Goal: Task Accomplishment & Management: Use online tool/utility

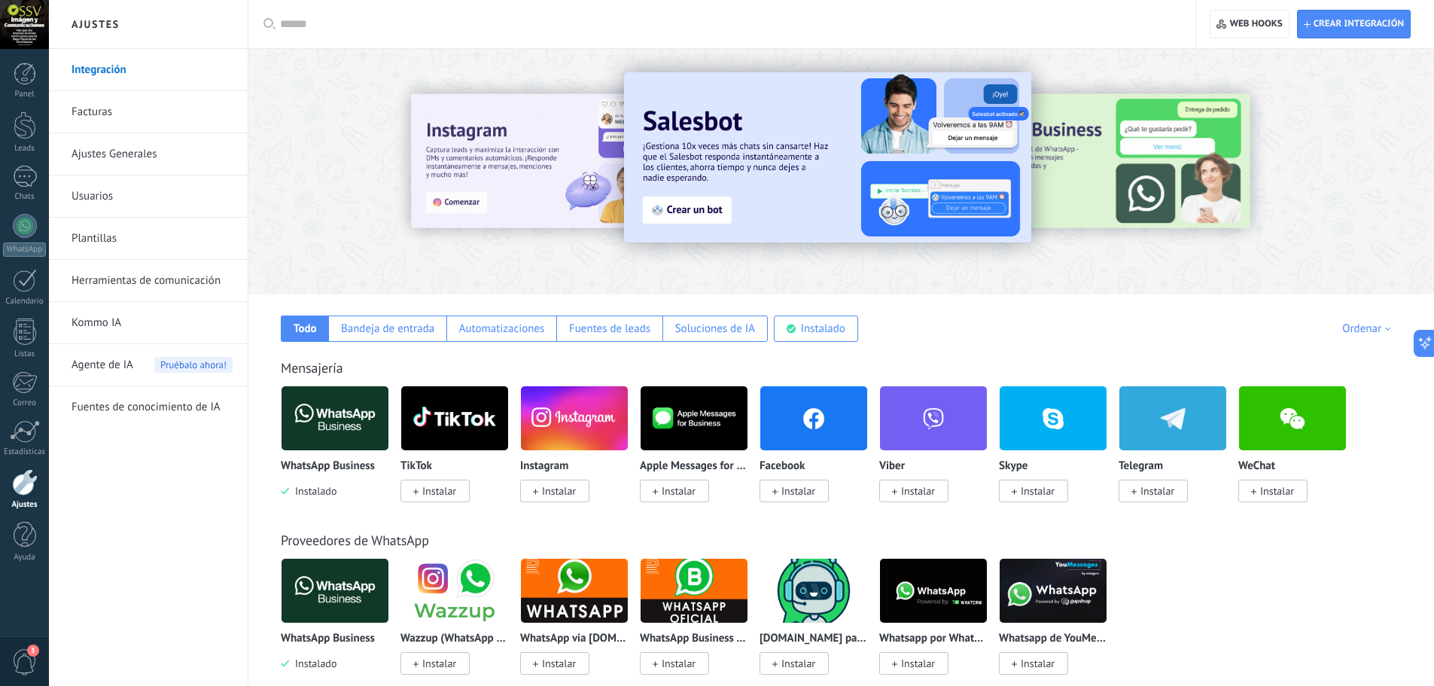
click at [95, 108] on link "Facturas" at bounding box center [152, 112] width 161 height 42
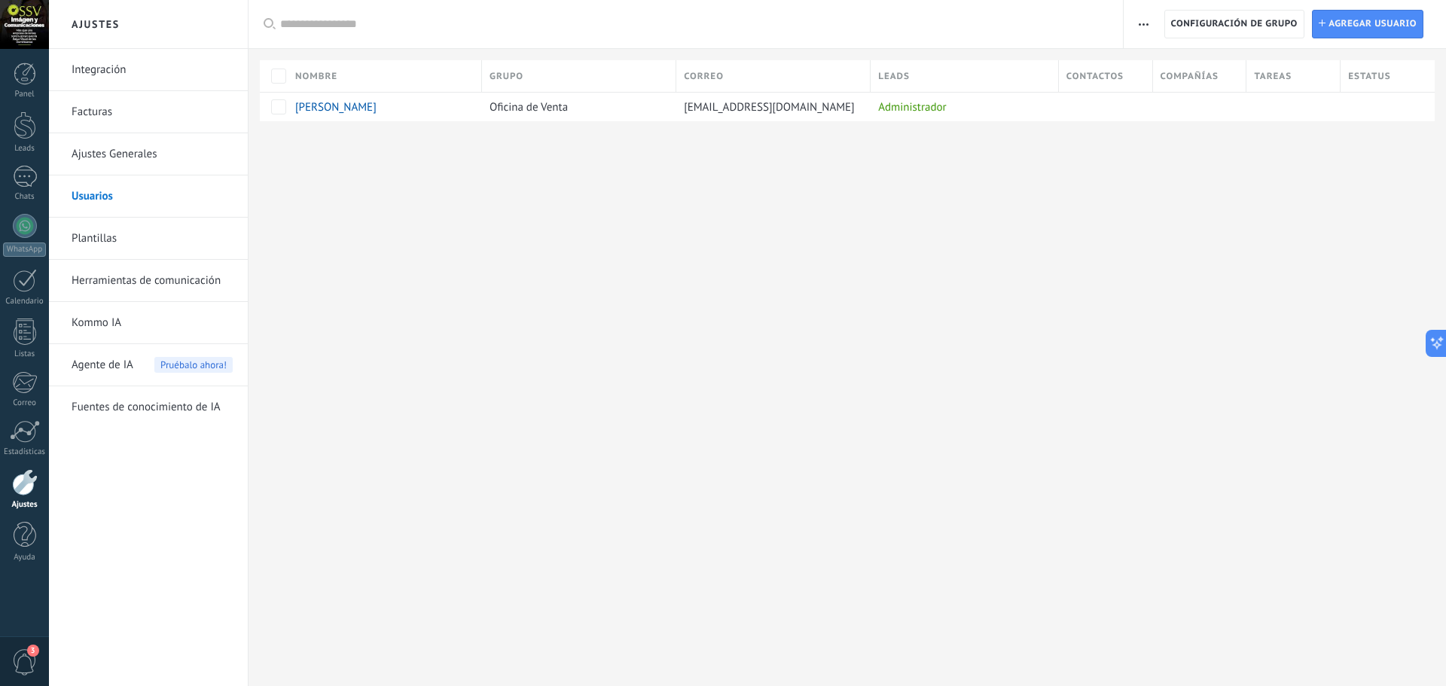
click at [108, 240] on link "Plantillas" at bounding box center [152, 239] width 161 height 42
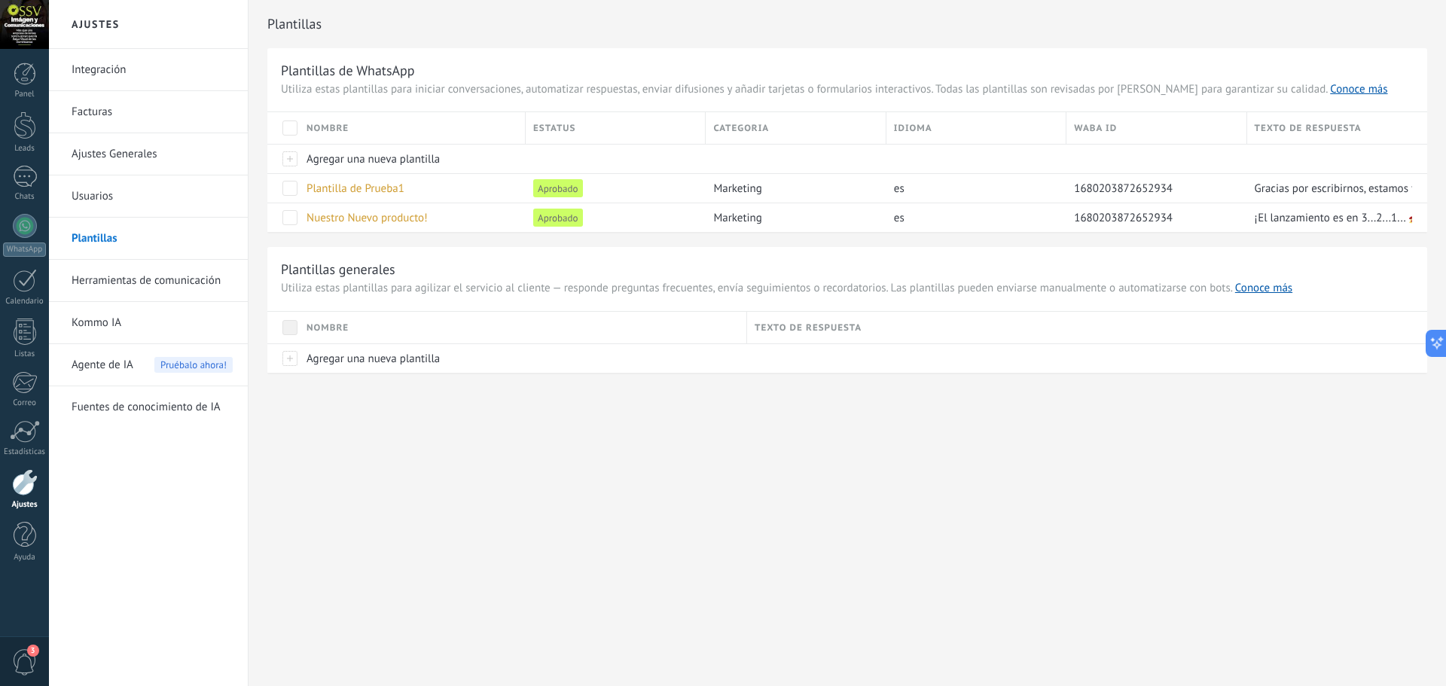
click at [123, 277] on link "Herramientas de comunicación" at bounding box center [152, 281] width 161 height 42
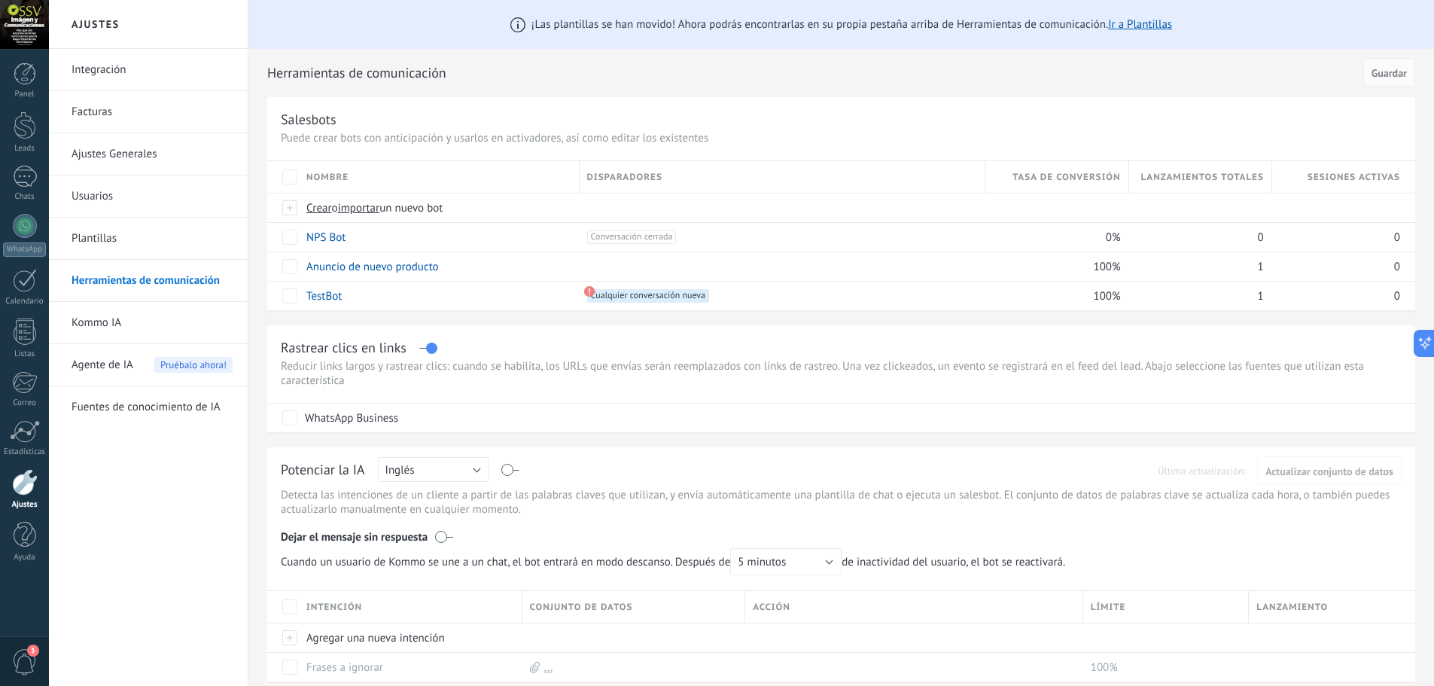
click at [98, 318] on link "Kommo IA" at bounding box center [152, 323] width 161 height 42
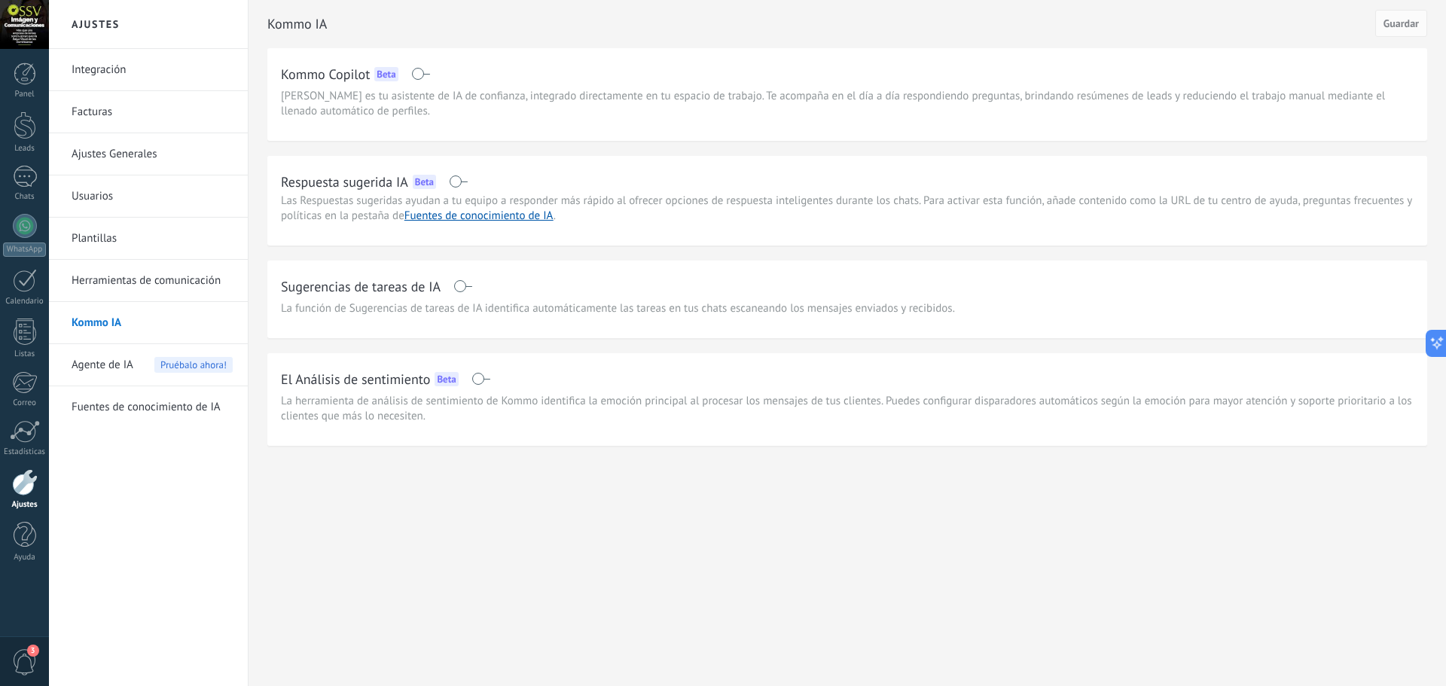
click at [107, 370] on span "Agente de IA" at bounding box center [103, 365] width 62 height 42
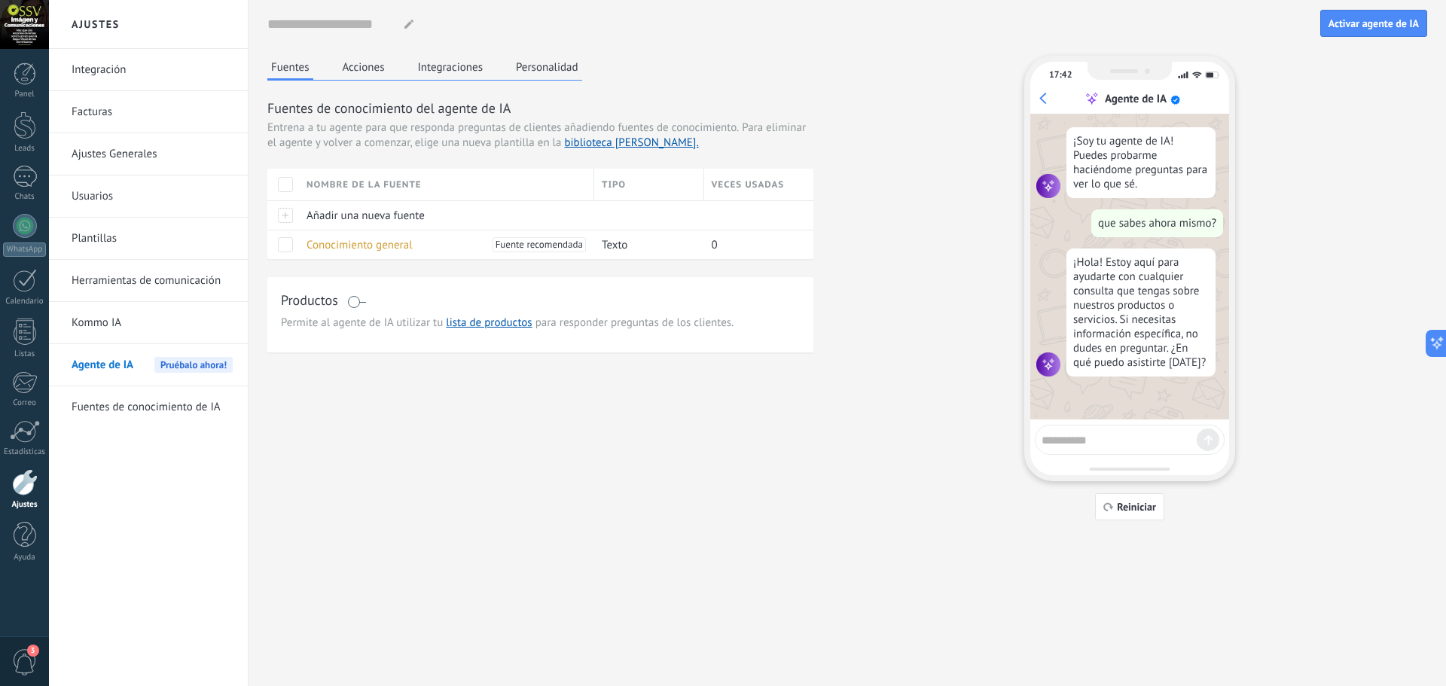
click at [23, 488] on div at bounding box center [25, 482] width 26 height 26
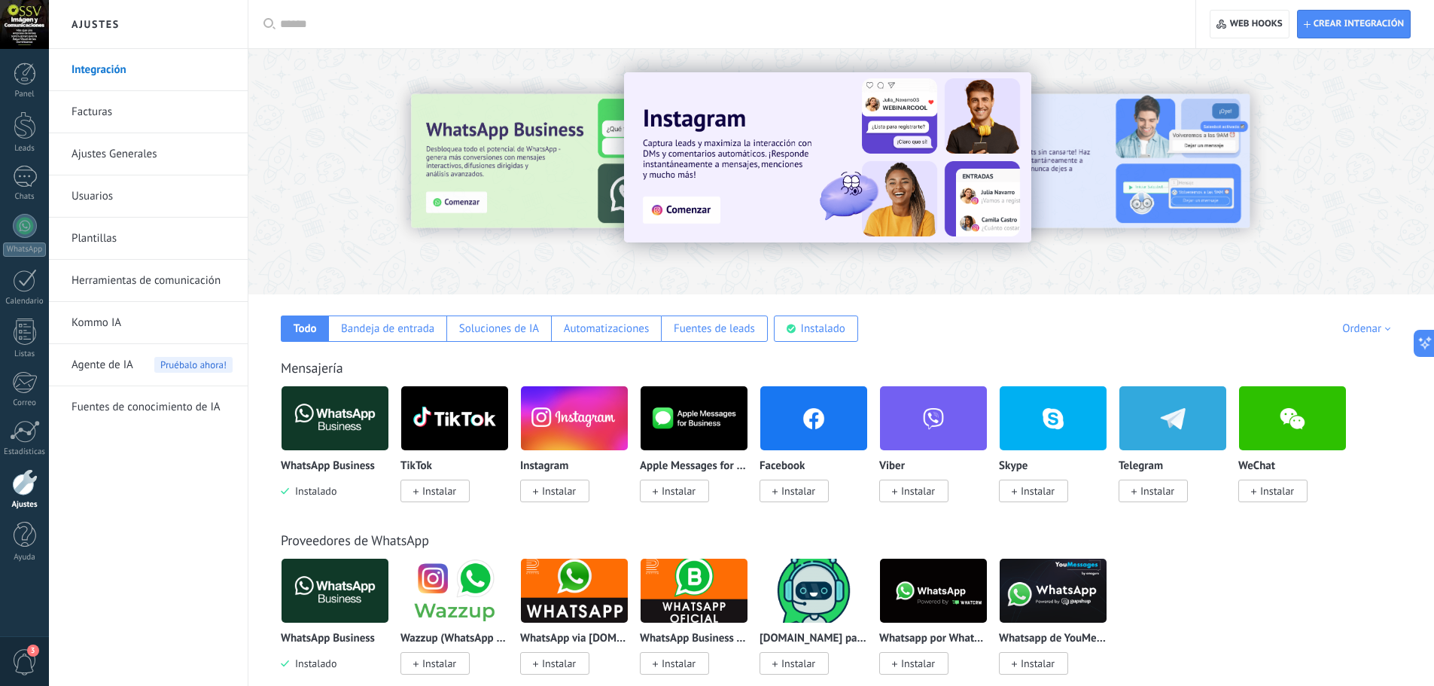
click at [137, 282] on link "Herramientas de comunicación" at bounding box center [152, 281] width 161 height 42
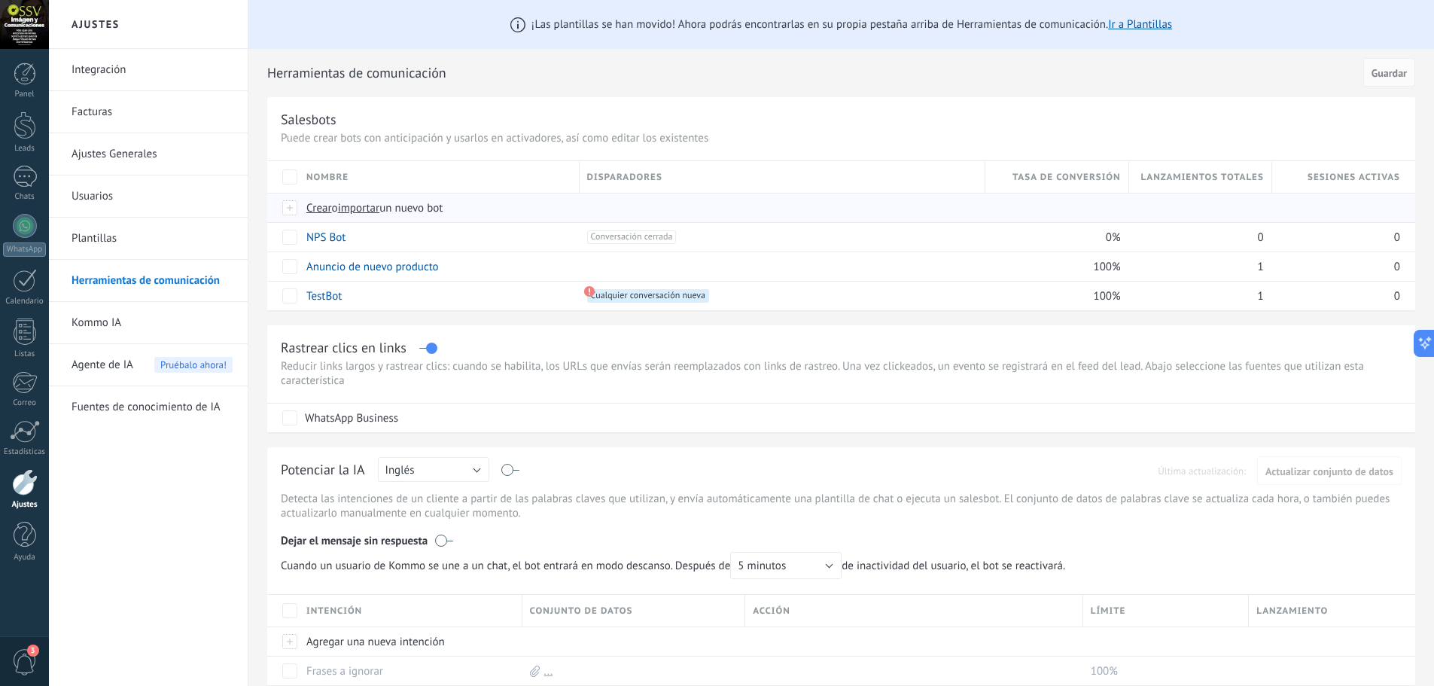
click at [316, 208] on span "Crear" at bounding box center [319, 208] width 26 height 14
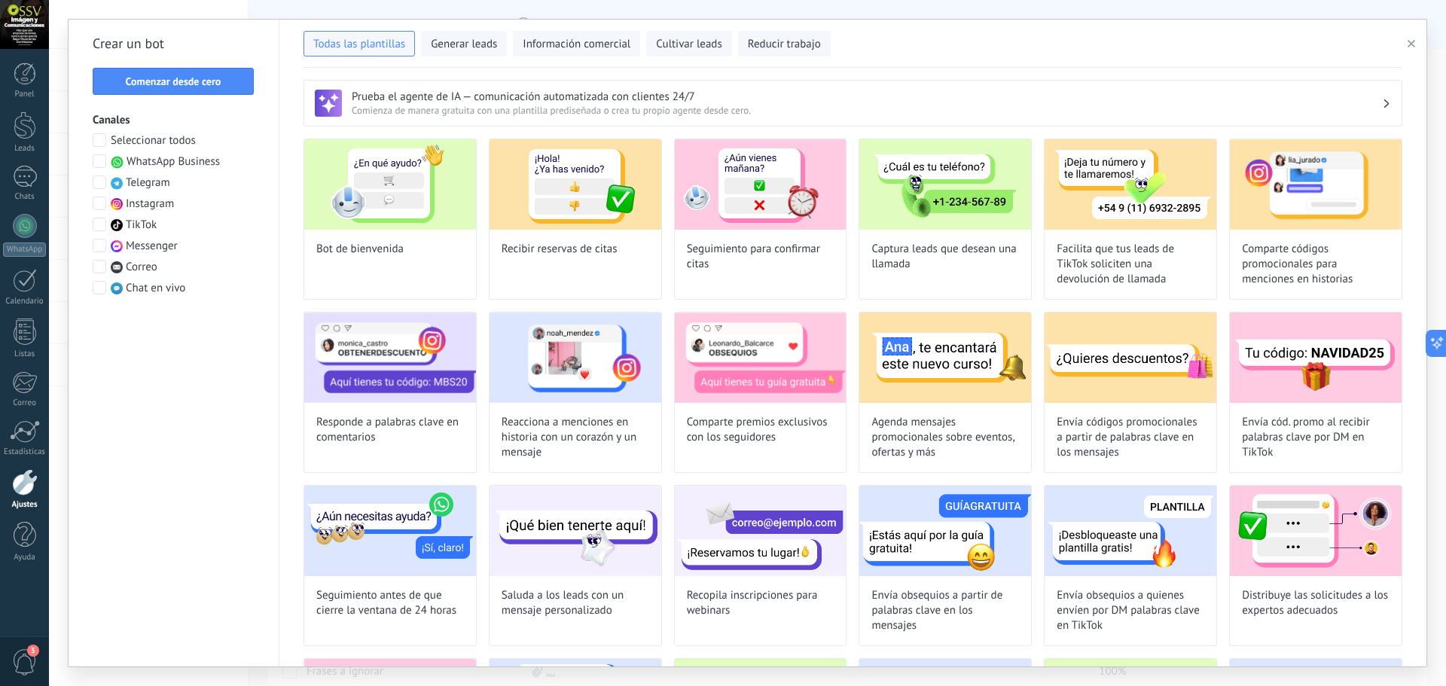
click at [97, 163] on span at bounding box center [100, 161] width 14 height 14
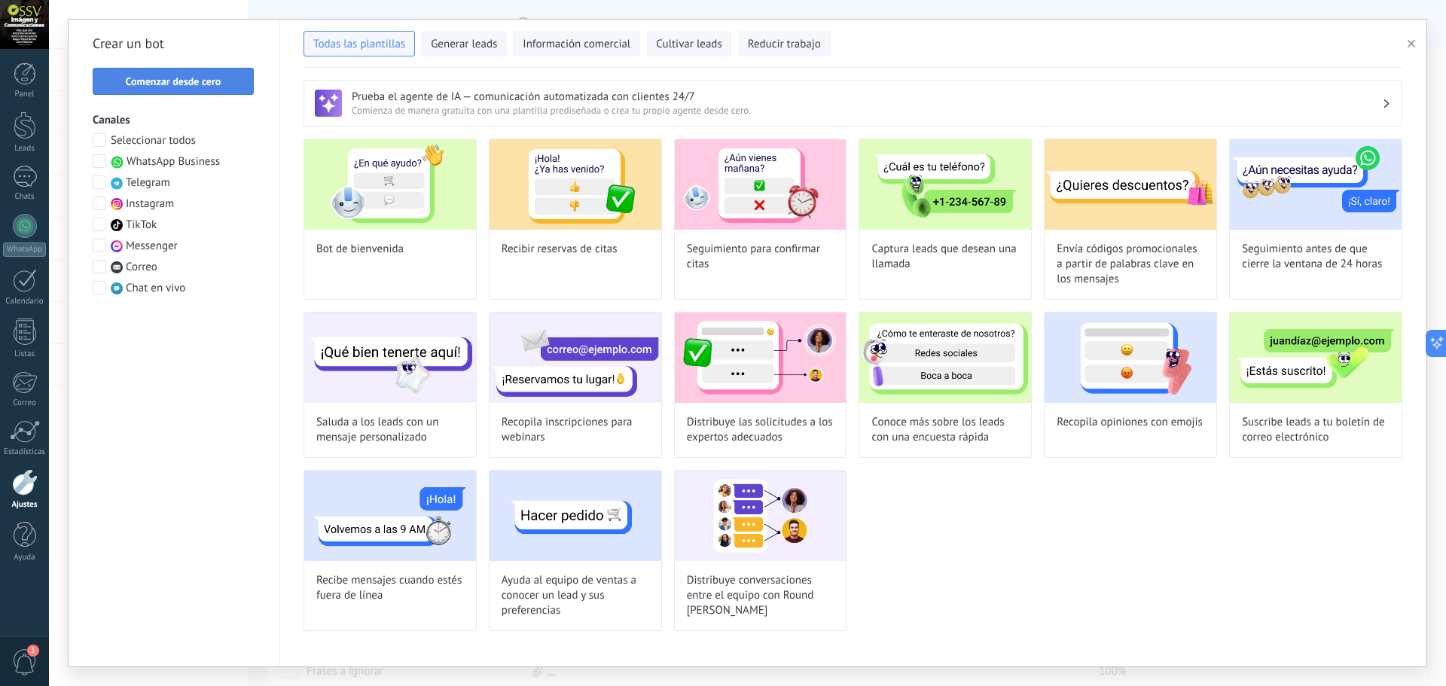
click at [175, 86] on span "Comenzar desde cero" at bounding box center [174, 81] width 96 height 11
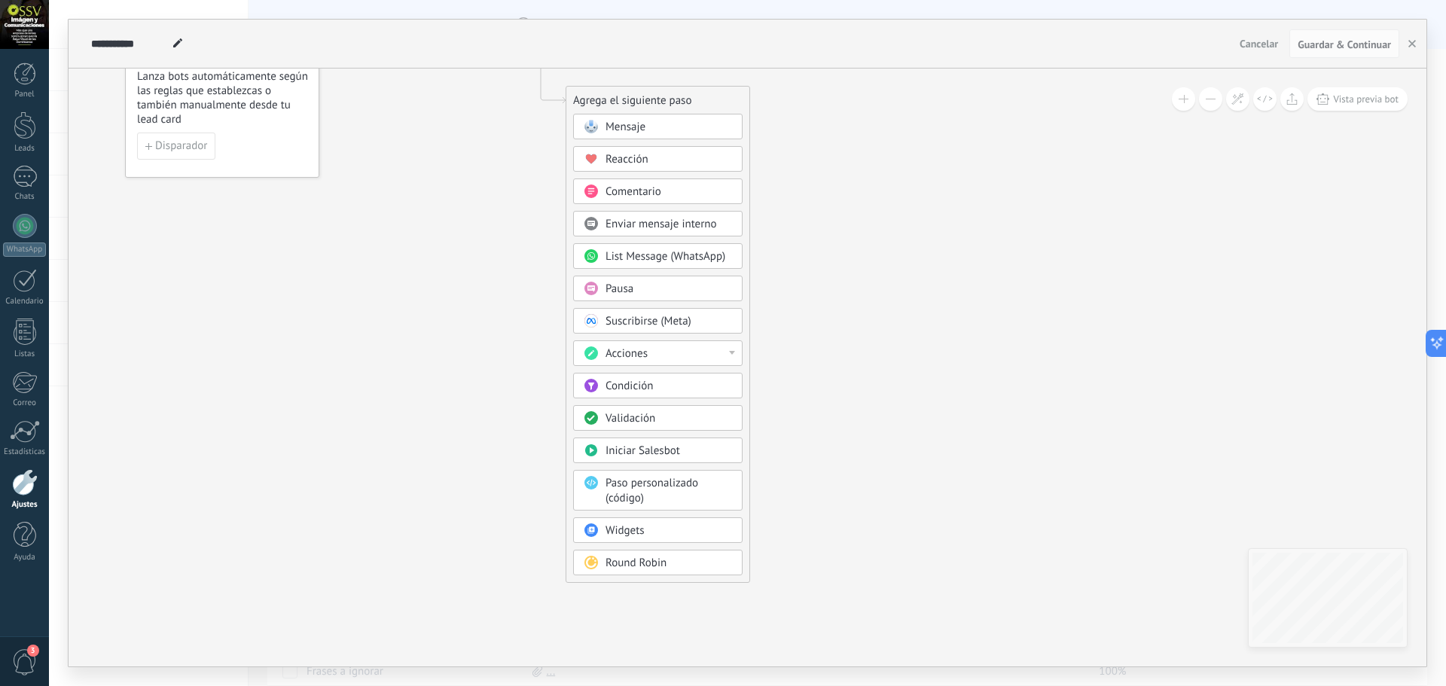
click at [665, 486] on span "Paso personalizado (código)" at bounding box center [651, 490] width 93 height 29
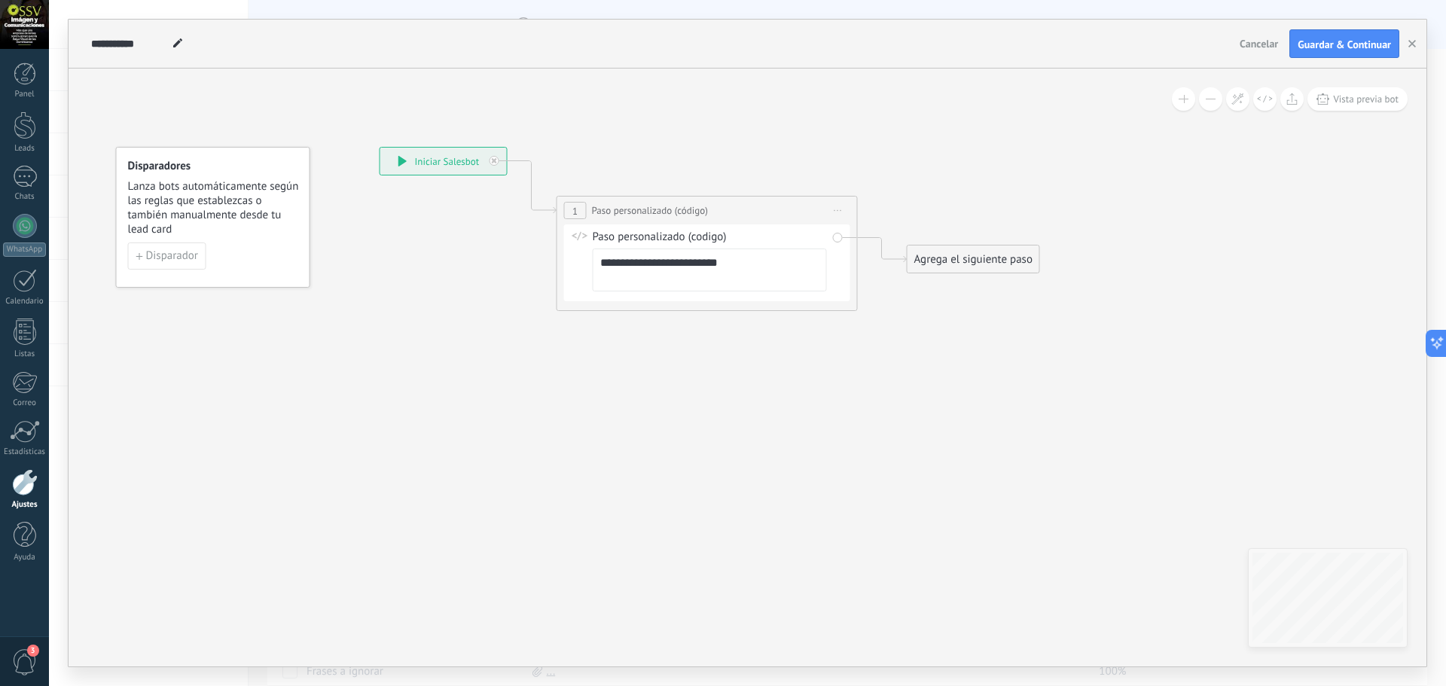
drag, startPoint x: 642, startPoint y: 312, endPoint x: 602, endPoint y: 422, distance: 117.2
click at [602, 422] on icon at bounding box center [684, 228] width 1362 height 916
click at [724, 264] on textarea "**********" at bounding box center [710, 269] width 234 height 43
drag, startPoint x: 749, startPoint y: 265, endPoint x: 550, endPoint y: 266, distance: 198.8
click at [380, 147] on div "**********" at bounding box center [380, 147] width 0 height 0
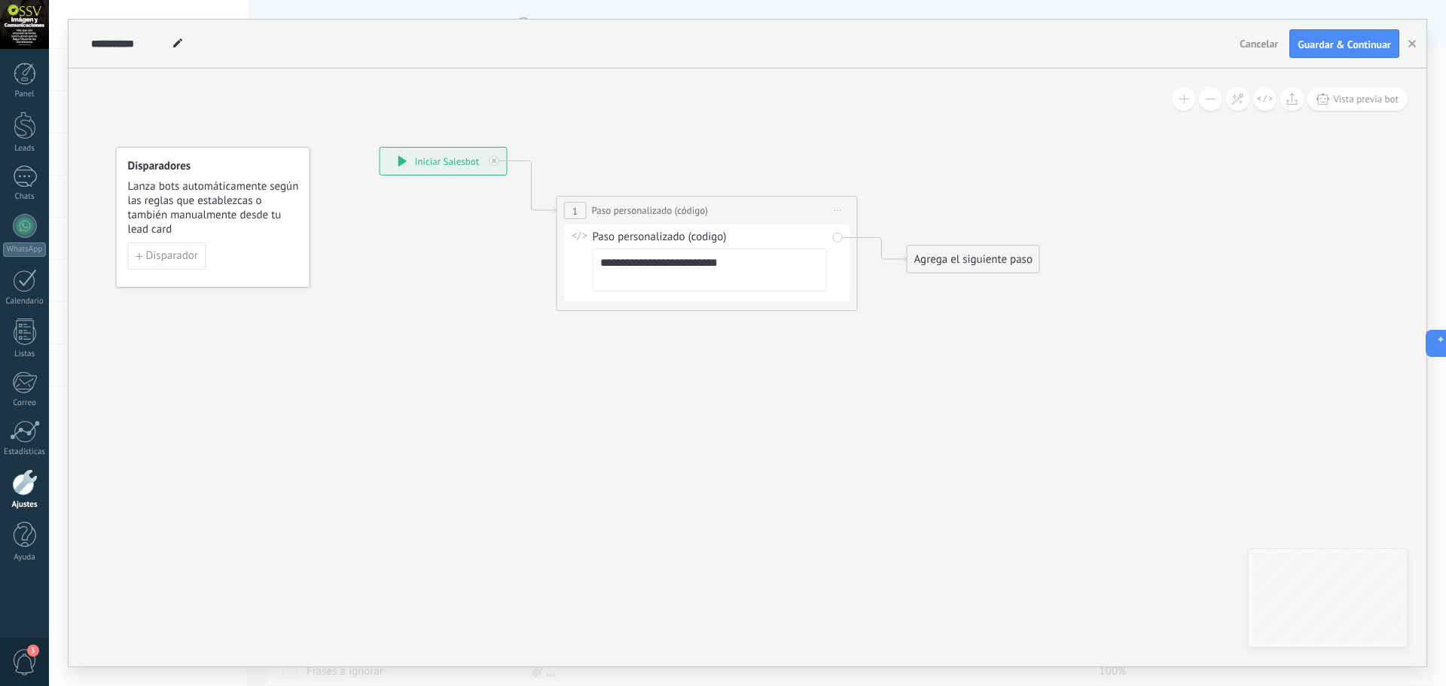
paste textarea "**********"
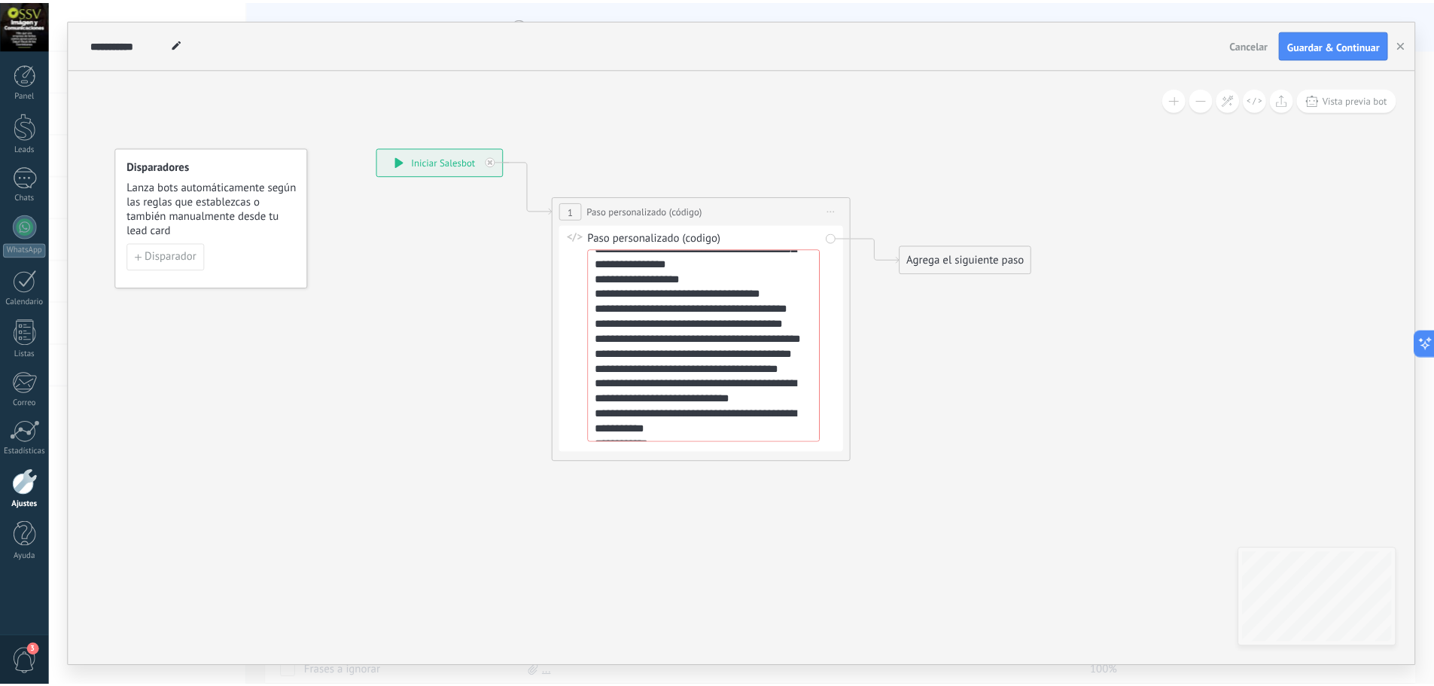
scroll to position [3464, 0]
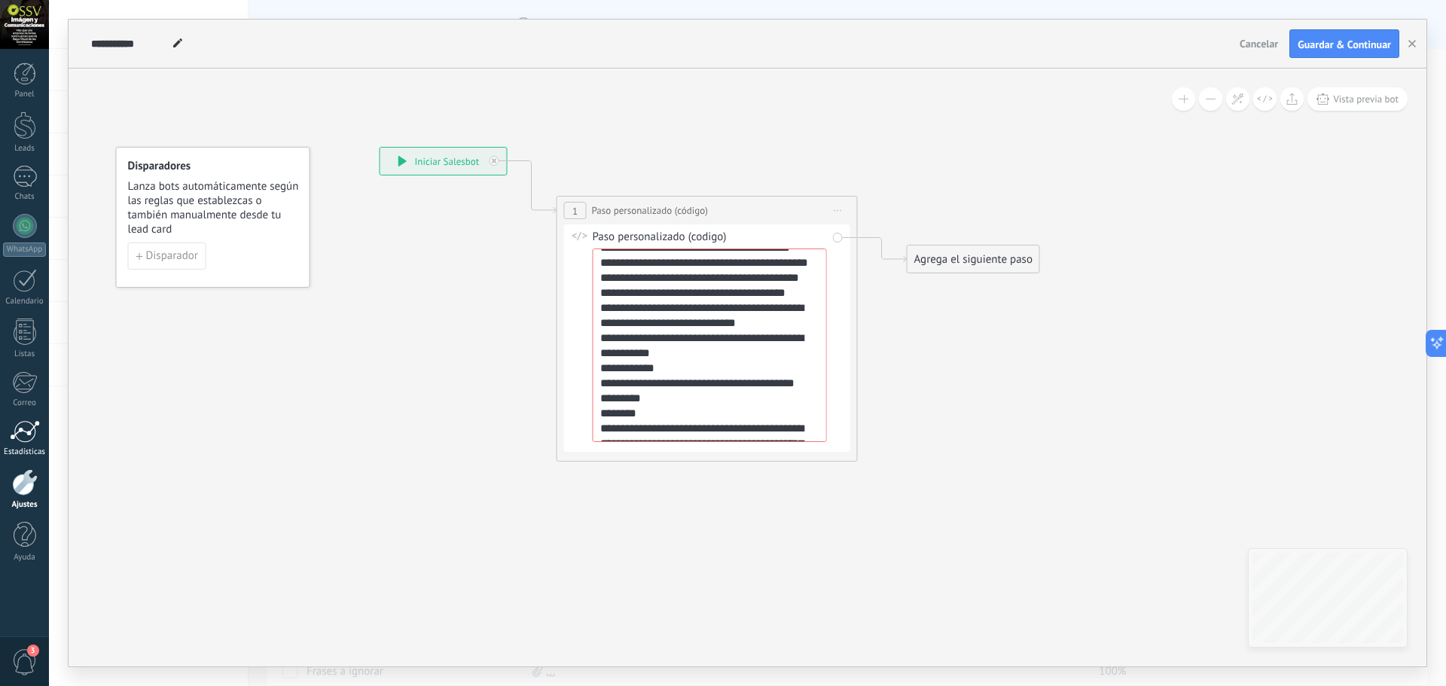
type textarea "**********"
click at [1365, 40] on span "Guardar & Continuar" at bounding box center [1343, 44] width 93 height 11
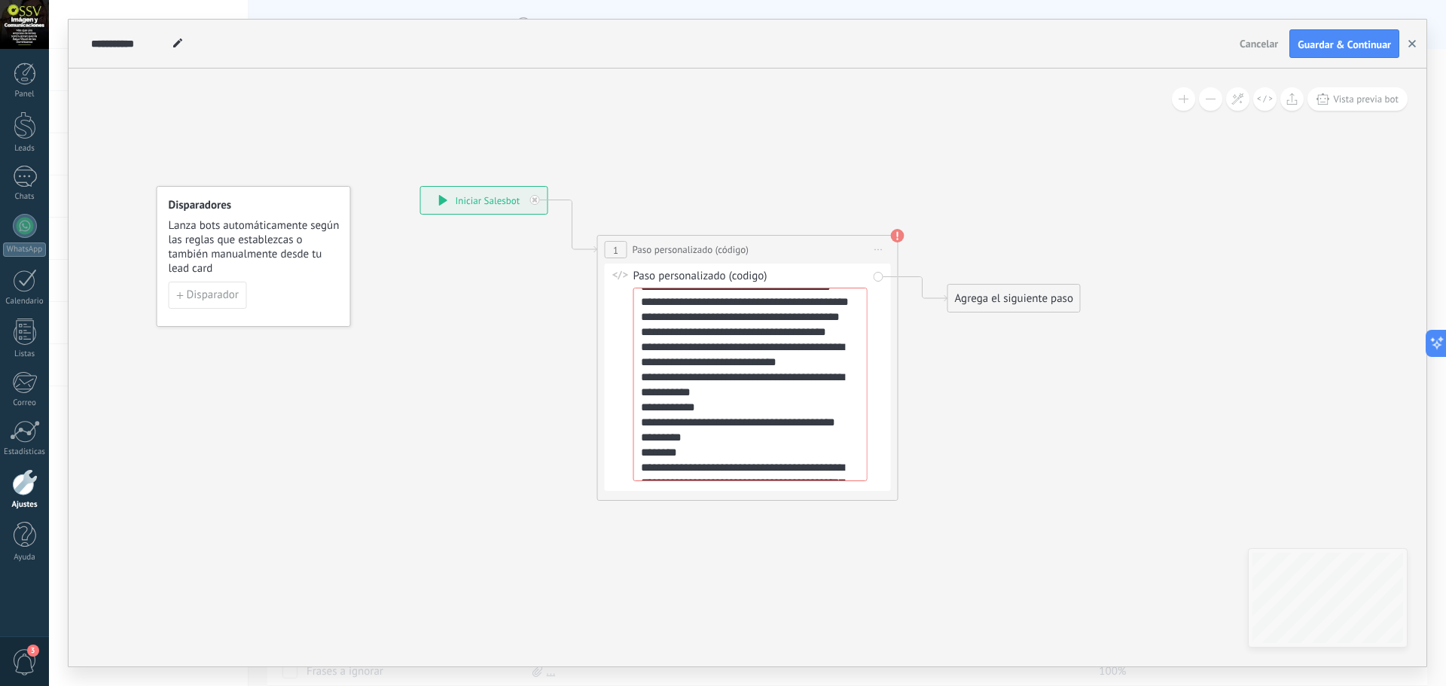
click at [1412, 43] on icon "button" at bounding box center [1412, 44] width 8 height 8
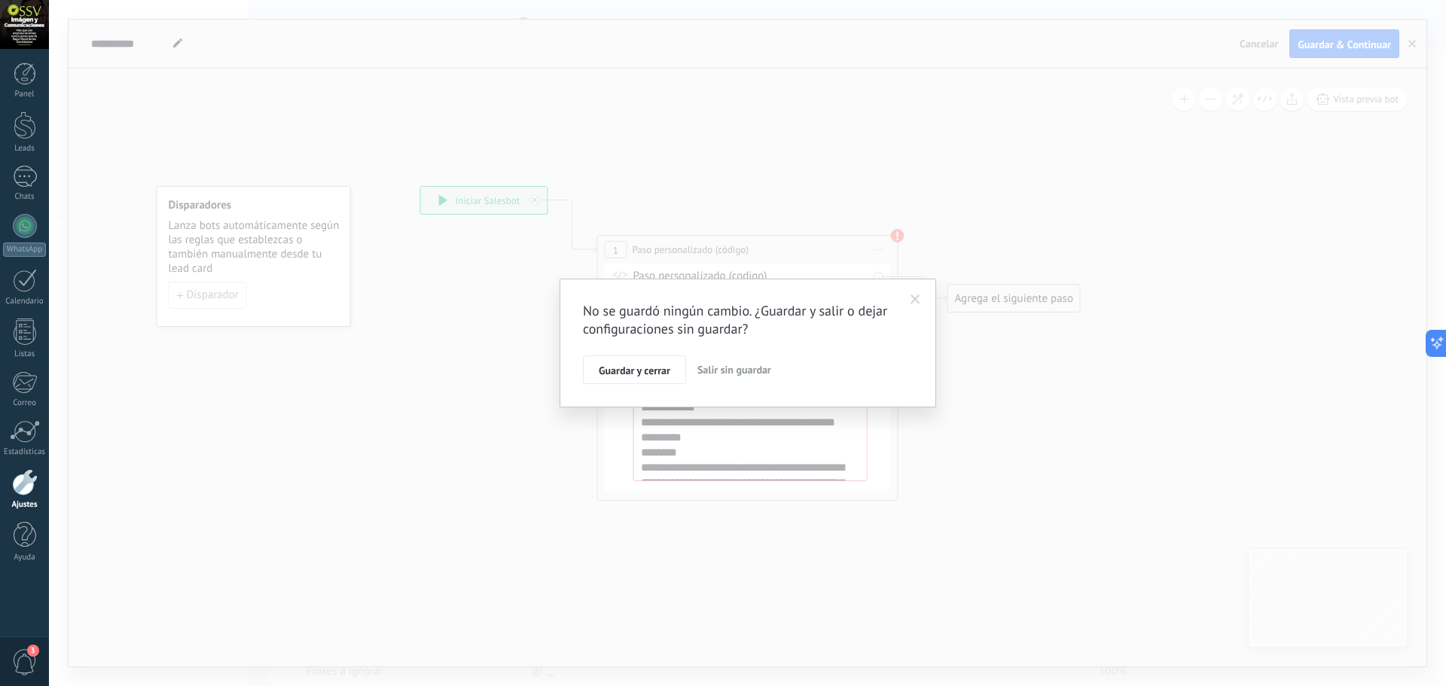
click at [742, 370] on span "Salir sin guardar" at bounding box center [734, 370] width 74 height 14
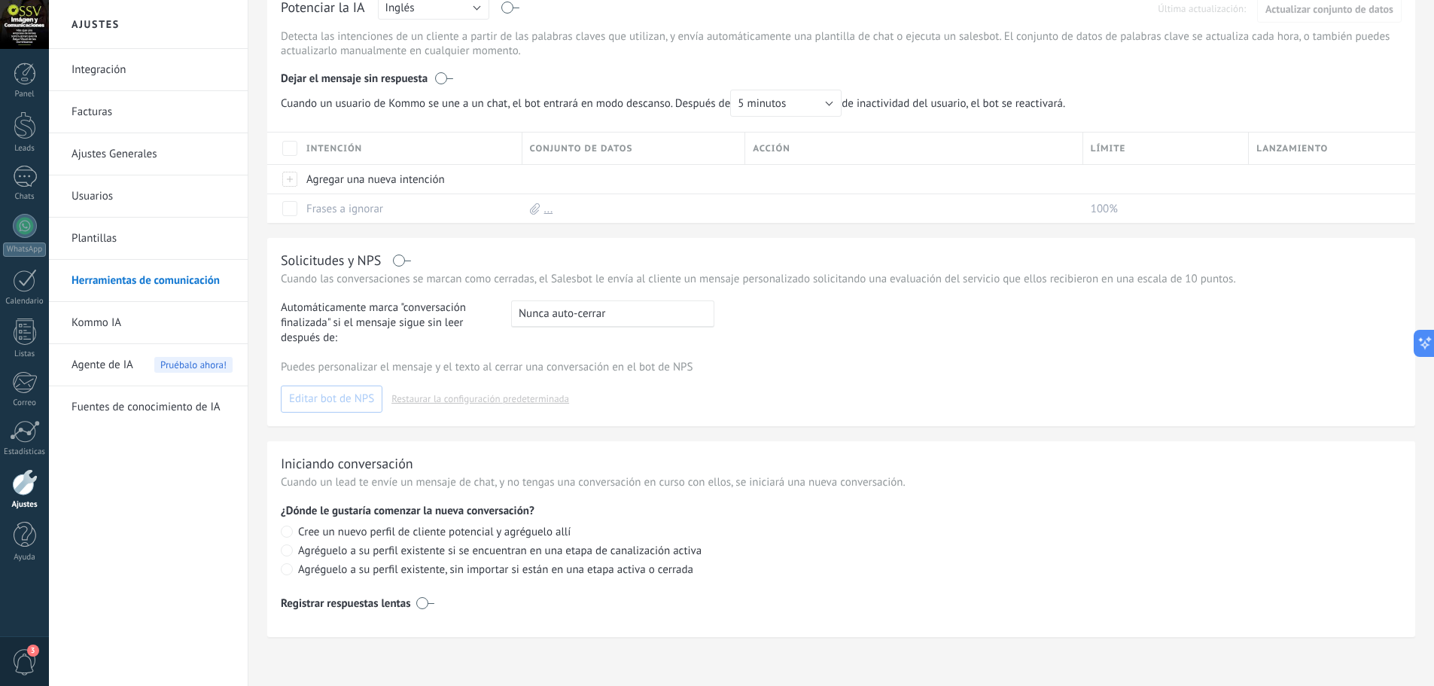
scroll to position [0, 0]
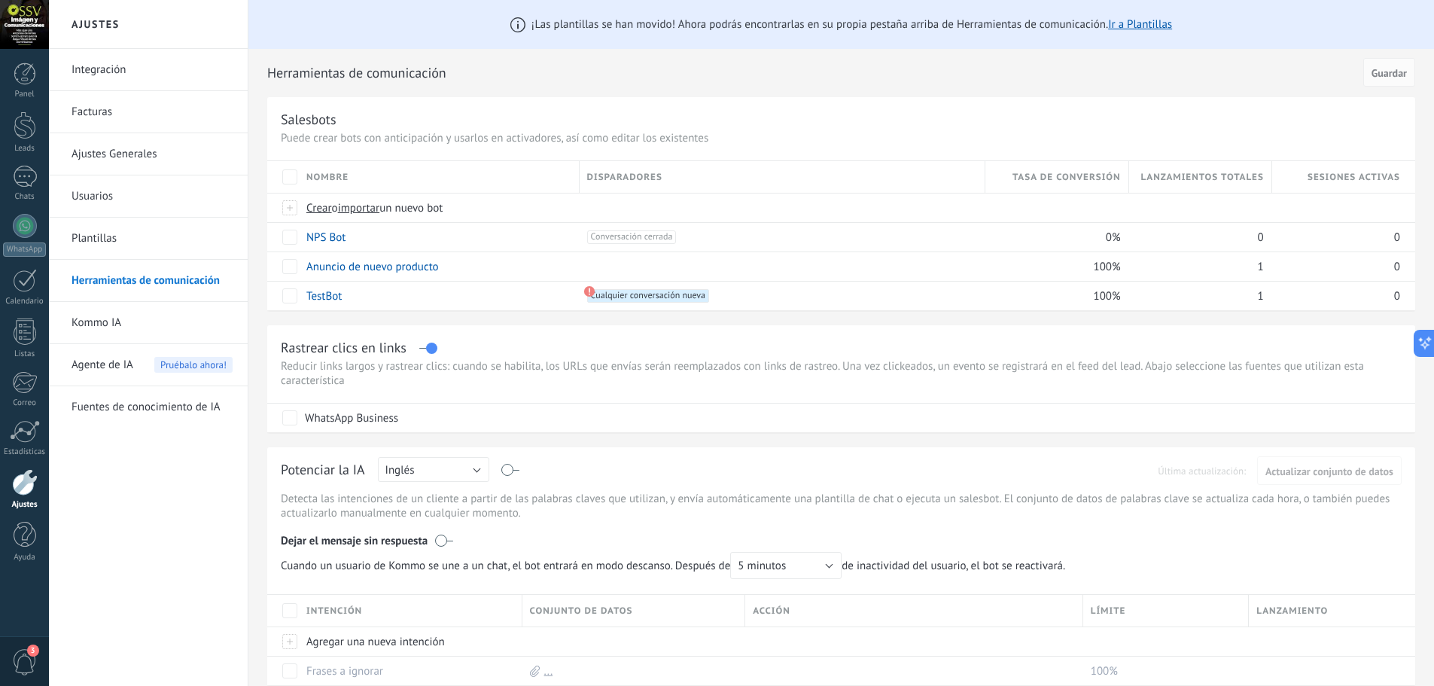
click at [120, 275] on link "Herramientas de comunicación" at bounding box center [152, 281] width 161 height 42
click at [133, 277] on link "Herramientas de comunicación" at bounding box center [152, 281] width 161 height 42
click at [99, 238] on link "Plantillas" at bounding box center [152, 239] width 161 height 42
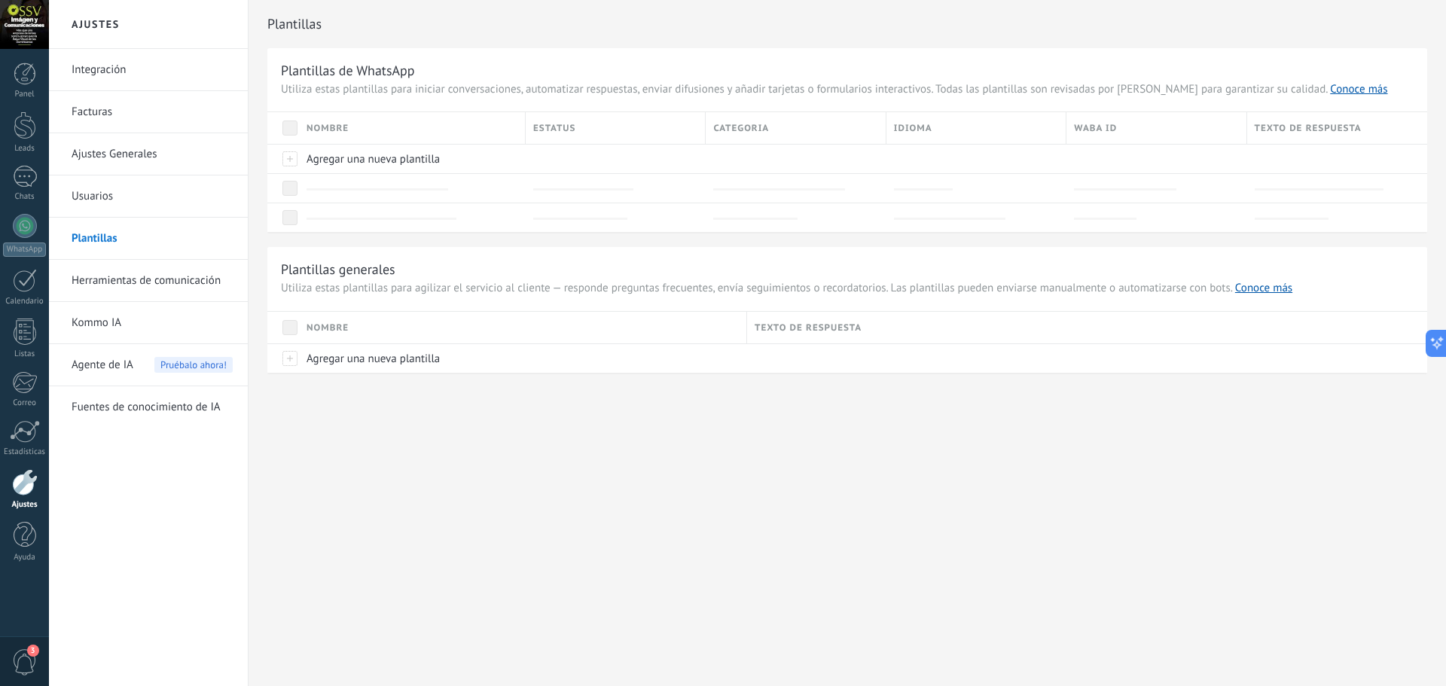
click at [114, 279] on link "Herramientas de comunicación" at bounding box center [152, 281] width 161 height 42
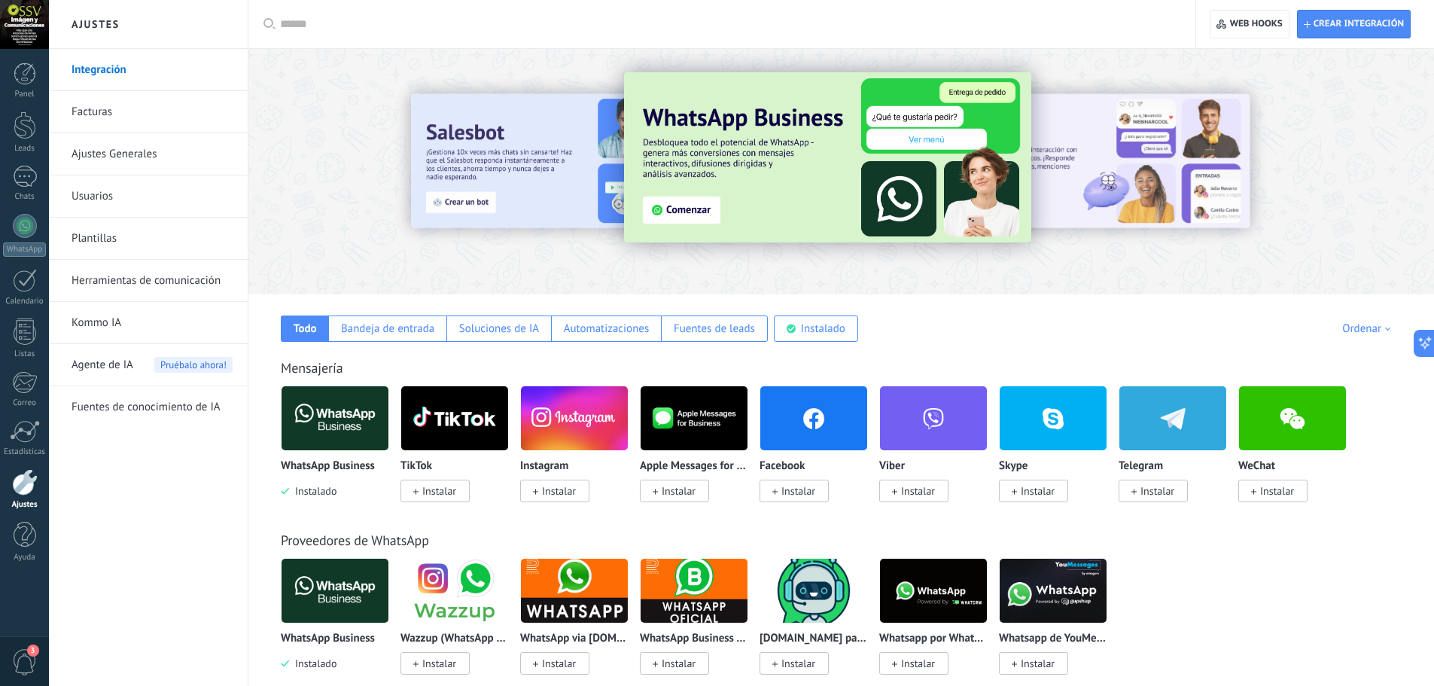
click at [104, 158] on link "Ajustes Generales" at bounding box center [152, 154] width 161 height 42
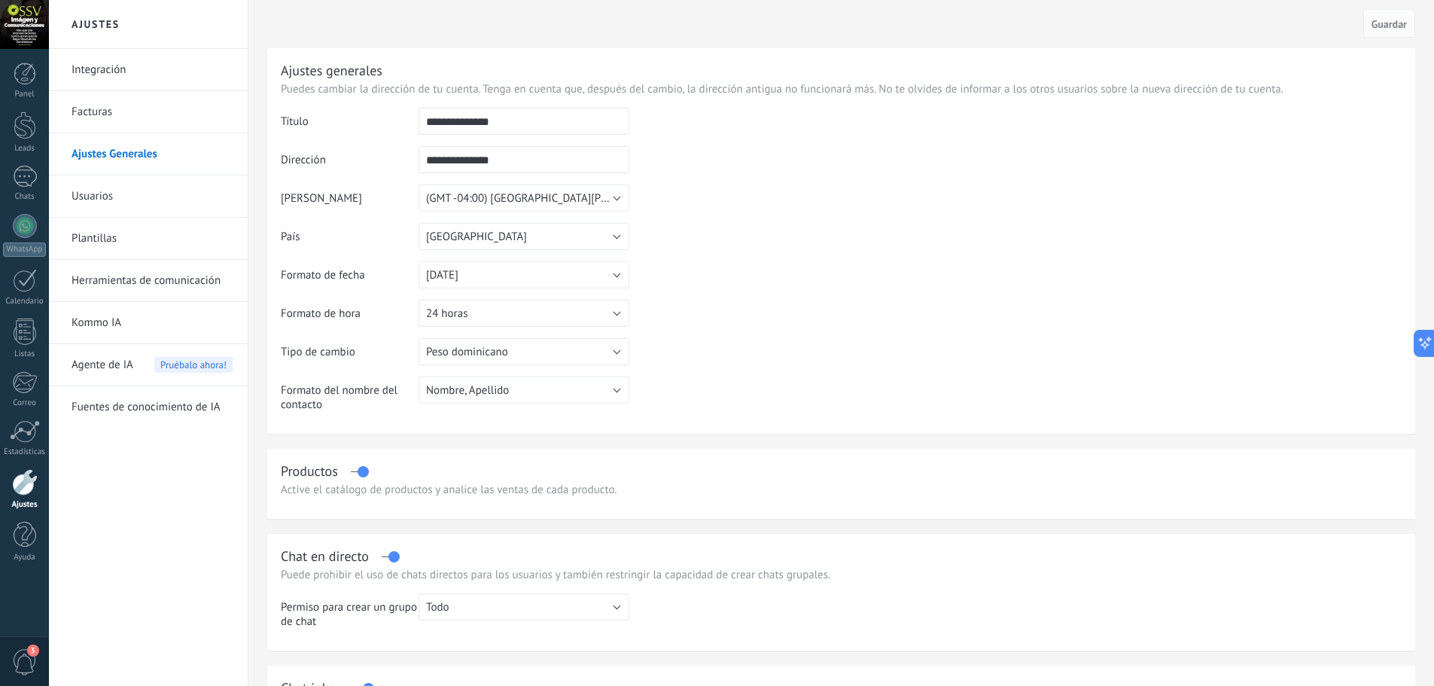
click at [20, 487] on div at bounding box center [25, 482] width 26 height 26
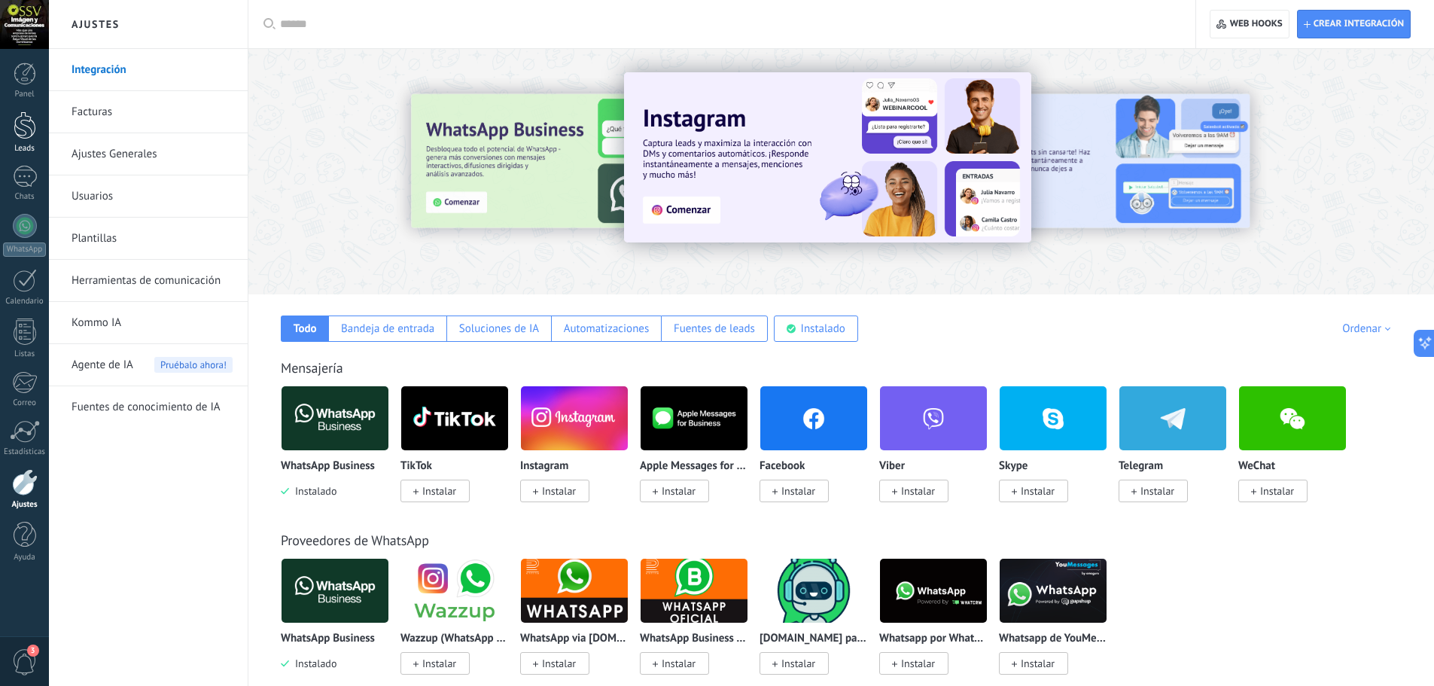
click at [26, 127] on div at bounding box center [25, 125] width 23 height 28
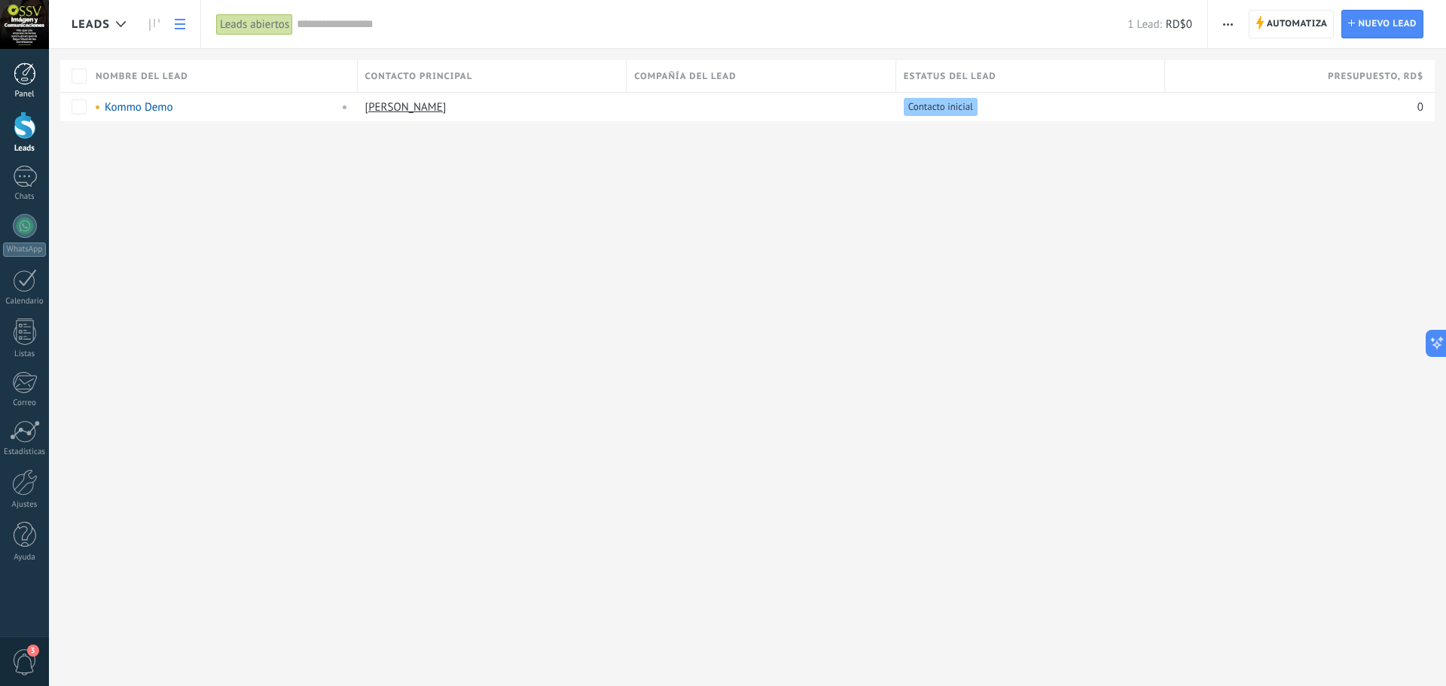
click at [23, 68] on div at bounding box center [25, 73] width 23 height 23
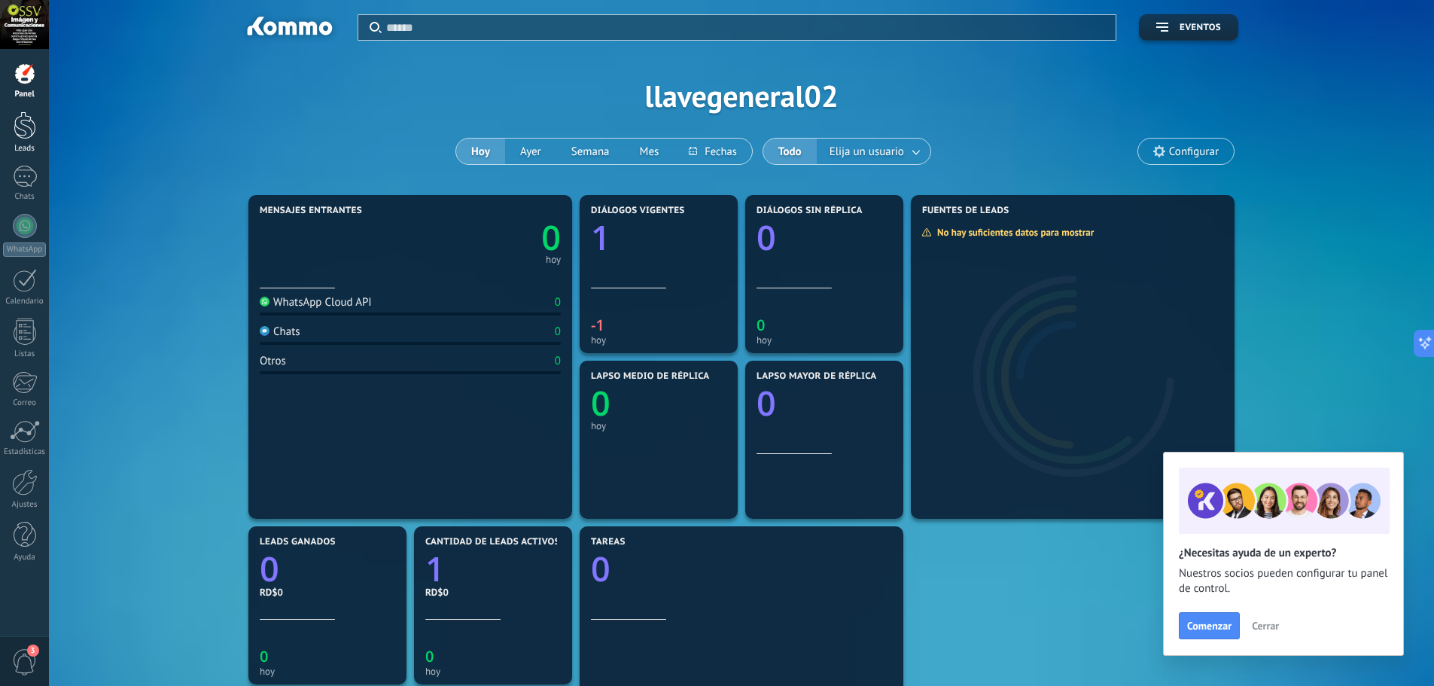
click at [26, 120] on div at bounding box center [25, 125] width 23 height 28
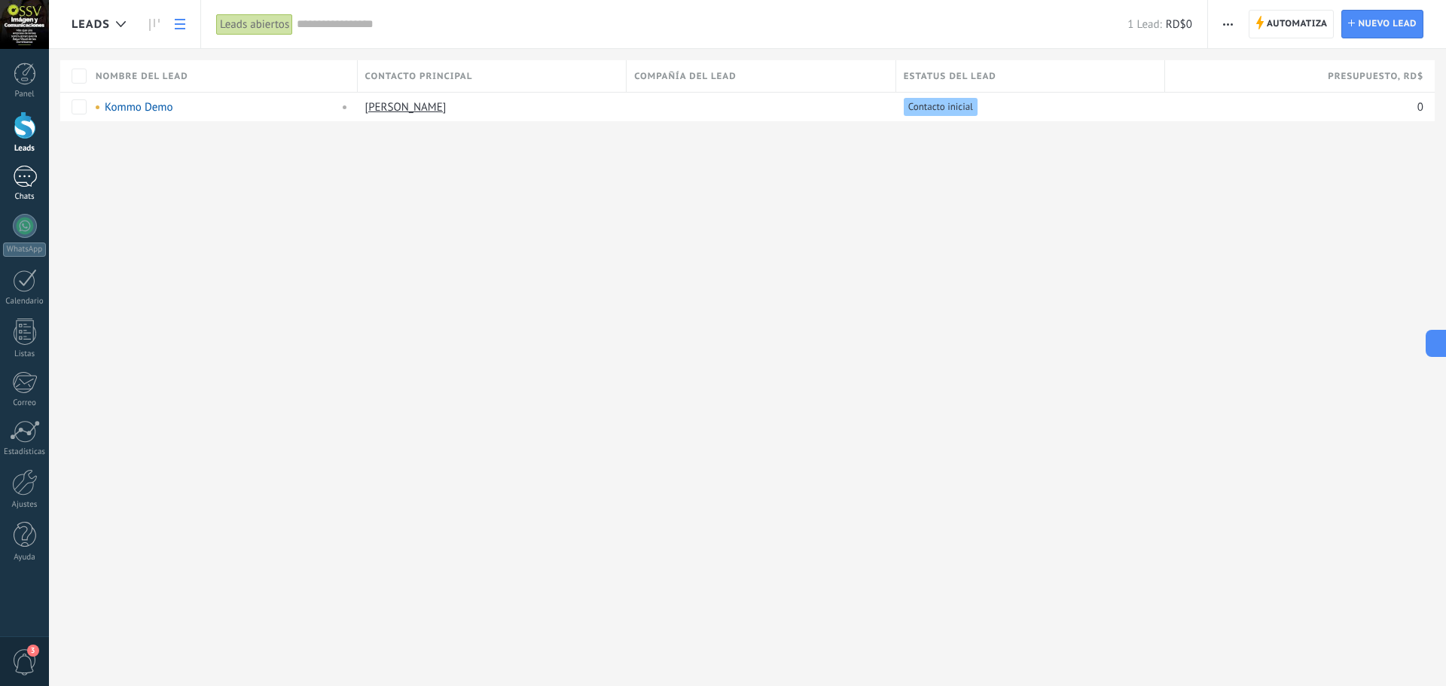
click at [27, 175] on div at bounding box center [25, 177] width 24 height 22
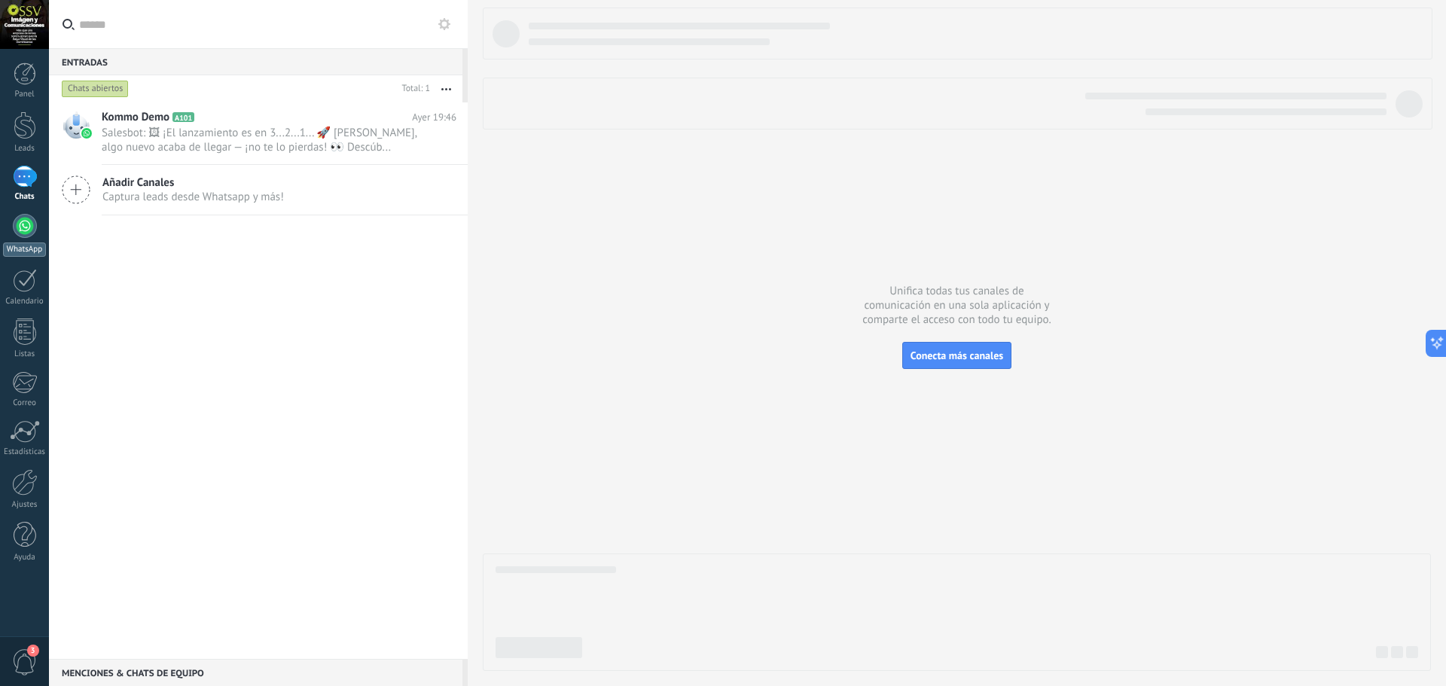
click at [26, 227] on div at bounding box center [25, 226] width 24 height 24
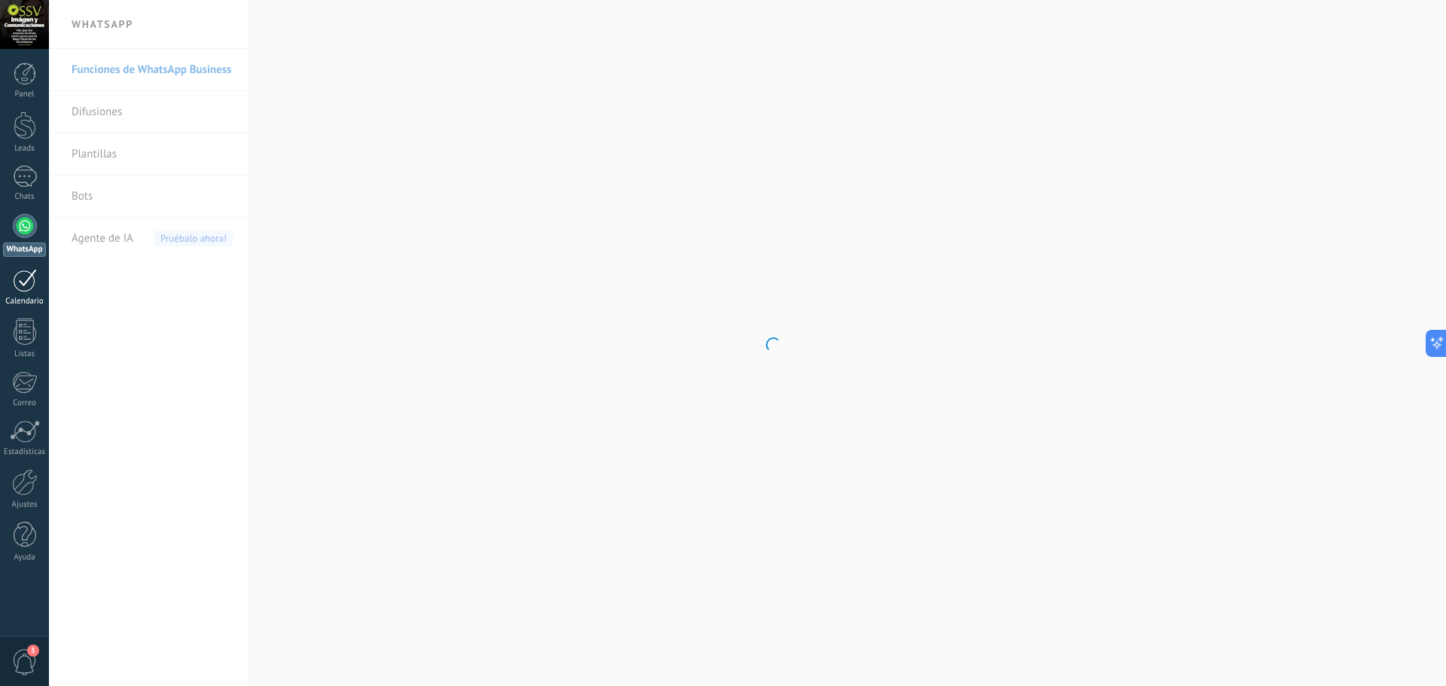
click at [30, 284] on div at bounding box center [25, 280] width 24 height 23
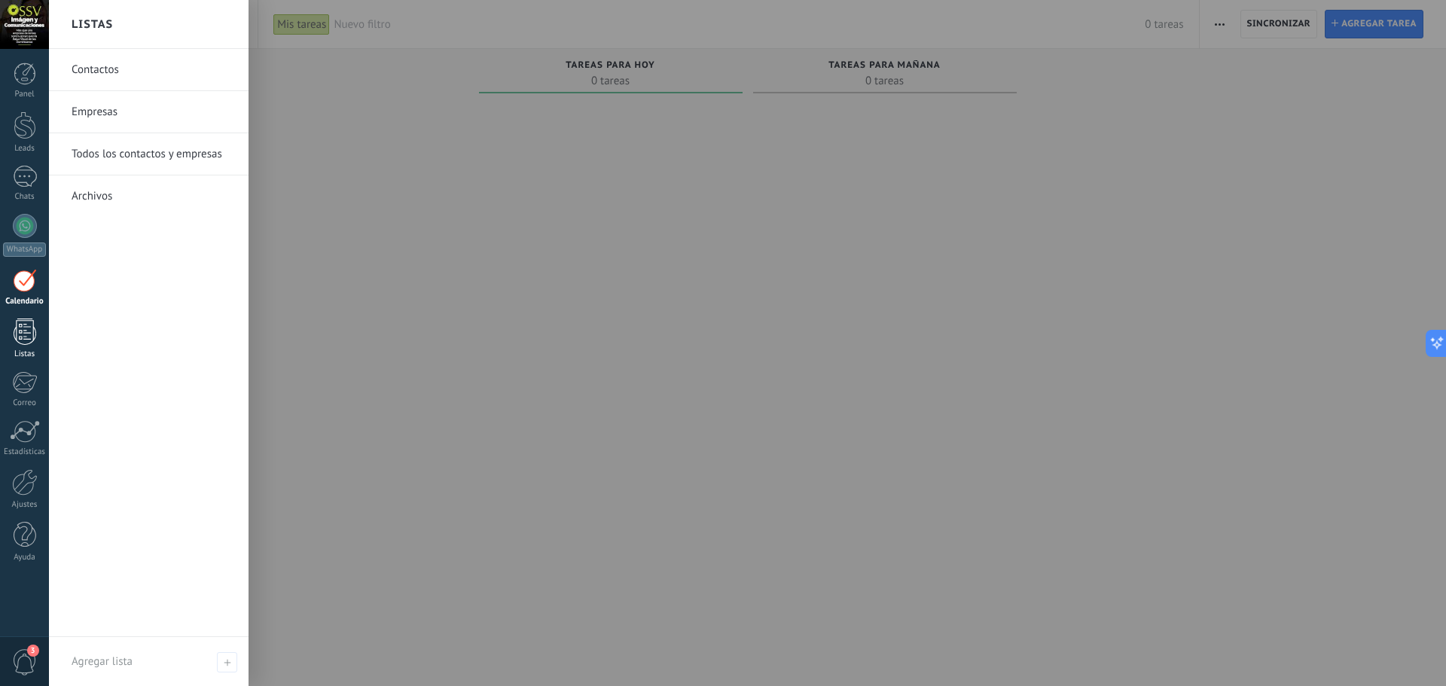
click at [24, 328] on div at bounding box center [25, 332] width 23 height 26
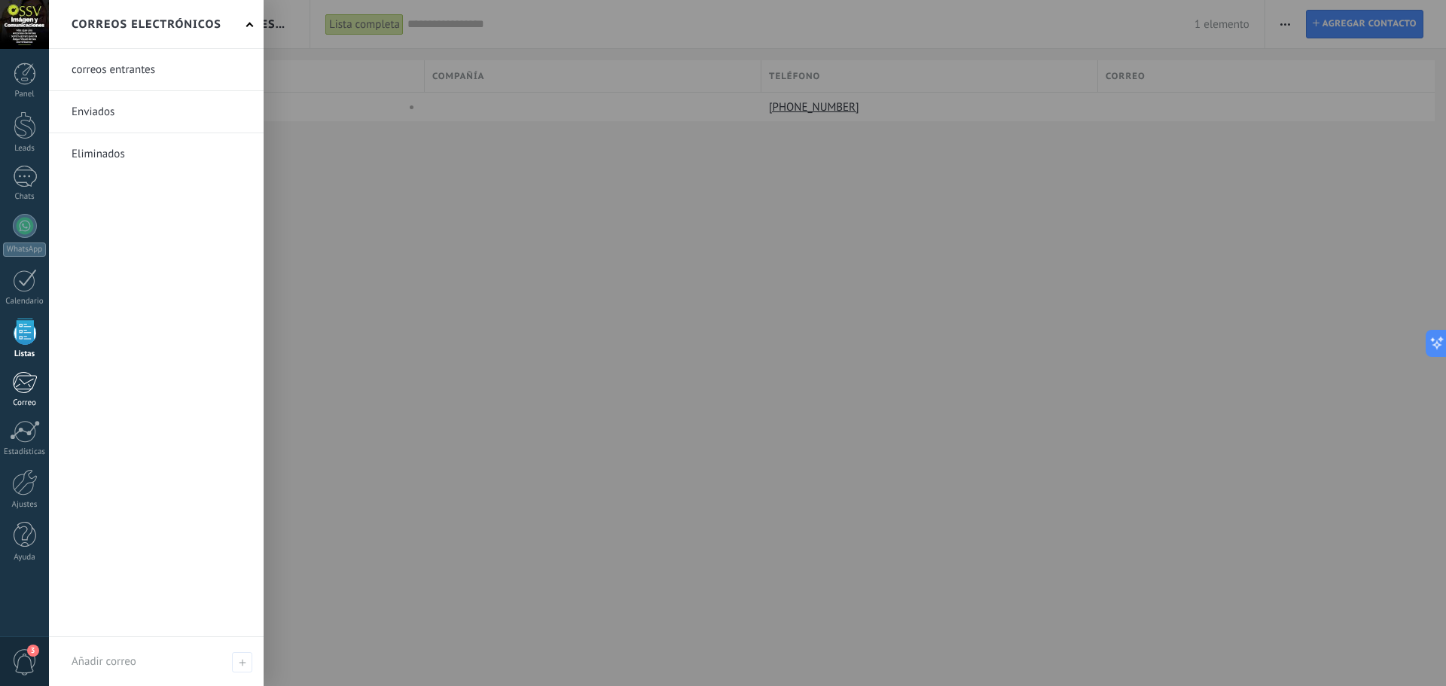
click at [26, 386] on div at bounding box center [24, 382] width 25 height 23
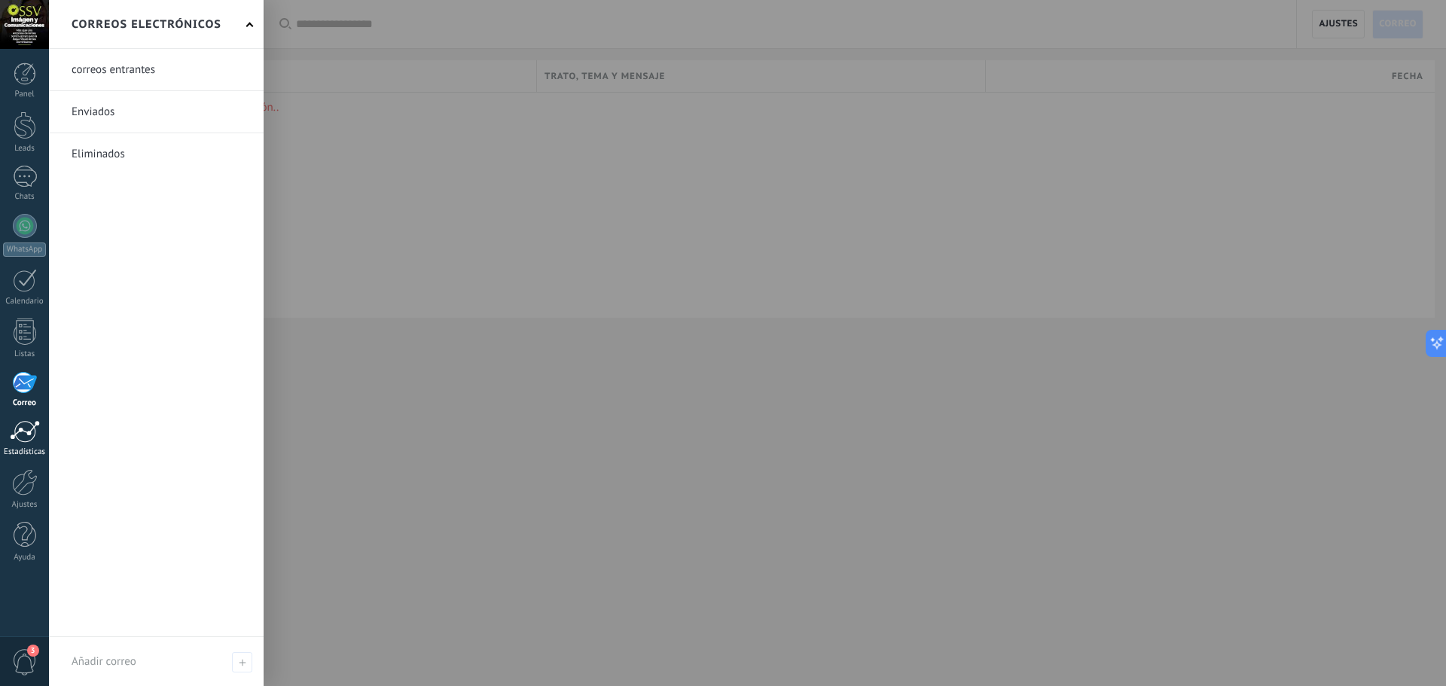
click at [27, 434] on div at bounding box center [25, 431] width 30 height 23
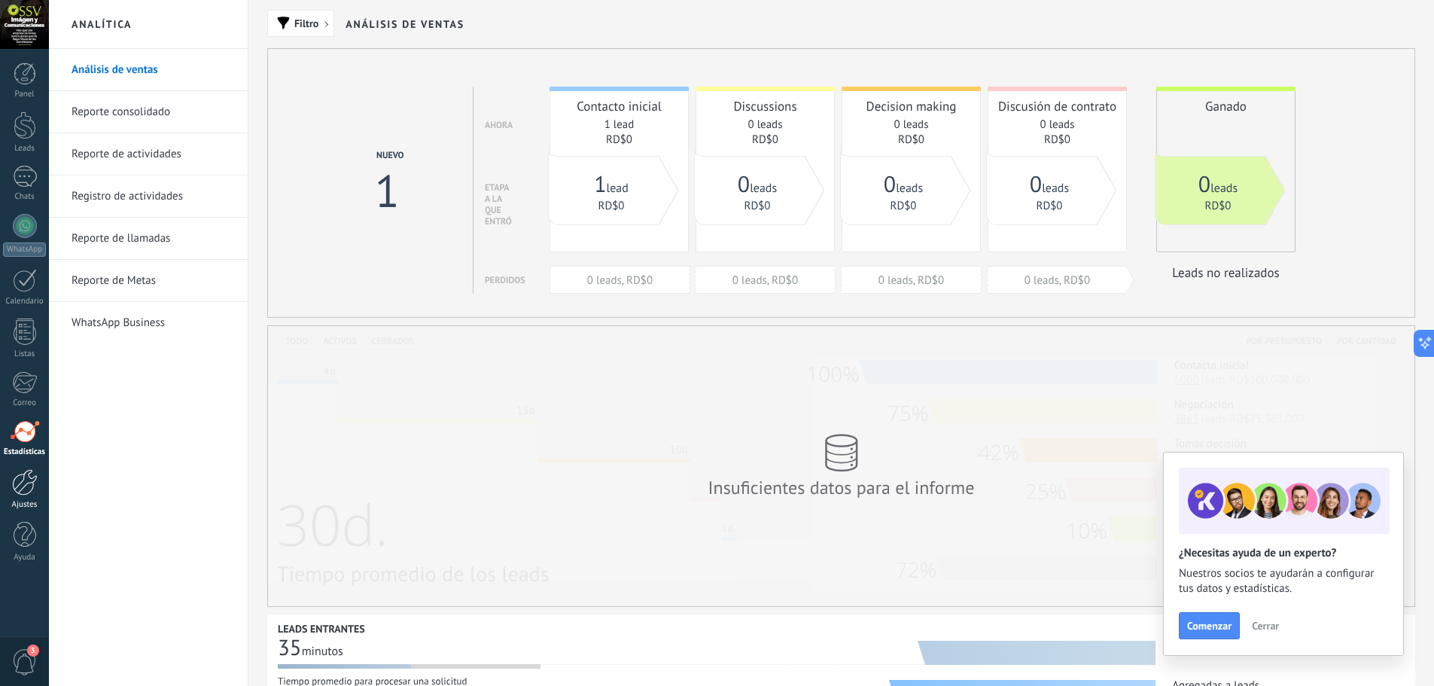
click at [24, 483] on div at bounding box center [25, 482] width 26 height 26
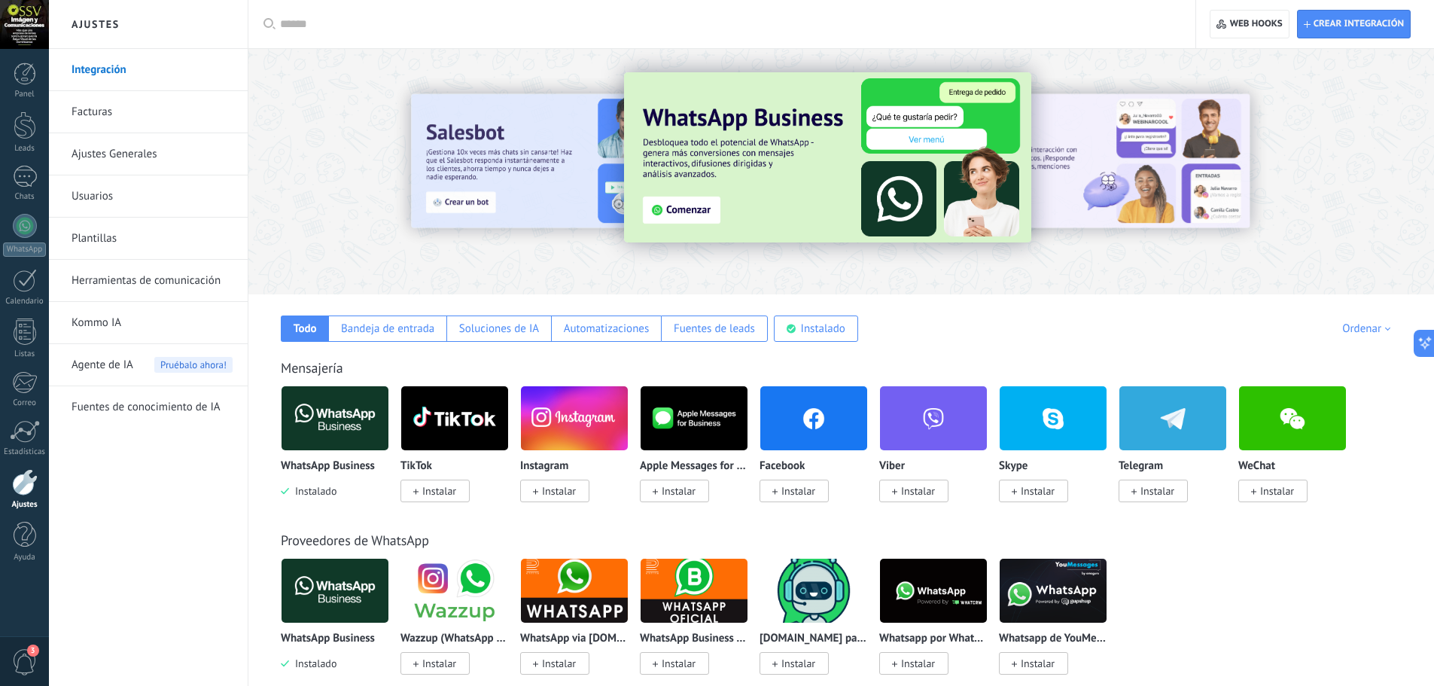
click at [24, 488] on div at bounding box center [25, 482] width 26 height 26
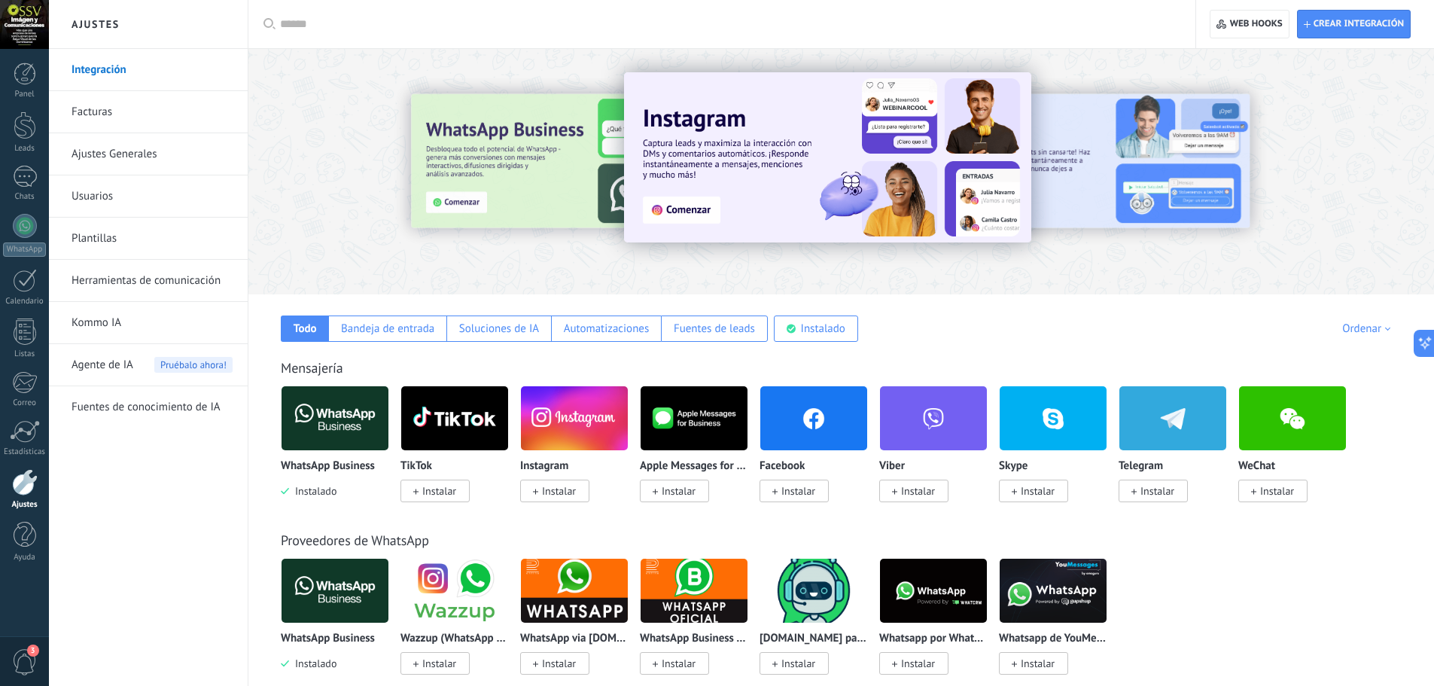
click at [162, 285] on link "Herramientas de comunicación" at bounding box center [152, 281] width 161 height 42
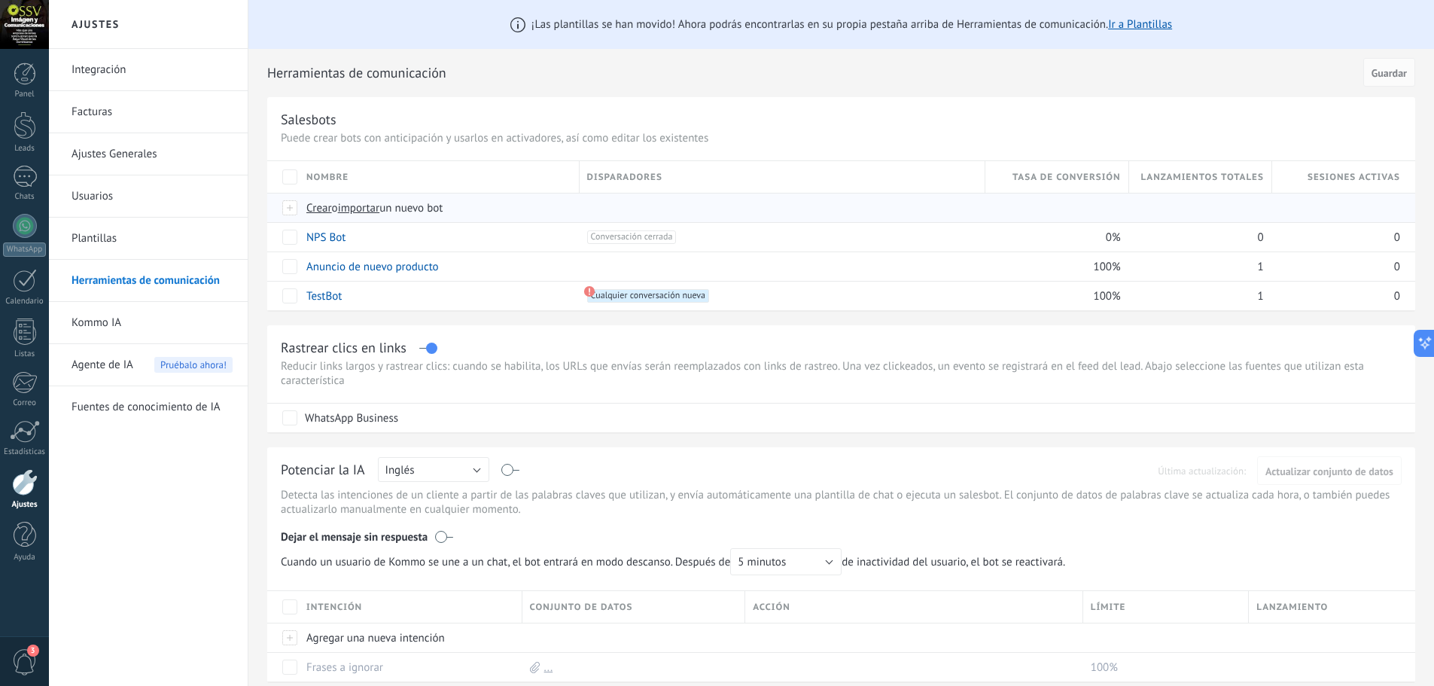
click at [324, 210] on span "Crear" at bounding box center [319, 208] width 26 height 14
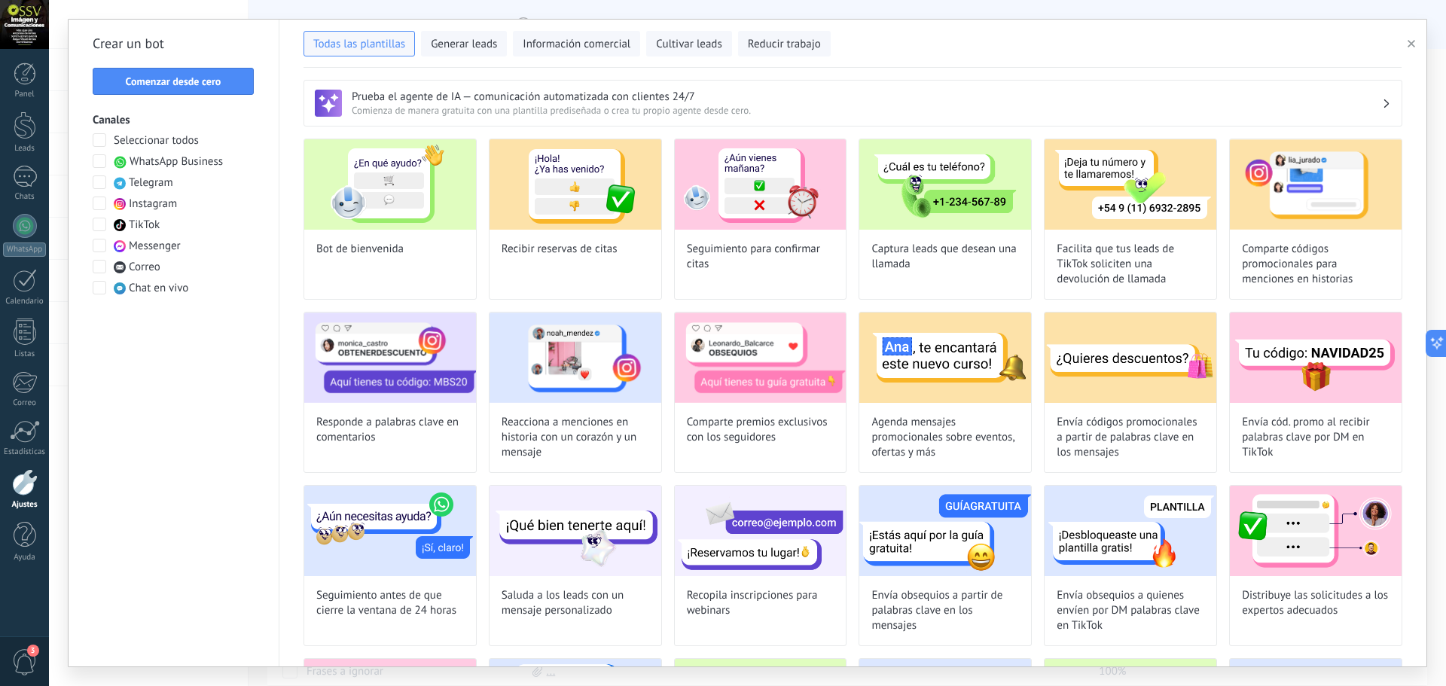
click at [99, 161] on span at bounding box center [100, 161] width 14 height 14
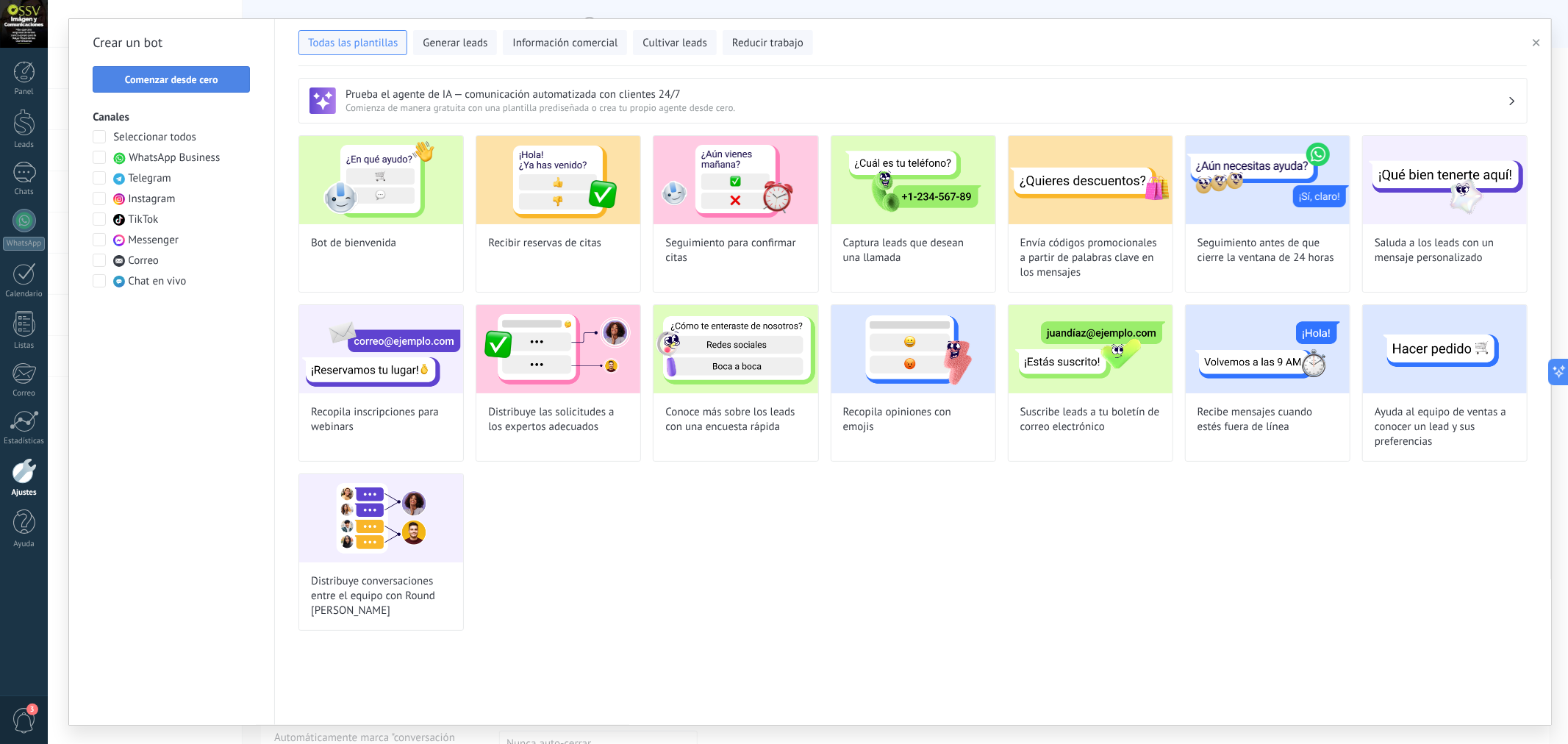
click at [214, 75] on span "Comenzar desde cero" at bounding box center [172, 79] width 94 height 11
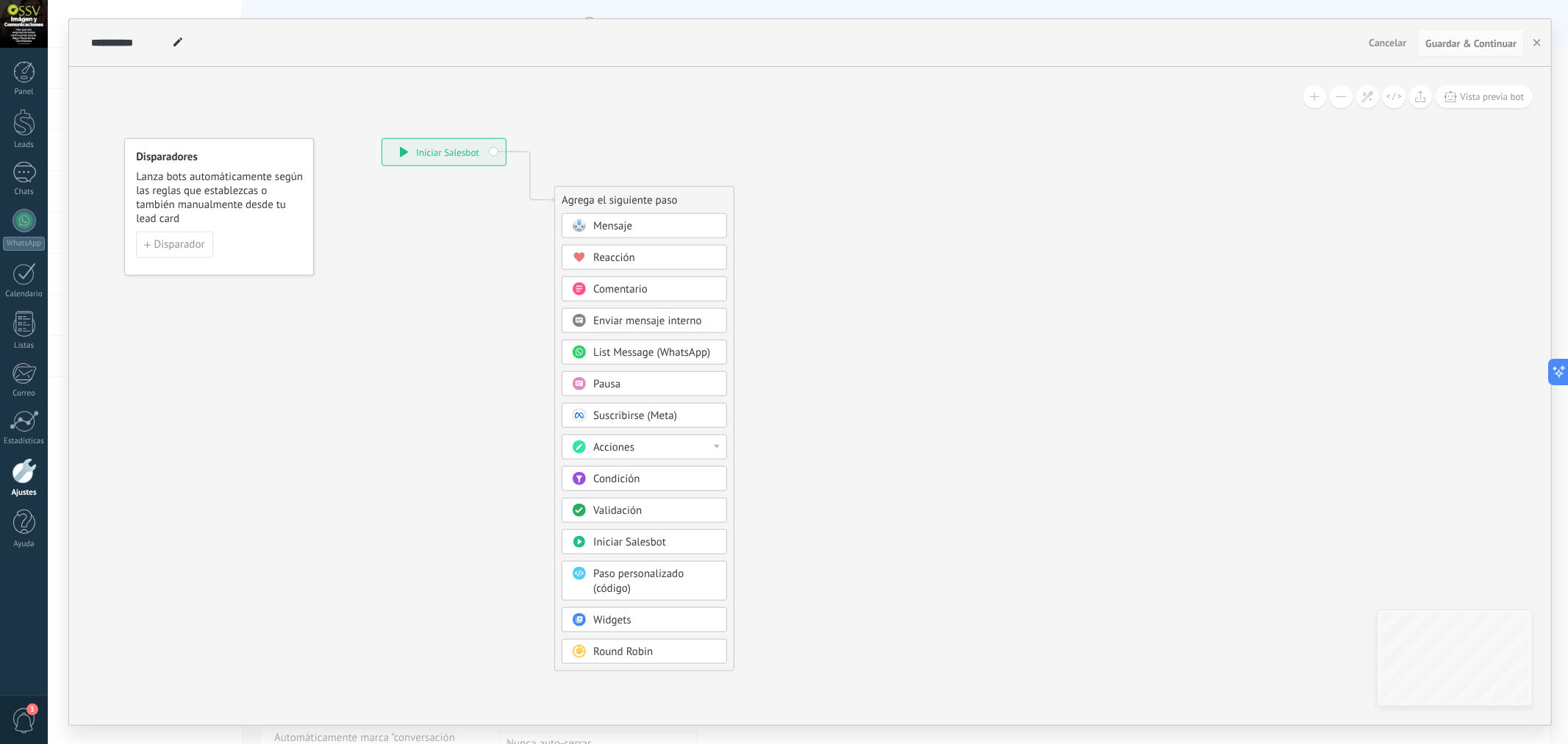
click at [611, 222] on span "Mensaje" at bounding box center [613, 226] width 39 height 14
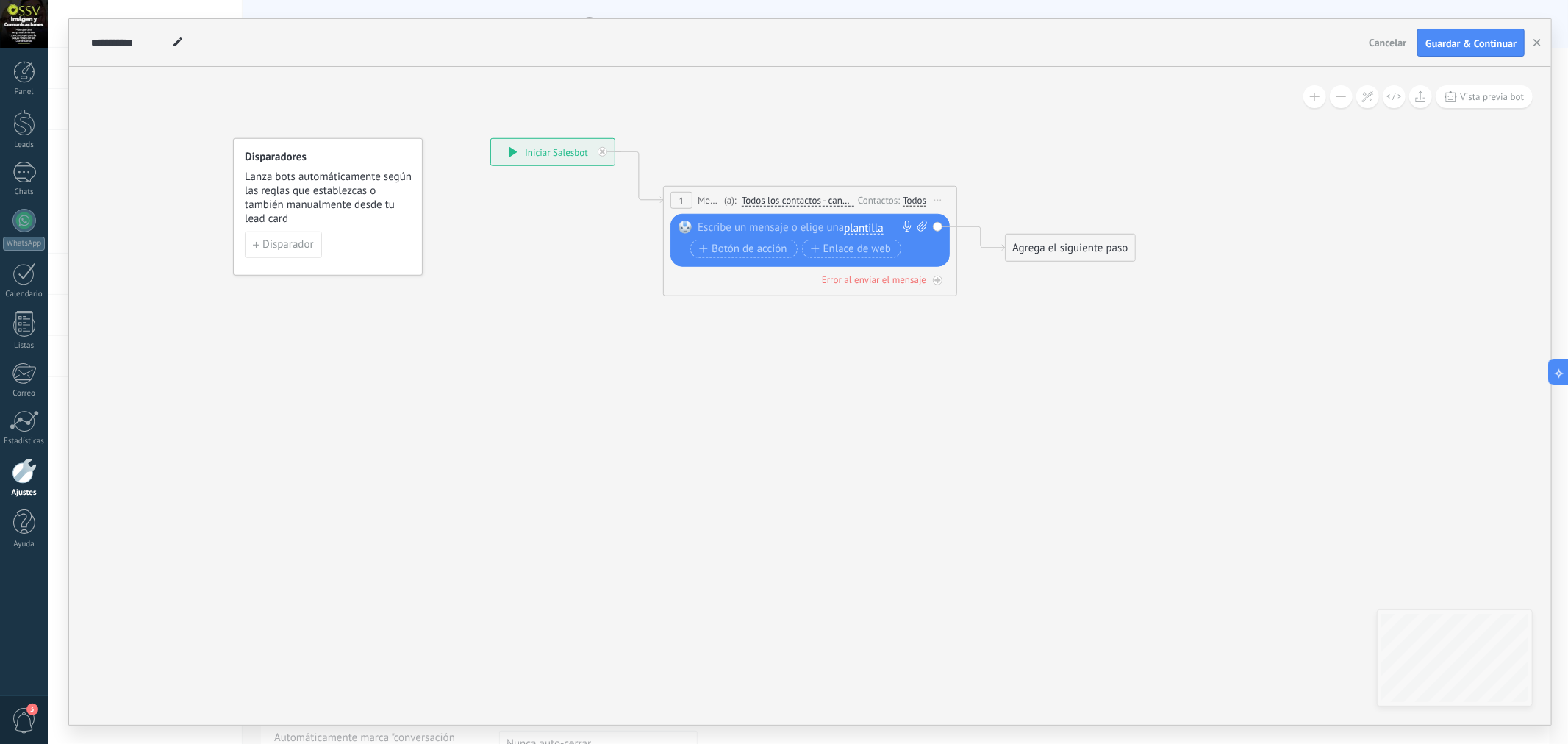
click at [737, 226] on div at bounding box center [807, 227] width 219 height 15
paste div
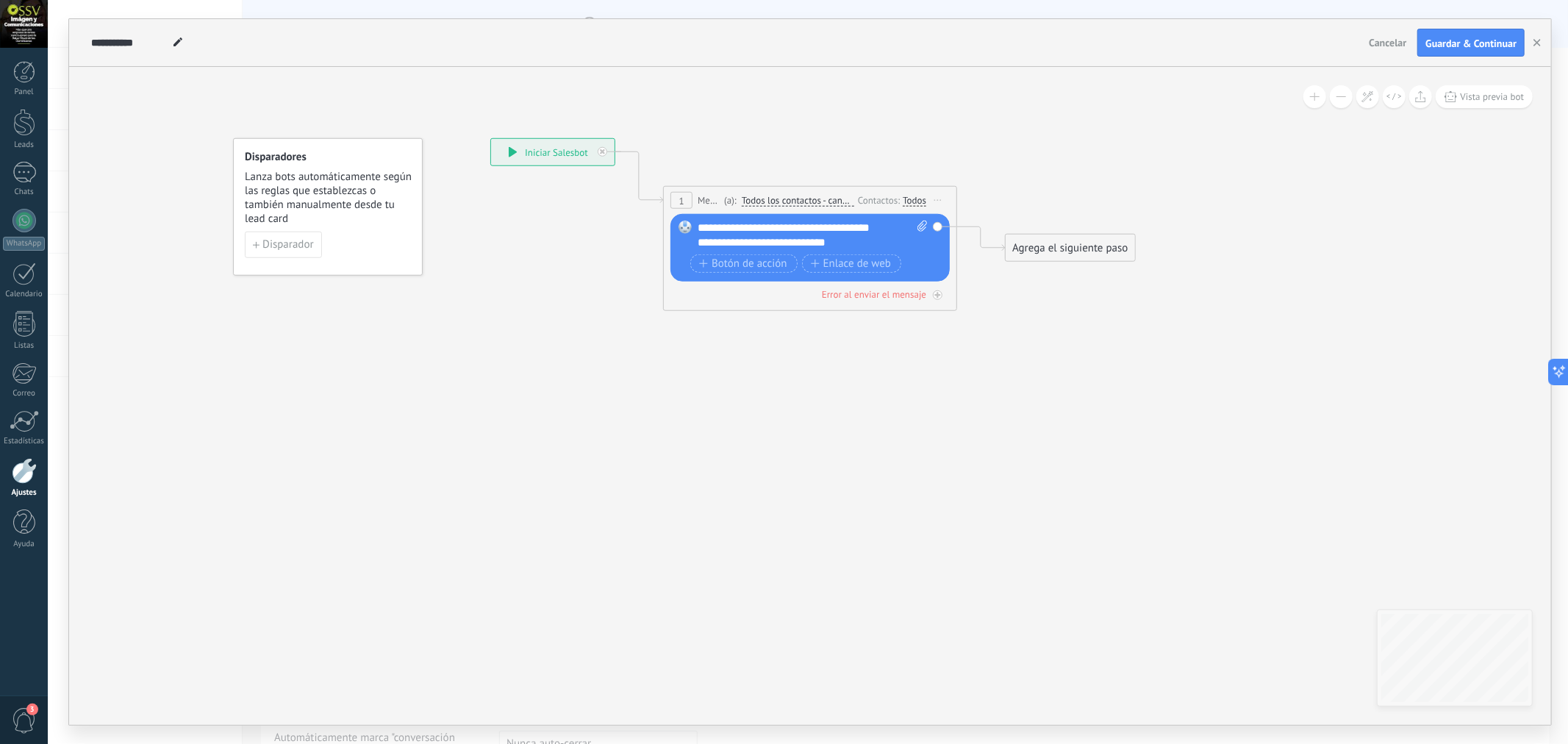
click at [935, 198] on span "Iniciar vista previa aquí Cambiar nombre Duplicar Borrar" at bounding box center [938, 200] width 23 height 21
click at [758, 265] on span "Botón de acción" at bounding box center [743, 264] width 88 height 12
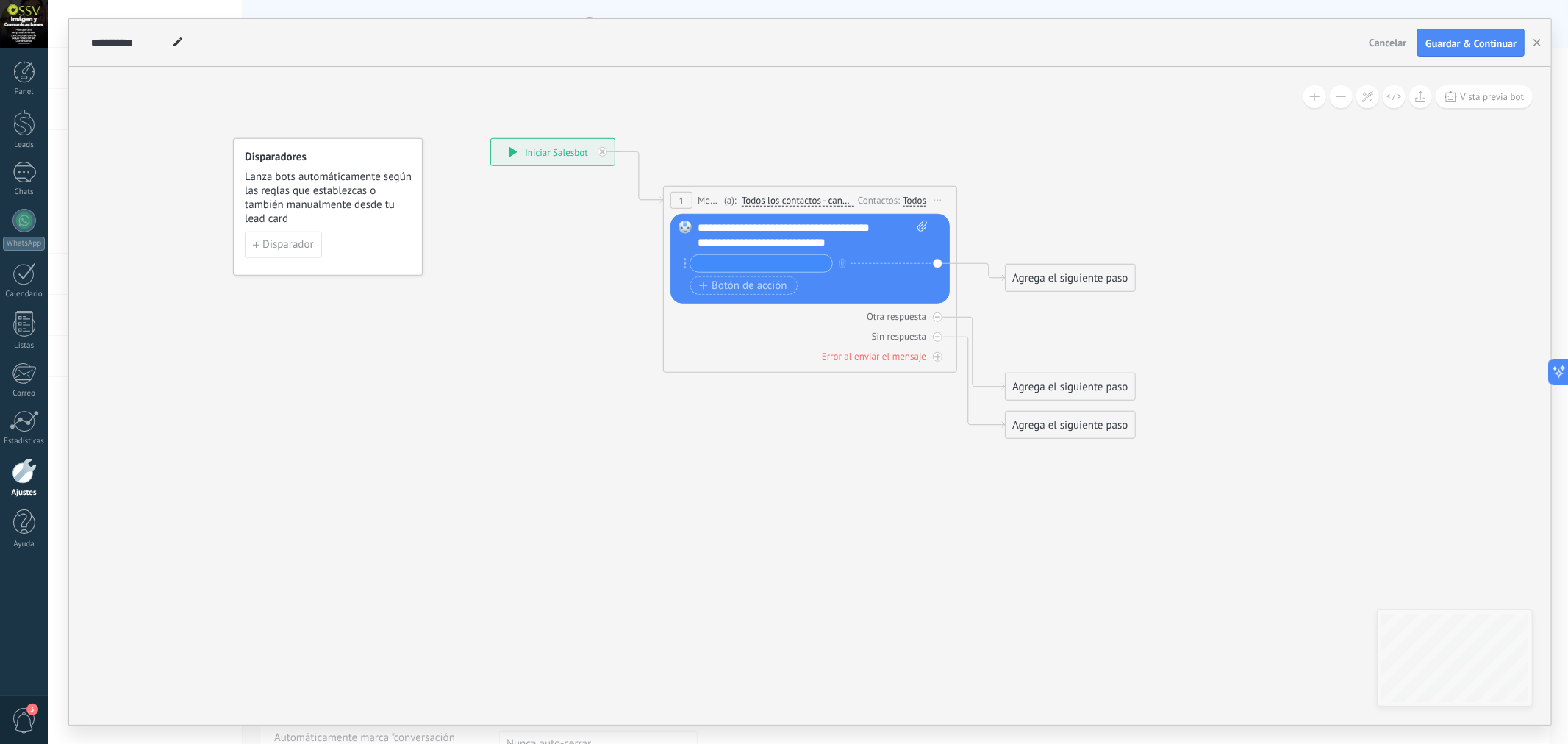
click at [781, 255] on input "text" at bounding box center [761, 263] width 142 height 17
paste input "**********"
type input "**********"
click at [769, 288] on span "Botón de acción" at bounding box center [743, 286] width 88 height 12
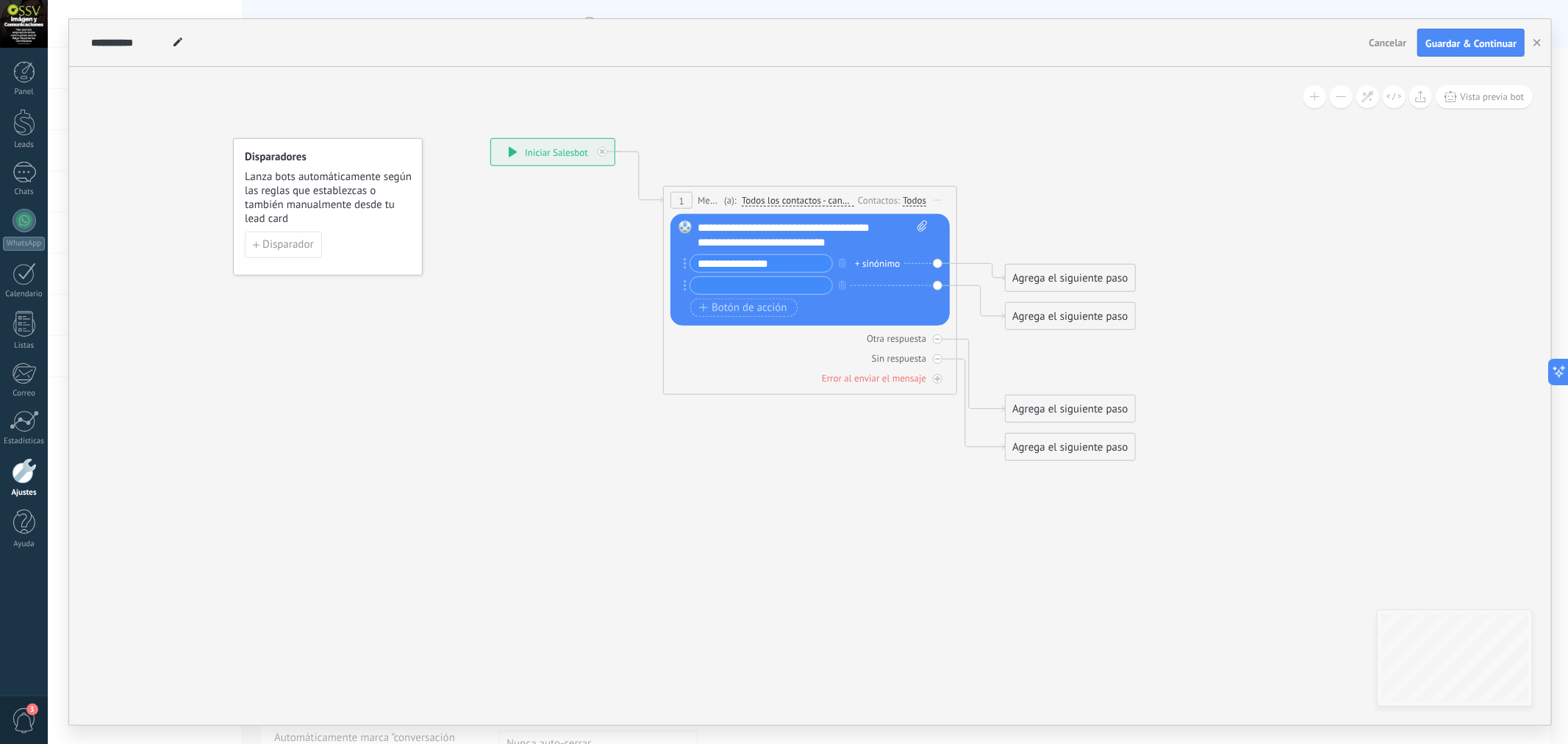
click at [752, 282] on input "text" at bounding box center [761, 285] width 142 height 17
paste input "********"
type input "********"
click at [743, 305] on span "Botón de acción" at bounding box center [743, 308] width 88 height 12
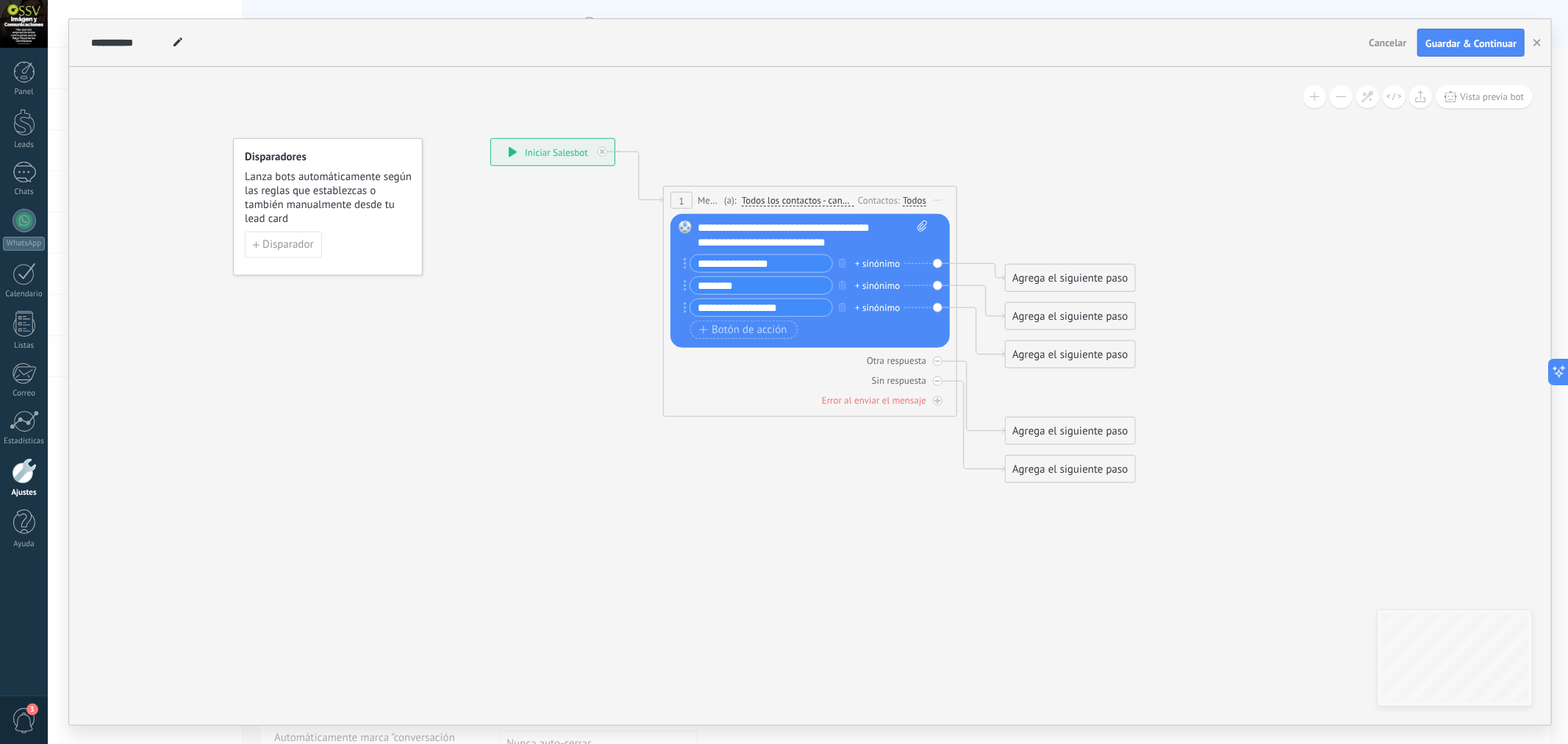
type input "**********"
click at [751, 335] on span "Botón de acción" at bounding box center [743, 330] width 88 height 12
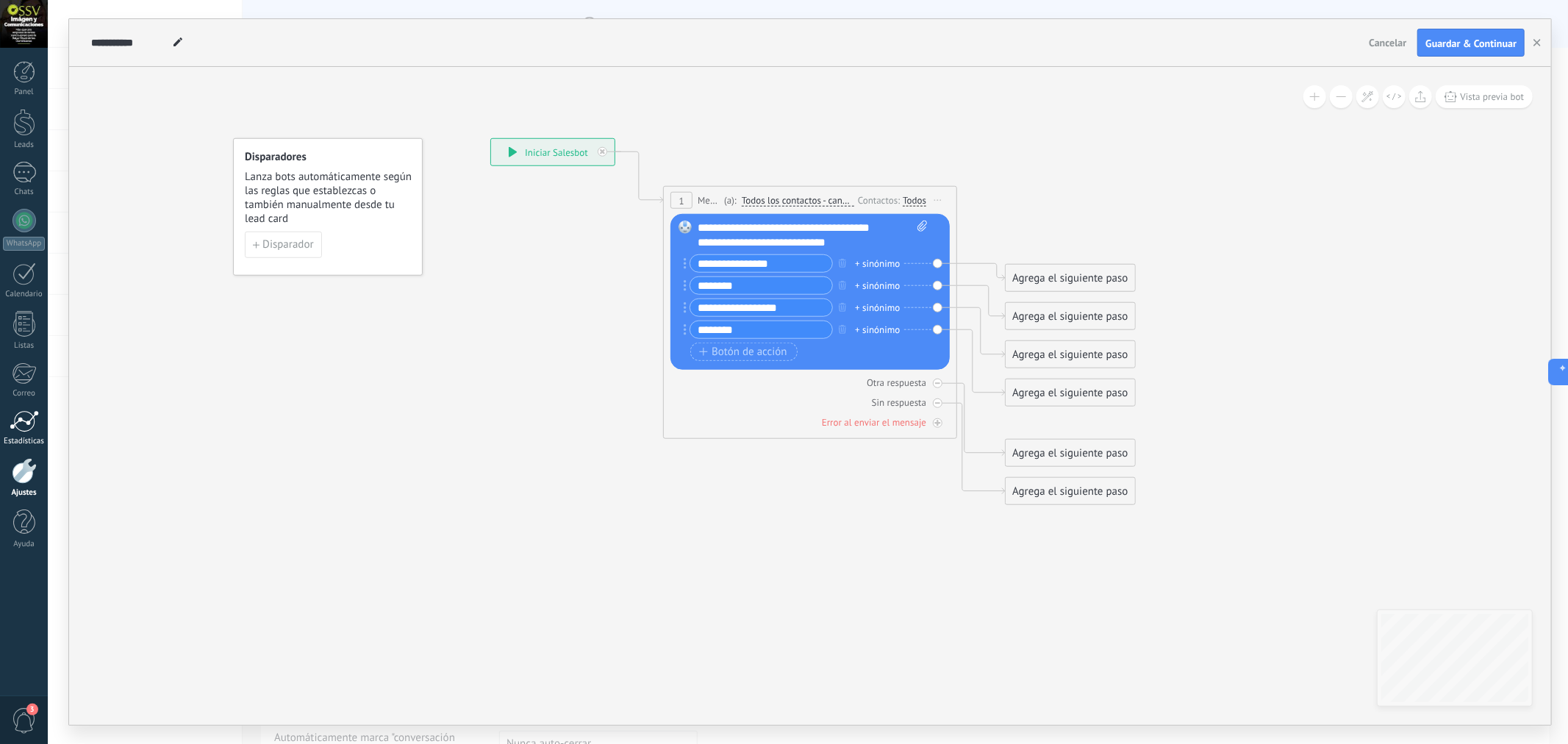
type input "********"
click at [755, 347] on span "Botón de acción" at bounding box center [743, 352] width 88 height 12
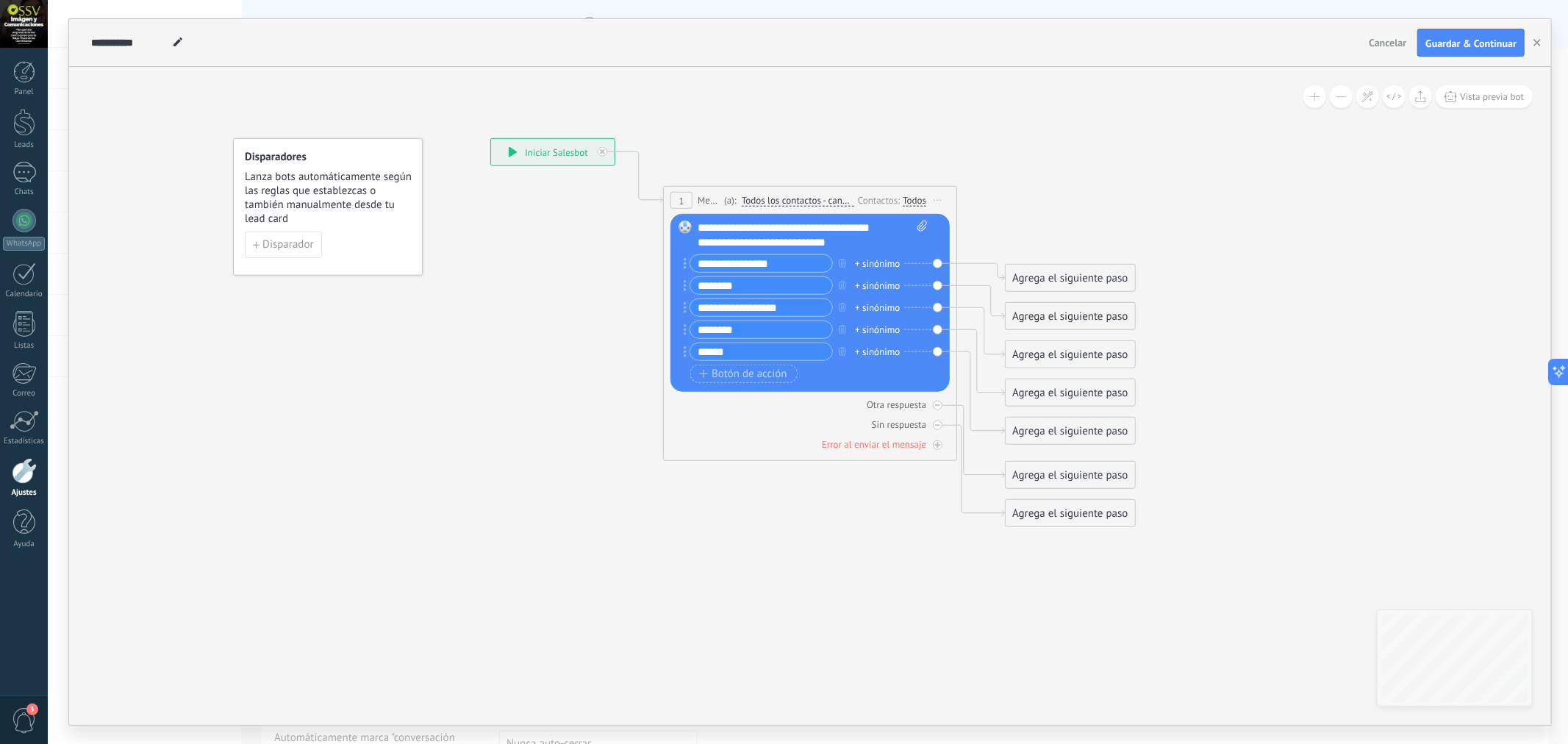
type input "******"
click at [733, 373] on span "Botón de acción" at bounding box center [743, 374] width 88 height 12
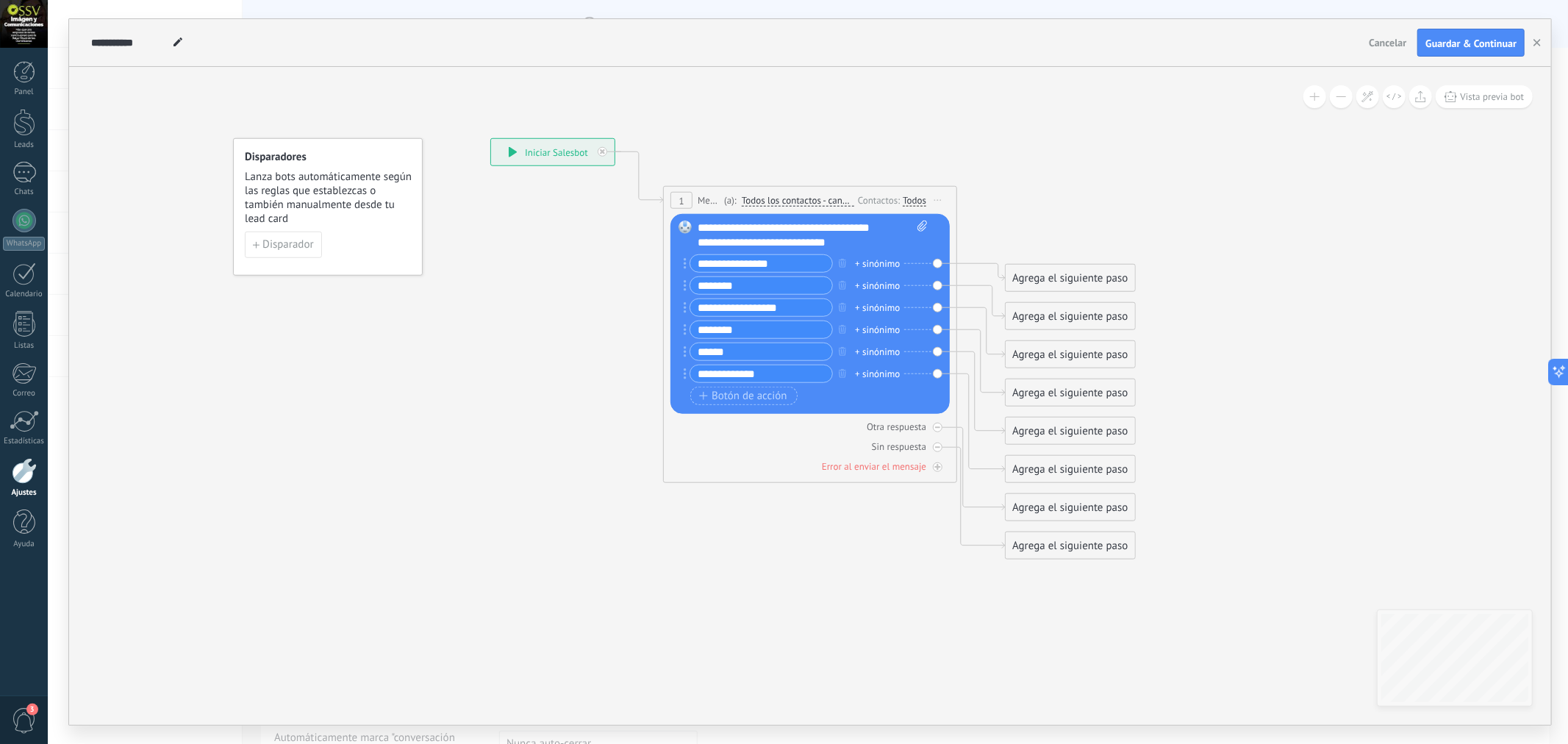
type input "**********"
click at [743, 393] on span "Botón de acción" at bounding box center [743, 396] width 88 height 12
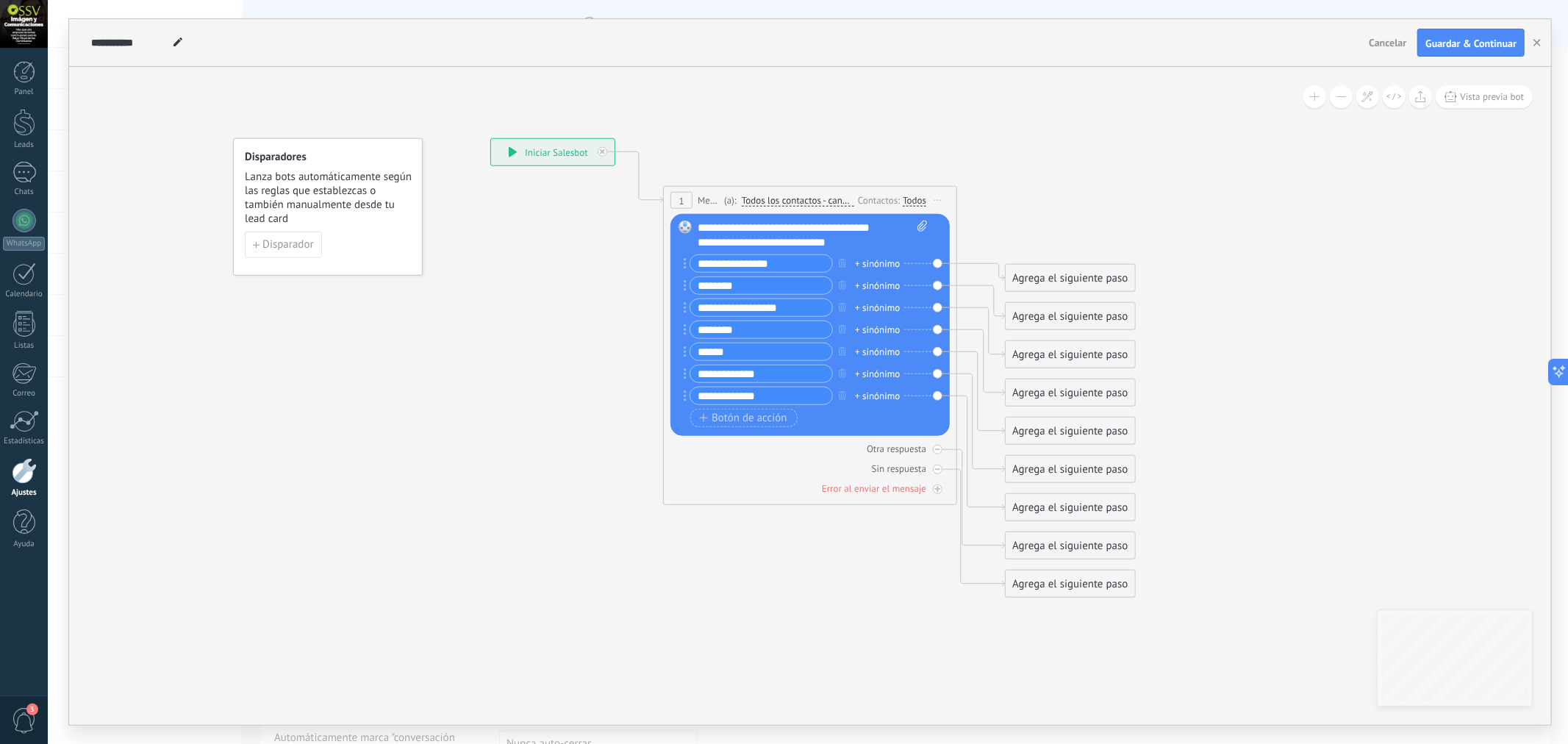
type input "**********"
click at [937, 394] on div "Reemplazar Quitar Convertir a mensaje de voz Arrastre la imagen aquí para adjun…" at bounding box center [810, 324] width 279 height 222
click at [1055, 505] on div "Agrega el siguiente paso" at bounding box center [1070, 508] width 129 height 24
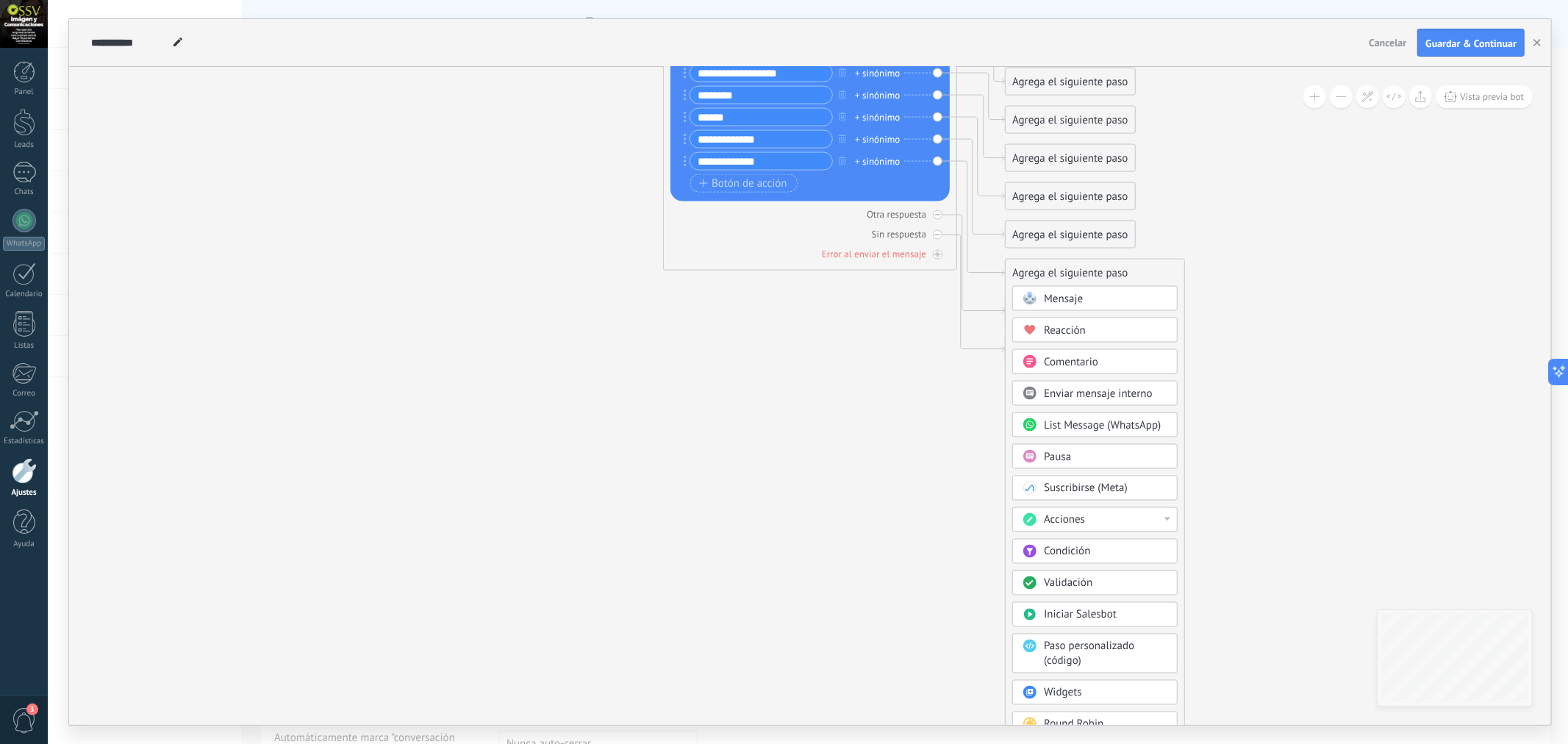
click at [1124, 298] on div "Mensaje" at bounding box center [1105, 299] width 124 height 15
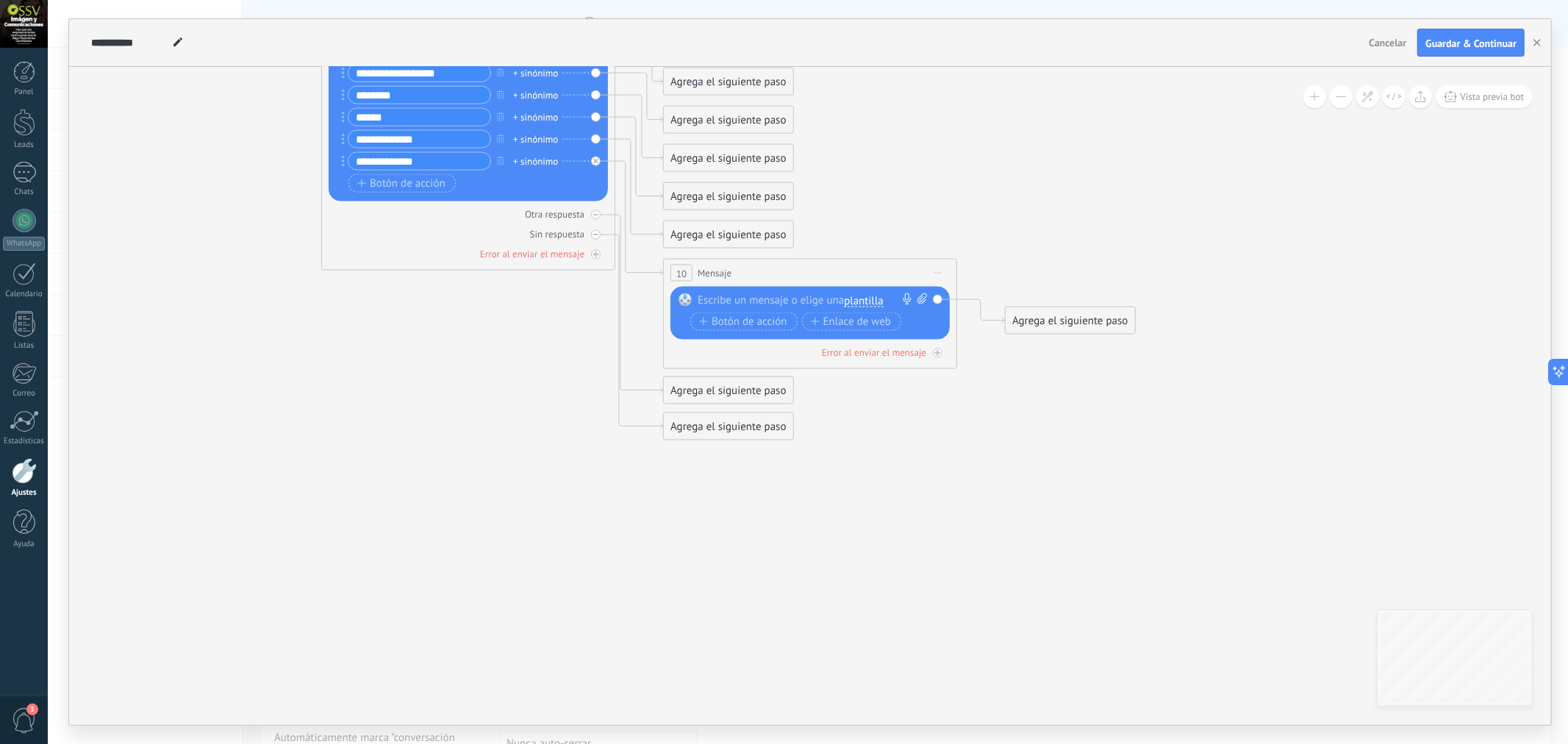
click at [737, 299] on div at bounding box center [807, 300] width 219 height 15
paste div
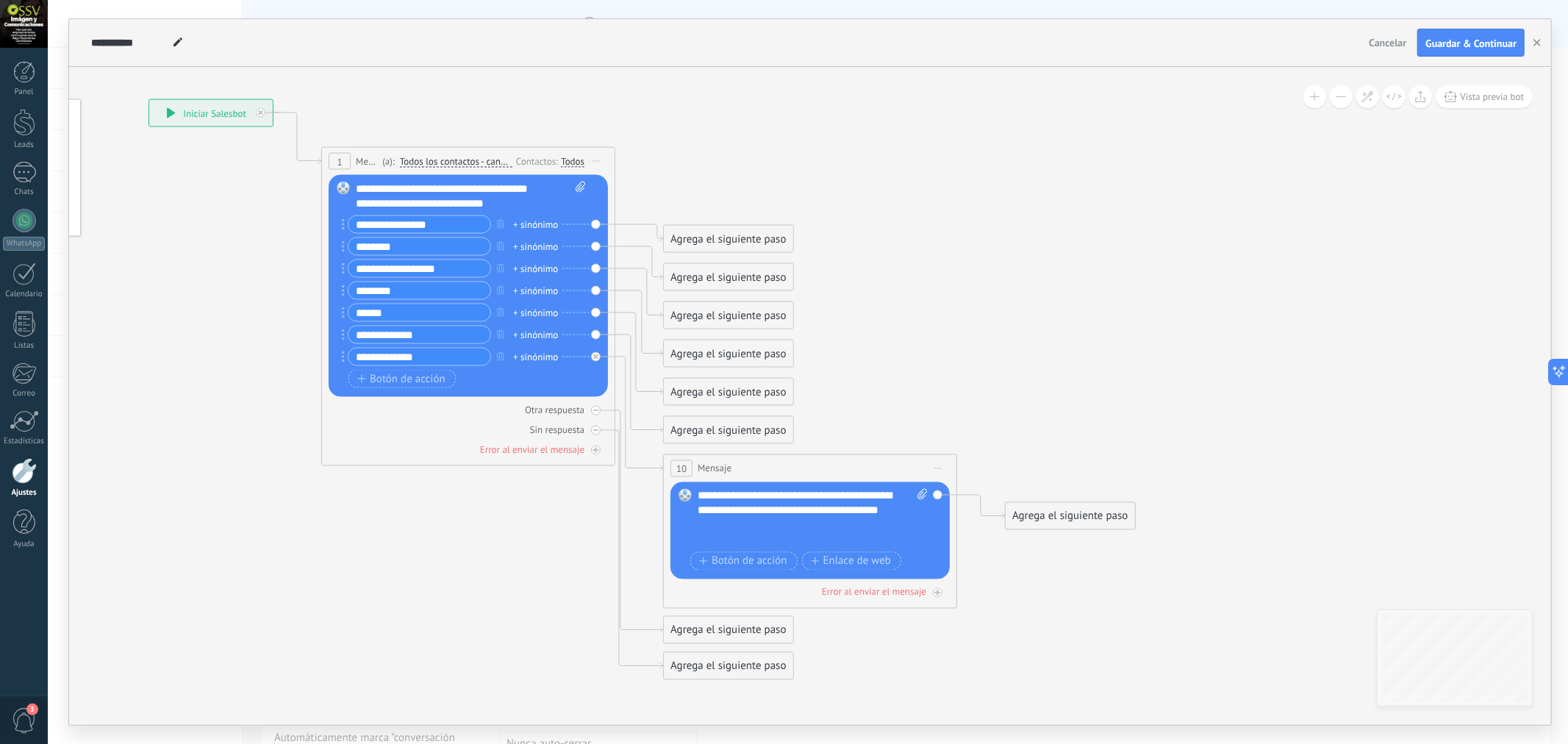
click at [785, 526] on div "**********" at bounding box center [813, 518] width 230 height 59
click at [781, 549] on div "**********" at bounding box center [812, 531] width 229 height 85
click at [781, 533] on div at bounding box center [805, 525] width 216 height 15
click at [1047, 514] on div "Agrega el siguiente paso" at bounding box center [1070, 517] width 129 height 24
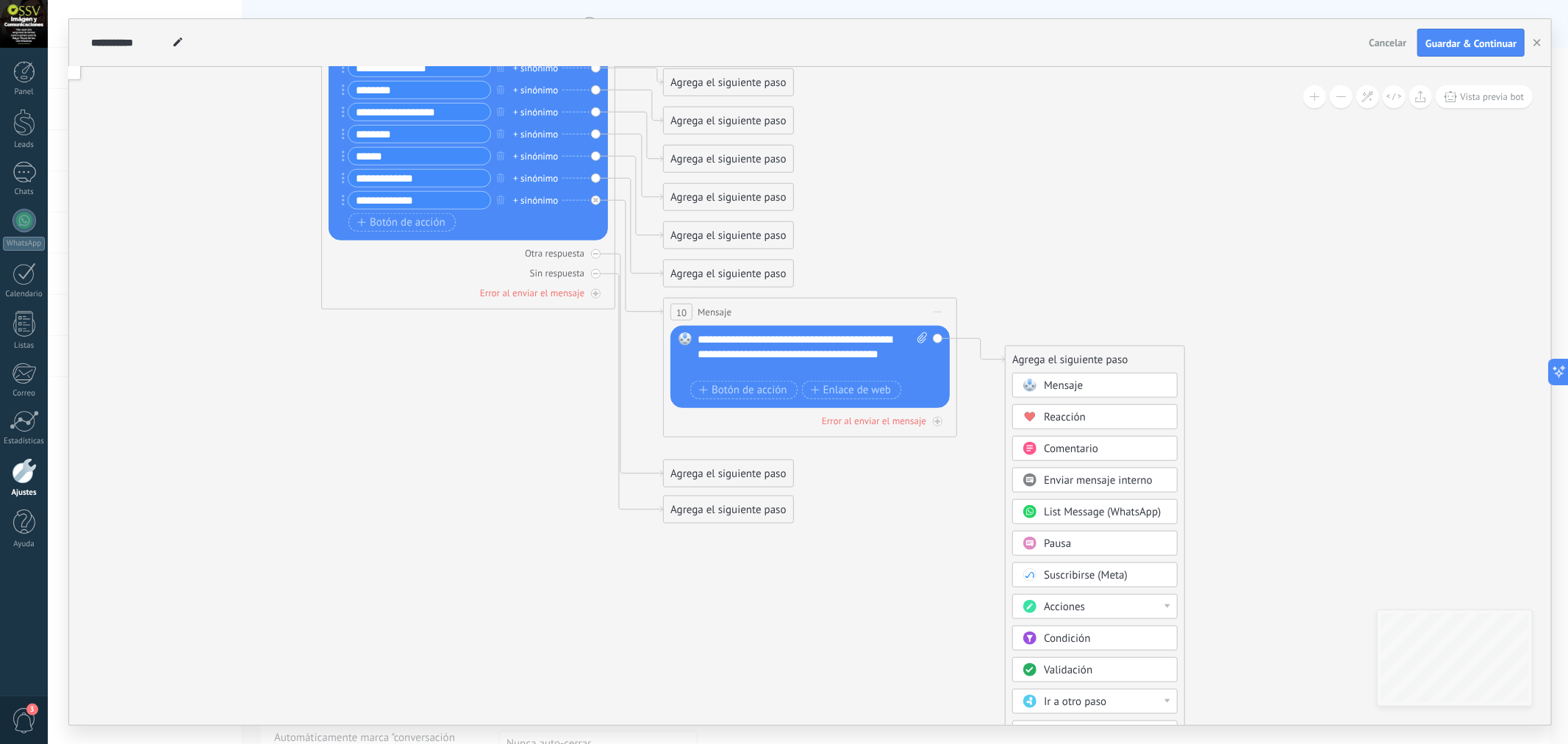
click at [1127, 482] on span "Enviar mensaje interno" at bounding box center [1097, 480] width 108 height 14
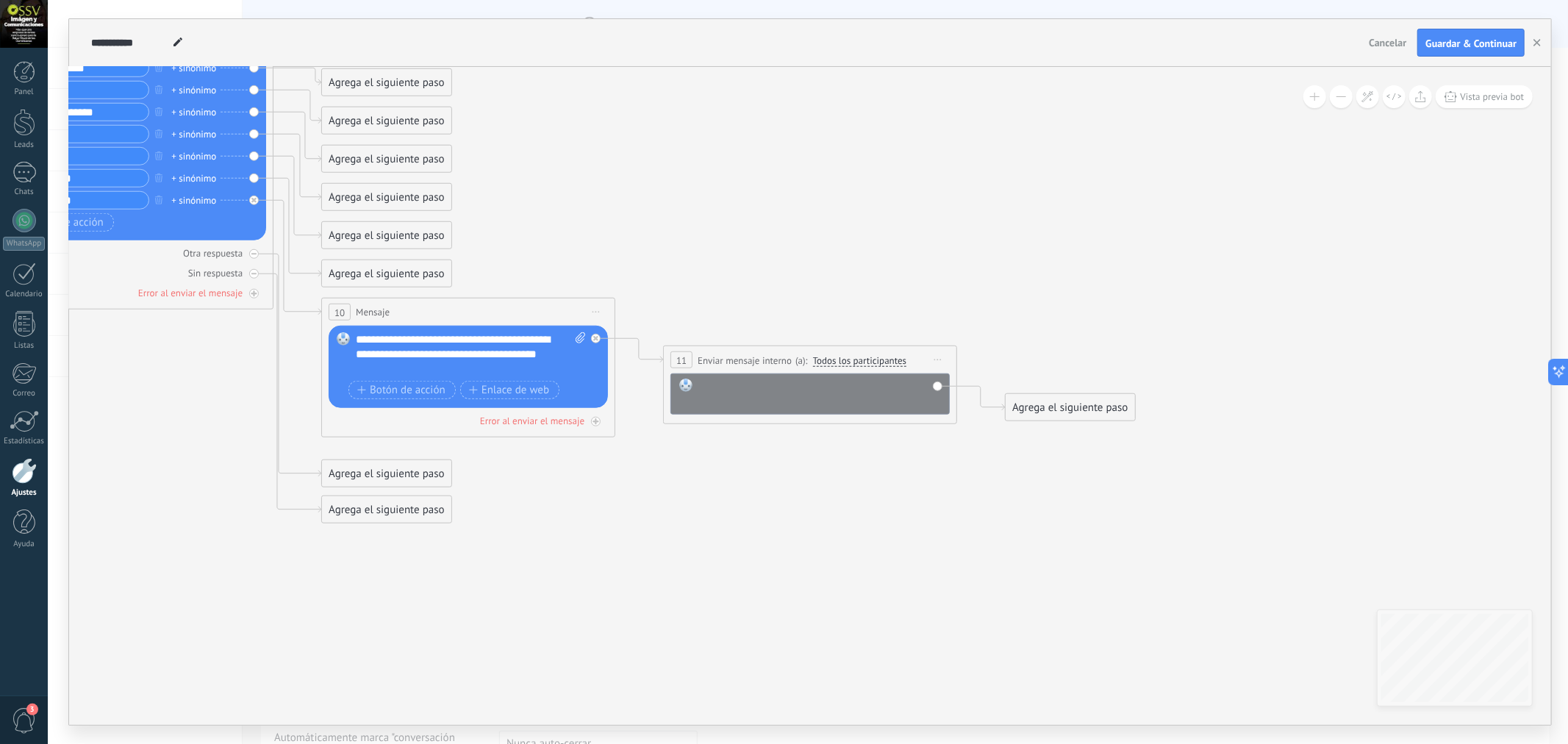
click at [724, 383] on div at bounding box center [819, 393] width 243 height 29
paste div
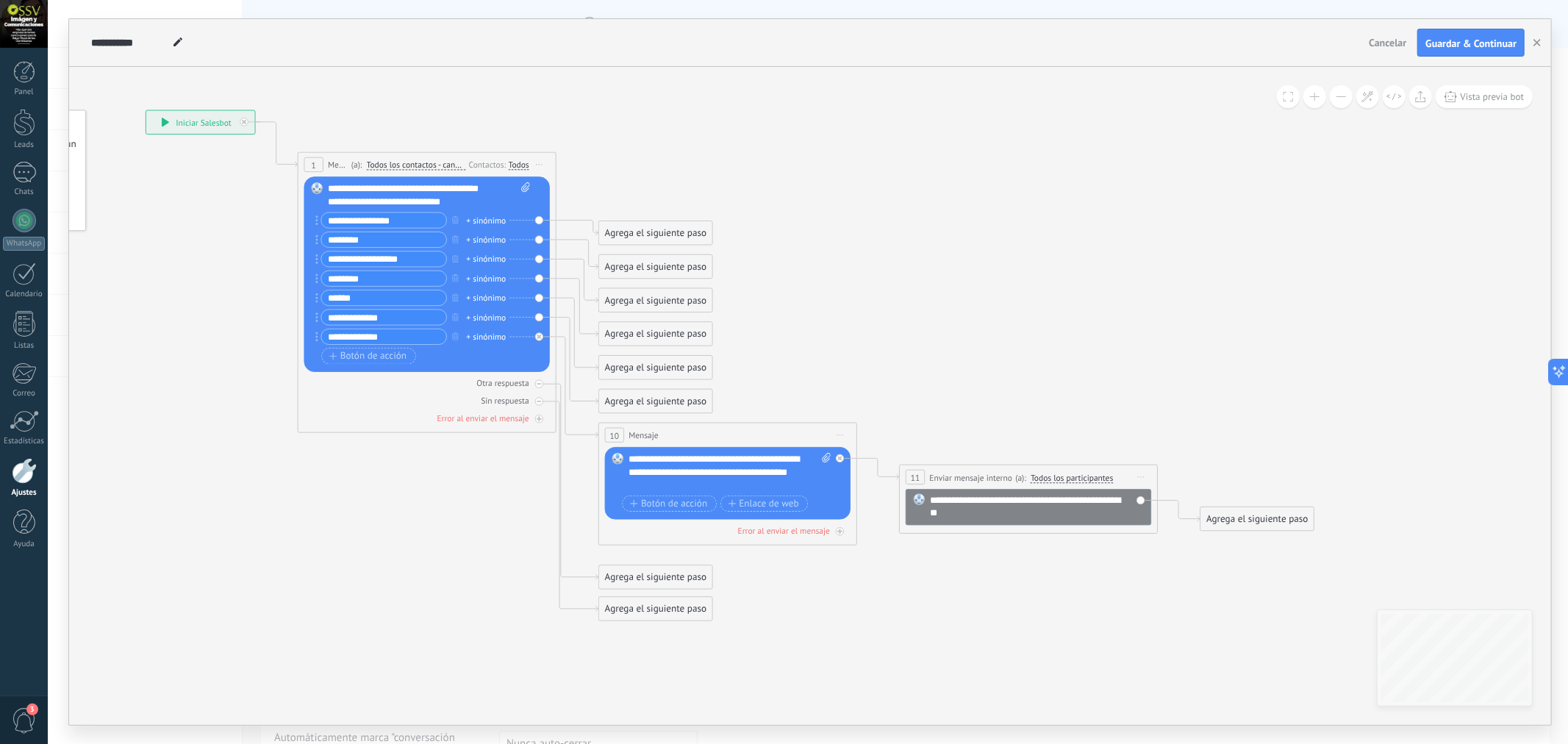
drag, startPoint x: 522, startPoint y: 515, endPoint x: 780, endPoint y: 611, distance: 275.3
click at [780, 611] on icon at bounding box center [708, 366] width 1772 height 1159
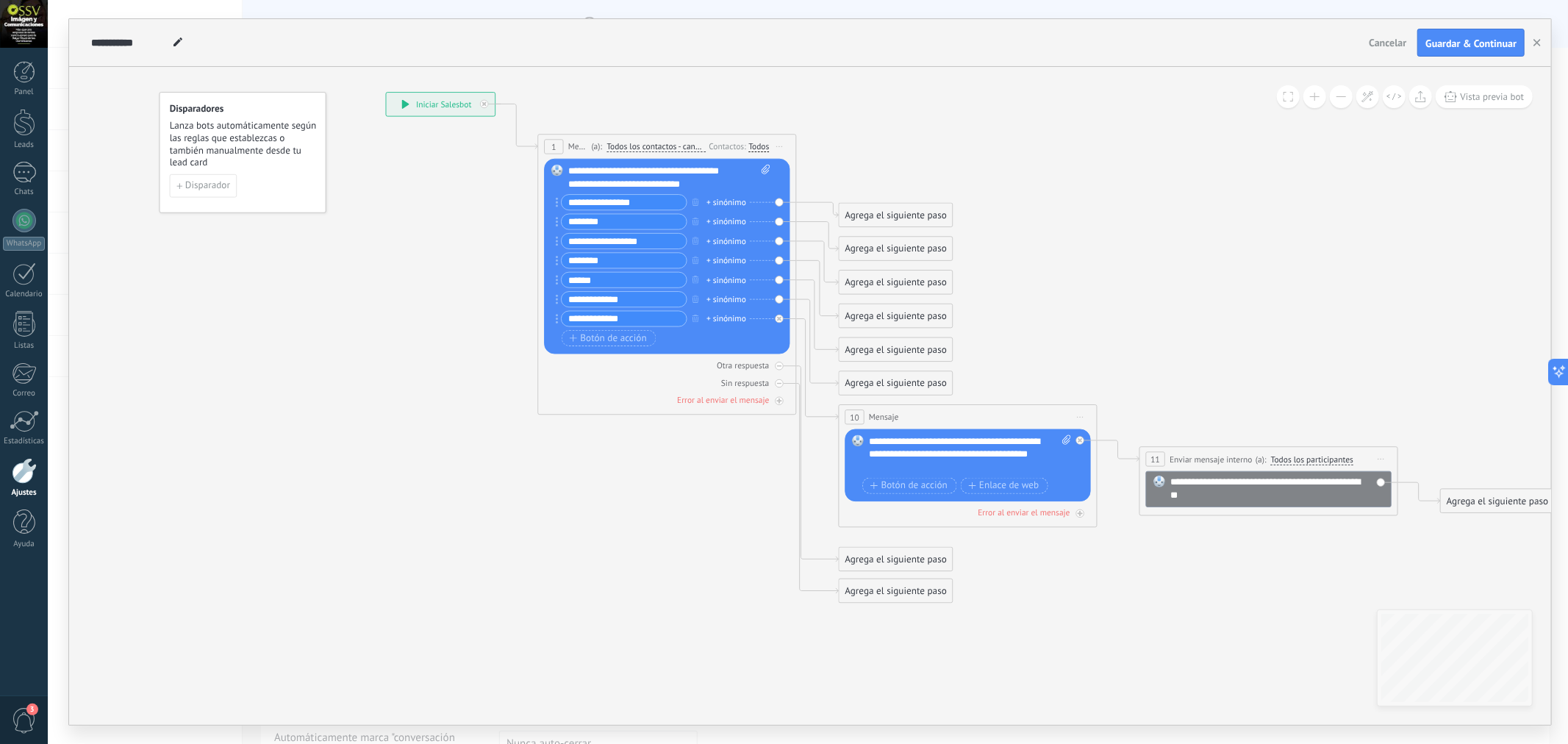
drag, startPoint x: 211, startPoint y: 370, endPoint x: 451, endPoint y: 351, distance: 240.8
click at [451, 351] on icon at bounding box center [948, 348] width 1772 height 1159
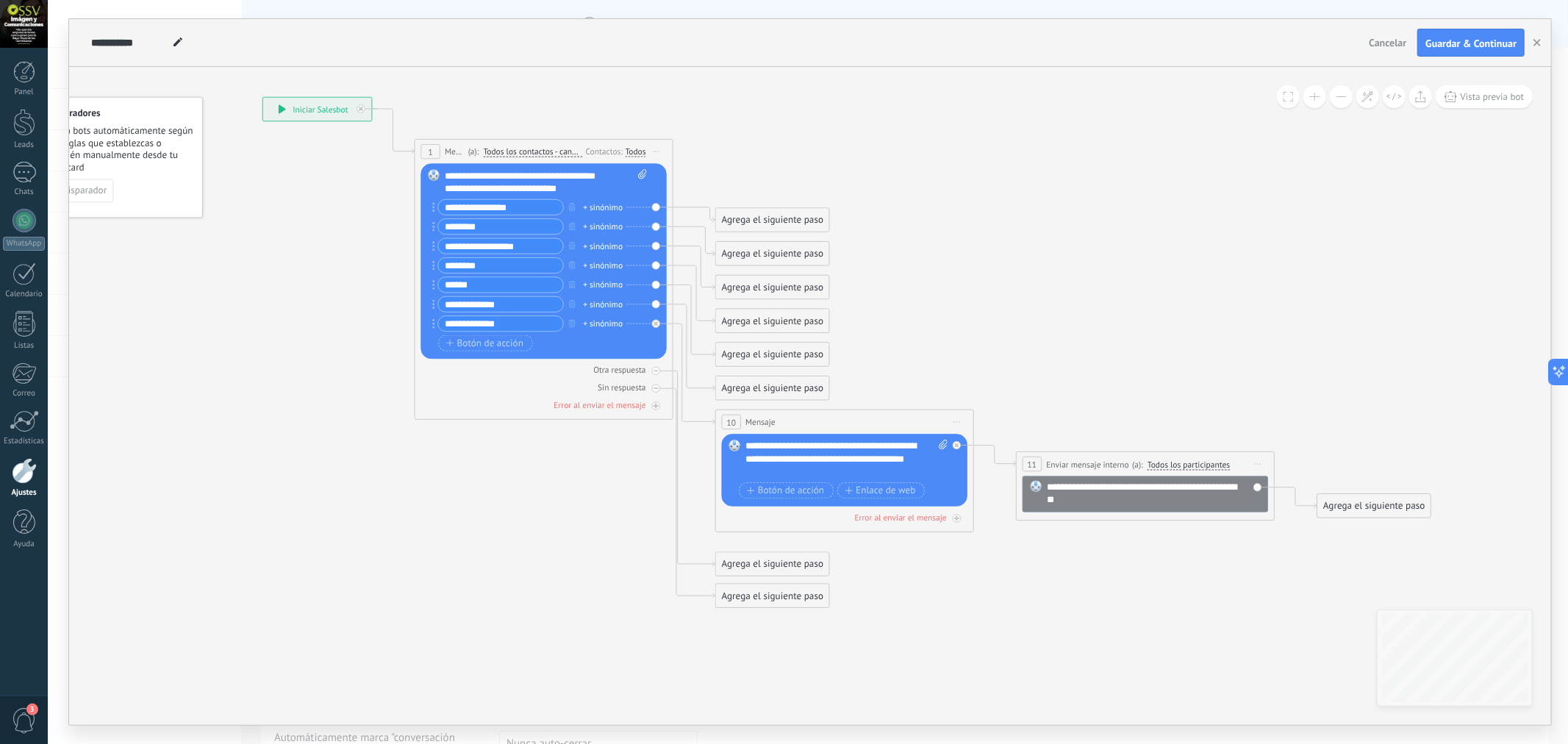
drag, startPoint x: 475, startPoint y: 344, endPoint x: 364, endPoint y: 350, distance: 111.2
click at [364, 350] on icon at bounding box center [825, 352] width 1772 height 1159
click at [763, 223] on div "Agrega el siguiente paso" at bounding box center [772, 221] width 113 height 21
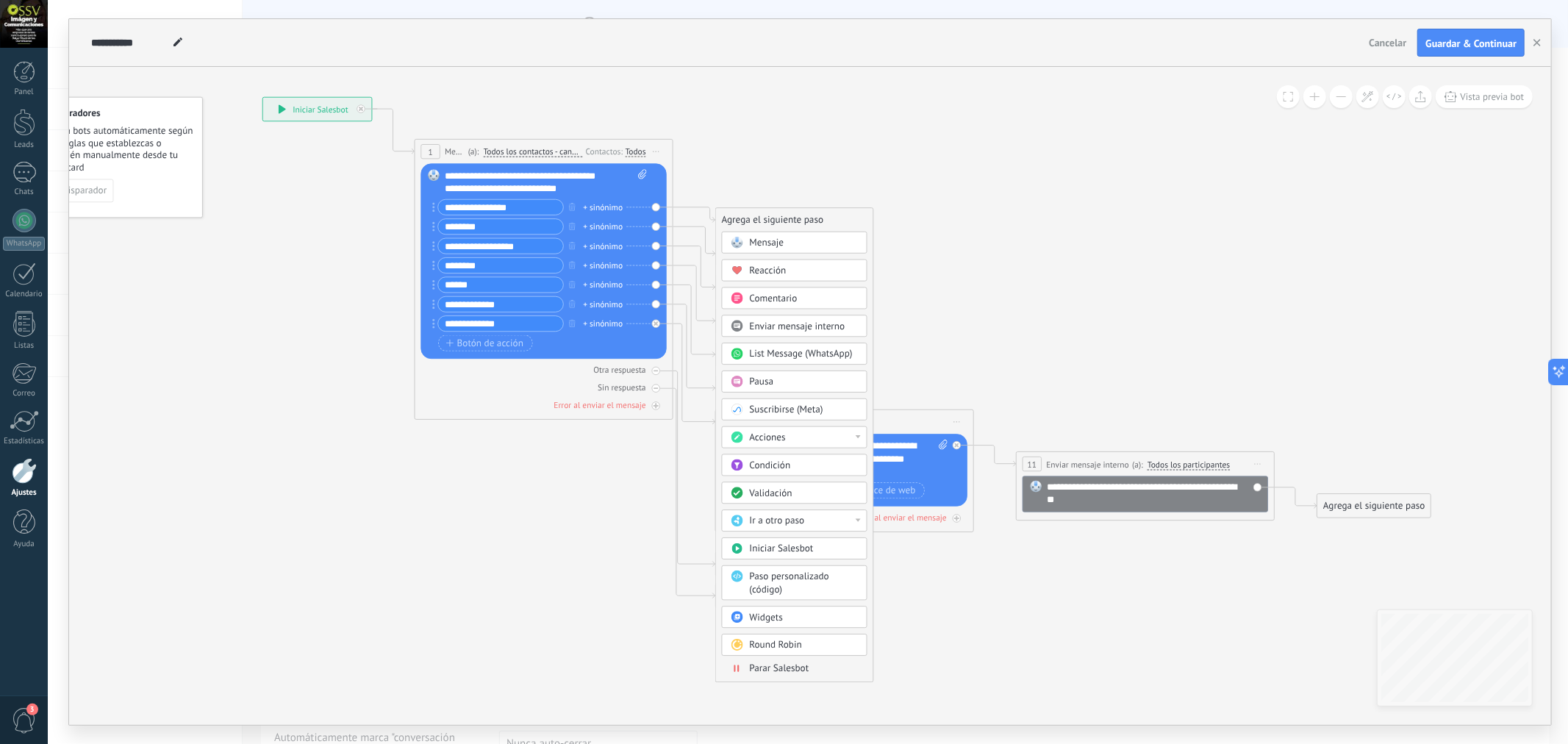
click at [772, 243] on span "Mensaje" at bounding box center [766, 242] width 34 height 13
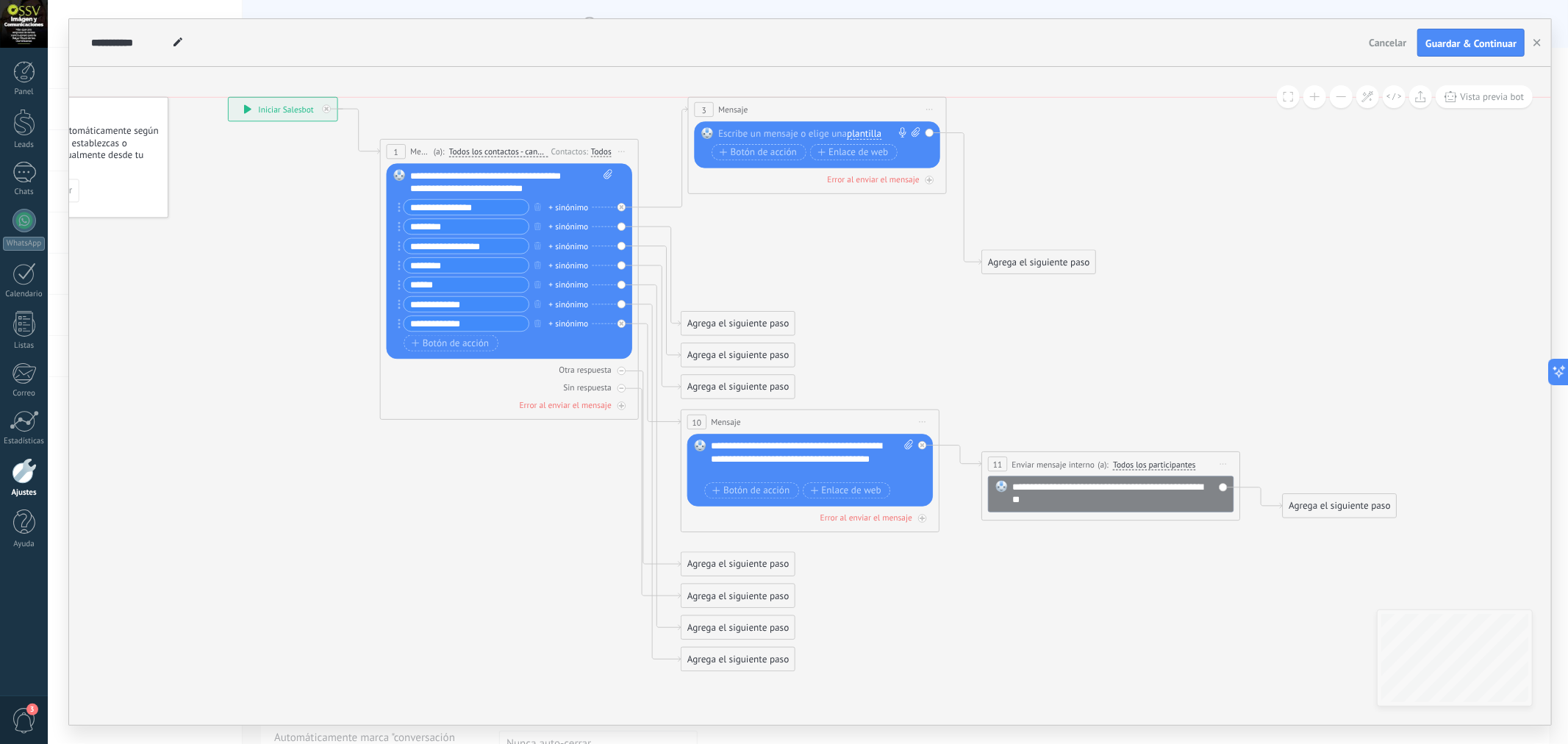
drag, startPoint x: 772, startPoint y: 212, endPoint x: 779, endPoint y: 100, distance: 112.2
click at [779, 100] on div "3 Mensaje ******* (a): Todos los contactos - canales seleccionados Todos los co…" at bounding box center [818, 109] width 258 height 24
click at [805, 130] on div at bounding box center [814, 134] width 192 height 14
paste div
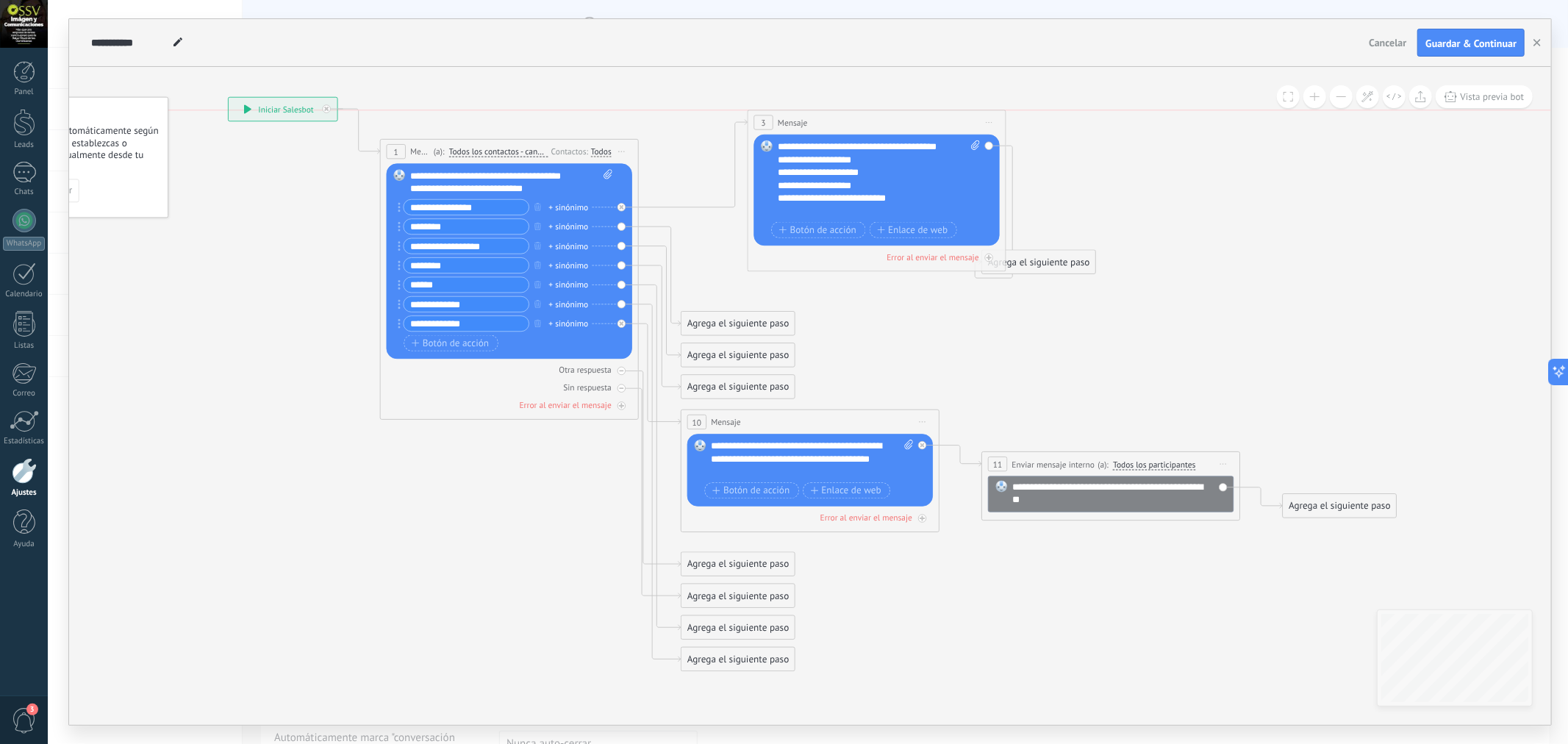
drag, startPoint x: 795, startPoint y: 105, endPoint x: 854, endPoint y: 117, distance: 60.2
click at [854, 117] on div "3 Mensaje ******* (a): Todos los contactos - canales seleccionados Todos los co…" at bounding box center [878, 123] width 258 height 24
drag, startPoint x: 620, startPoint y: 225, endPoint x: 770, endPoint y: 195, distance: 153.0
click at [227, 97] on div "**********" at bounding box center [227, 97] width 0 height 0
drag, startPoint x: 733, startPoint y: 320, endPoint x: 868, endPoint y: 186, distance: 190.2
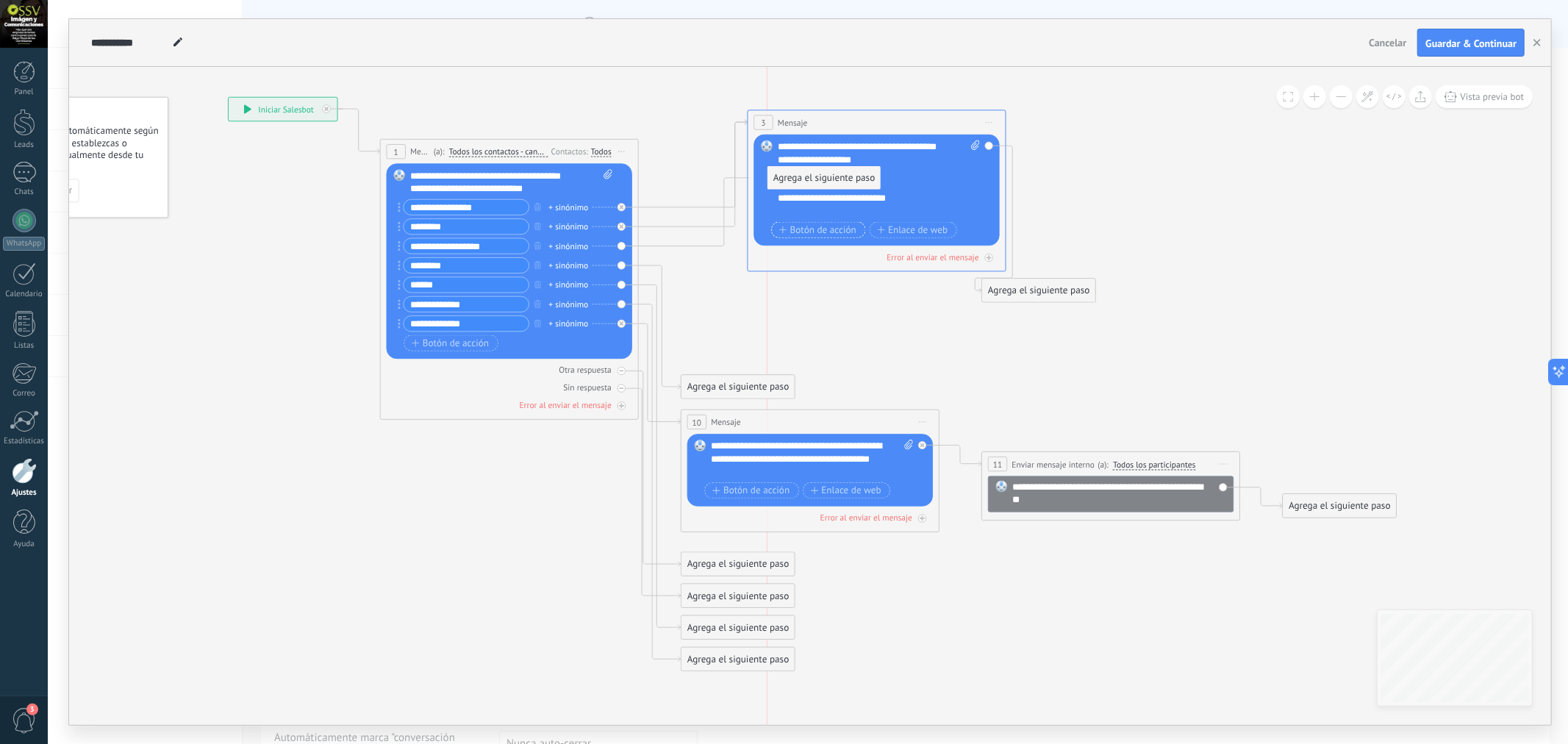
drag, startPoint x: 740, startPoint y: 357, endPoint x: 825, endPoint y: 230, distance: 152.8
drag, startPoint x: 737, startPoint y: 381, endPoint x: 811, endPoint y: 202, distance: 193.7
drag, startPoint x: 738, startPoint y: 559, endPoint x: 810, endPoint y: 273, distance: 294.9
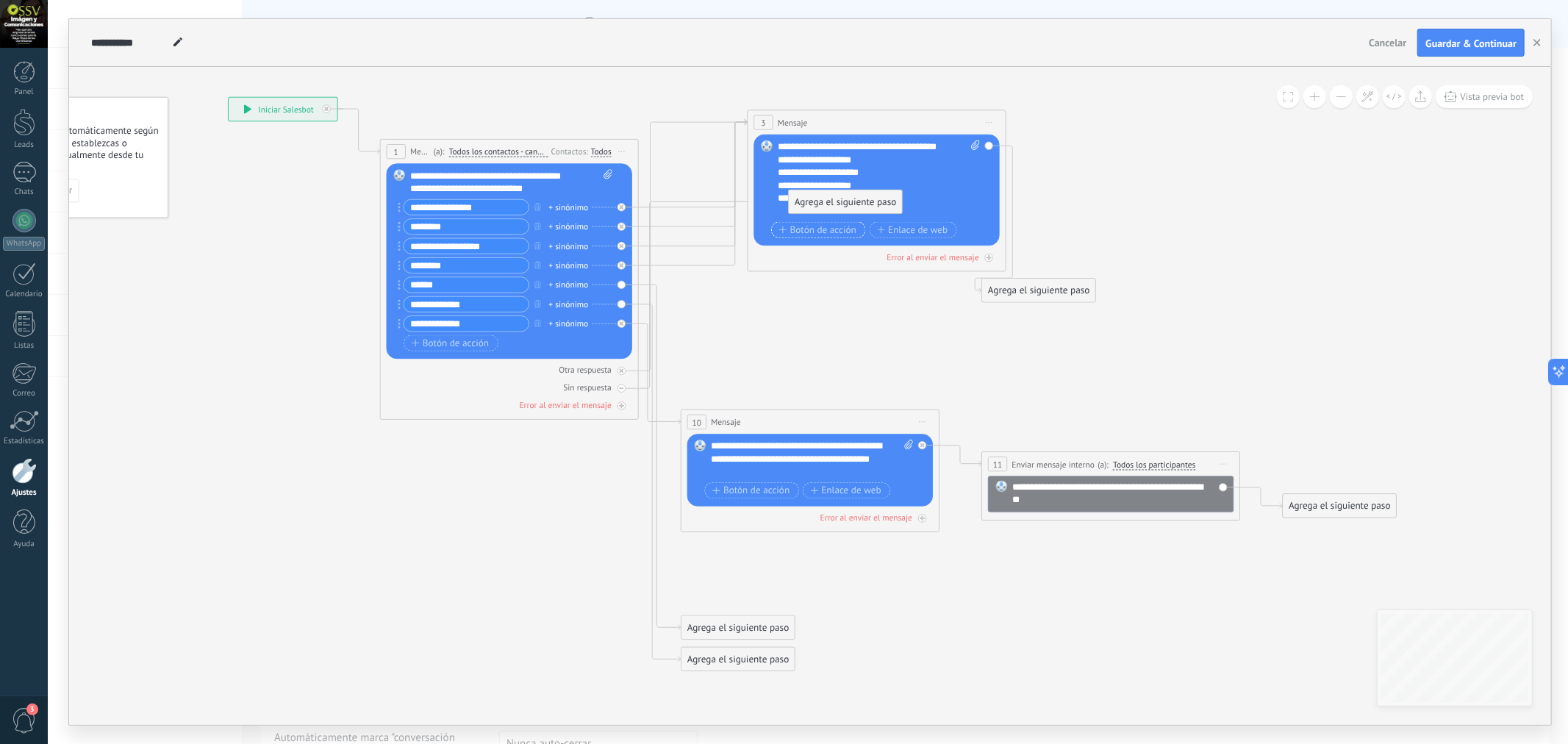
drag, startPoint x: 749, startPoint y: 596, endPoint x: 853, endPoint y: 232, distance: 378.6
click at [856, 200] on div "Agrega el siguiente paso" at bounding box center [846, 203] width 113 height 21
drag, startPoint x: 811, startPoint y: 284, endPoint x: 799, endPoint y: 168, distance: 116.6
click at [799, 168] on div "Agrega el siguiente paso" at bounding box center [833, 176] width 113 height 21
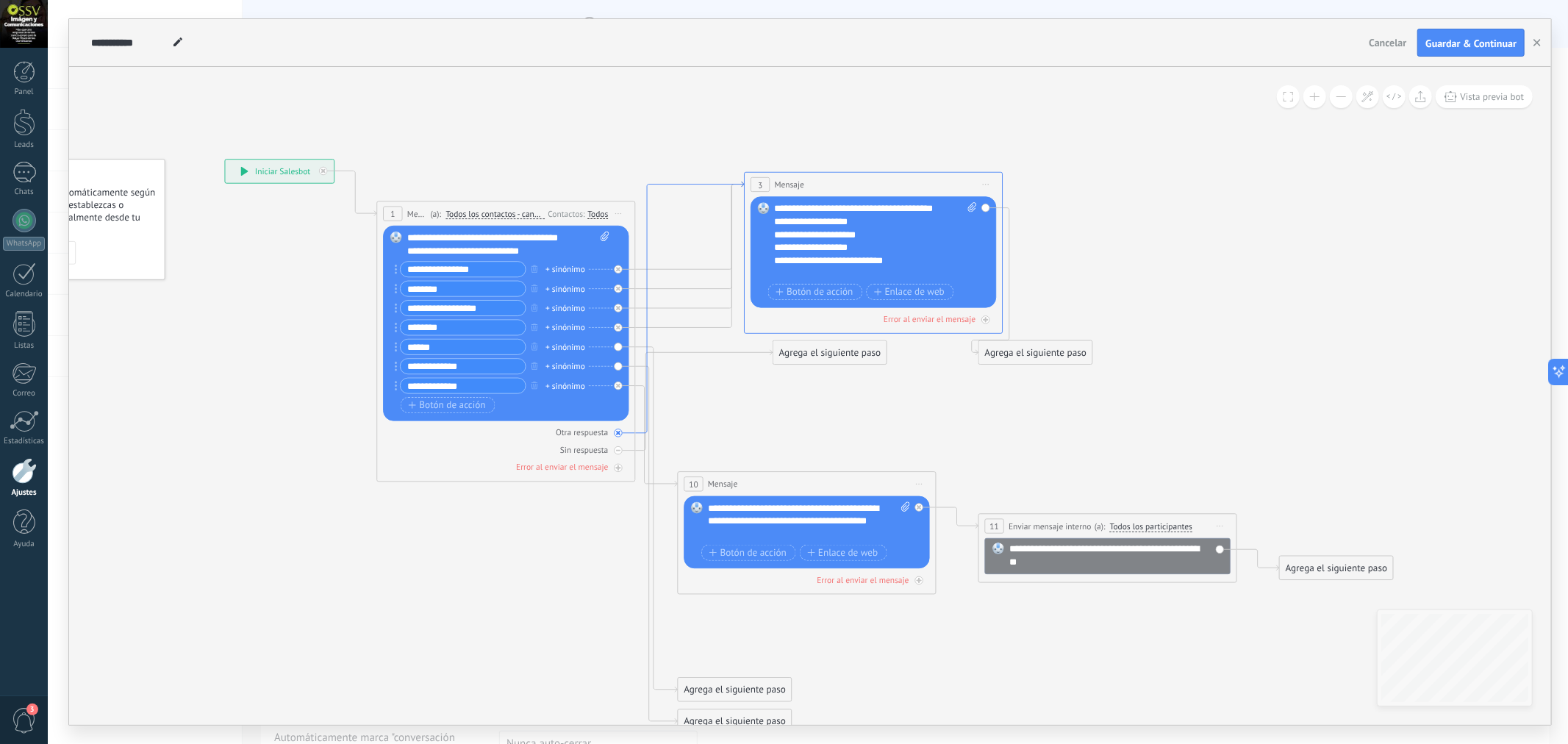
drag, startPoint x: 706, startPoint y: 122, endPoint x: 702, endPoint y: 185, distance: 63.1
drag, startPoint x: 689, startPoint y: 182, endPoint x: 618, endPoint y: 436, distance: 263.7
click at [618, 436] on div at bounding box center [618, 433] width 8 height 8
drag, startPoint x: 766, startPoint y: 686, endPoint x: 844, endPoint y: 227, distance: 465.6
drag, startPoint x: 719, startPoint y: 718, endPoint x: 811, endPoint y: 232, distance: 494.6
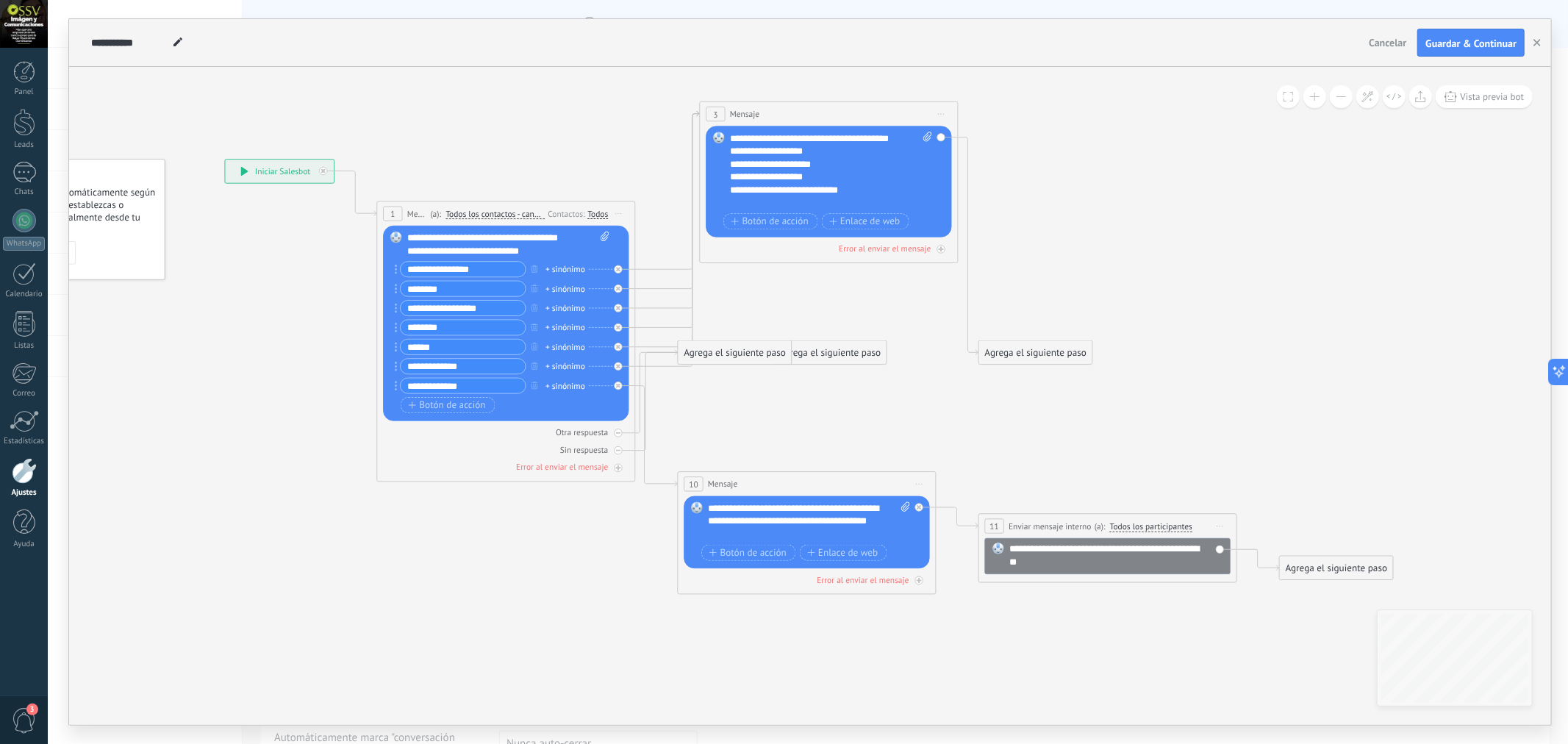
drag, startPoint x: 828, startPoint y: 180, endPoint x: 784, endPoint y: 108, distance: 84.4
click at [784, 108] on div "3 Mensaje ******* (a): Todos los contactos - canales seleccionados Todos los co…" at bounding box center [830, 114] width 258 height 24
drag, startPoint x: 747, startPoint y: 351, endPoint x: 821, endPoint y: 393, distance: 85.1
click at [828, 435] on div "Agrega el siguiente paso" at bounding box center [816, 438] width 113 height 21
drag, startPoint x: 816, startPoint y: 376, endPoint x: 913, endPoint y: 444, distance: 118.5
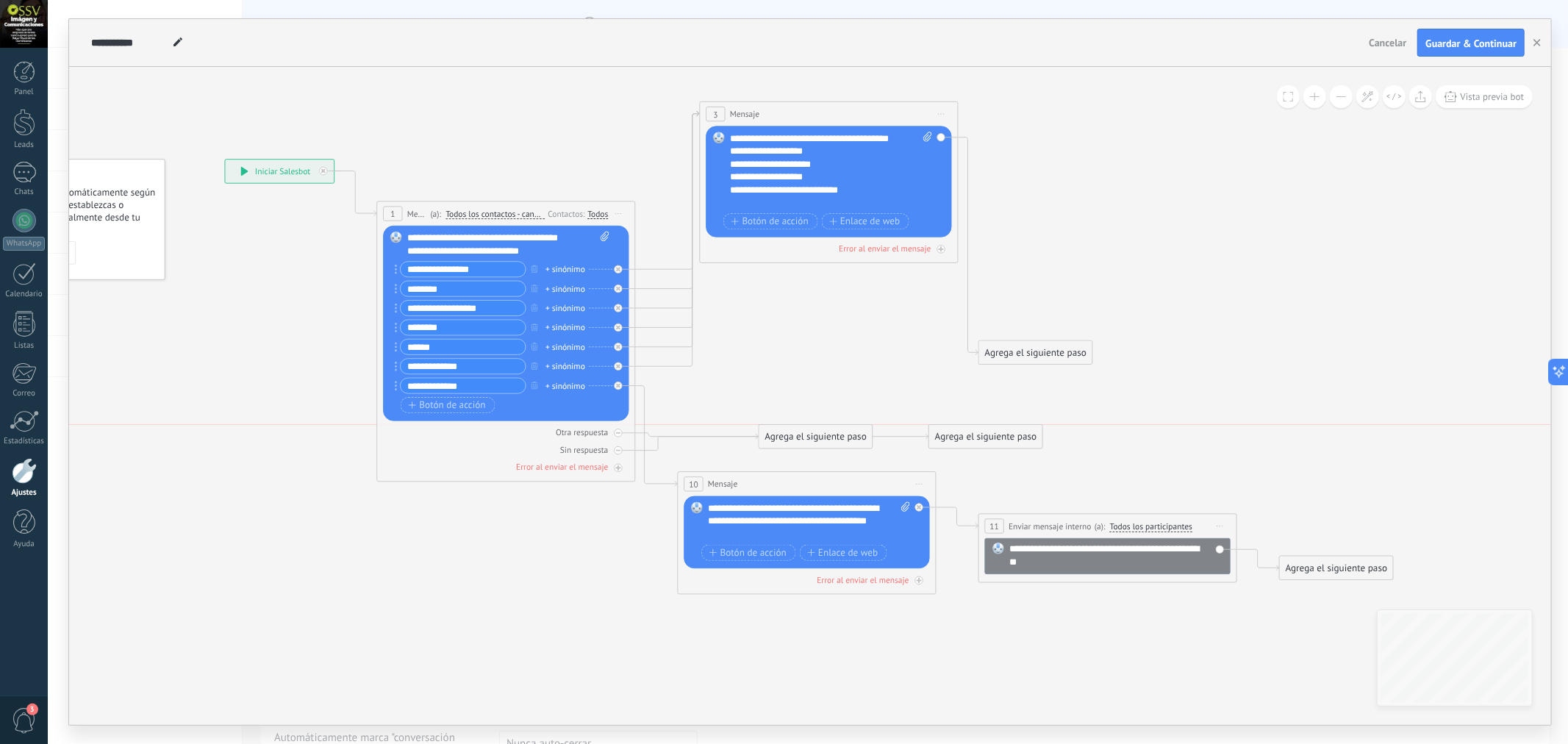
click at [971, 441] on div "Agrega el siguiente paso" at bounding box center [986, 437] width 113 height 21
drag, startPoint x: 857, startPoint y: 431, endPoint x: 868, endPoint y: 400, distance: 32.9
click at [865, 401] on div "Agrega el siguiente paso" at bounding box center [826, 410] width 113 height 21
drag, startPoint x: 966, startPoint y: 431, endPoint x: 921, endPoint y: 442, distance: 46.3
click at [921, 442] on div "Agrega el siguiente paso" at bounding box center [938, 446] width 113 height 21
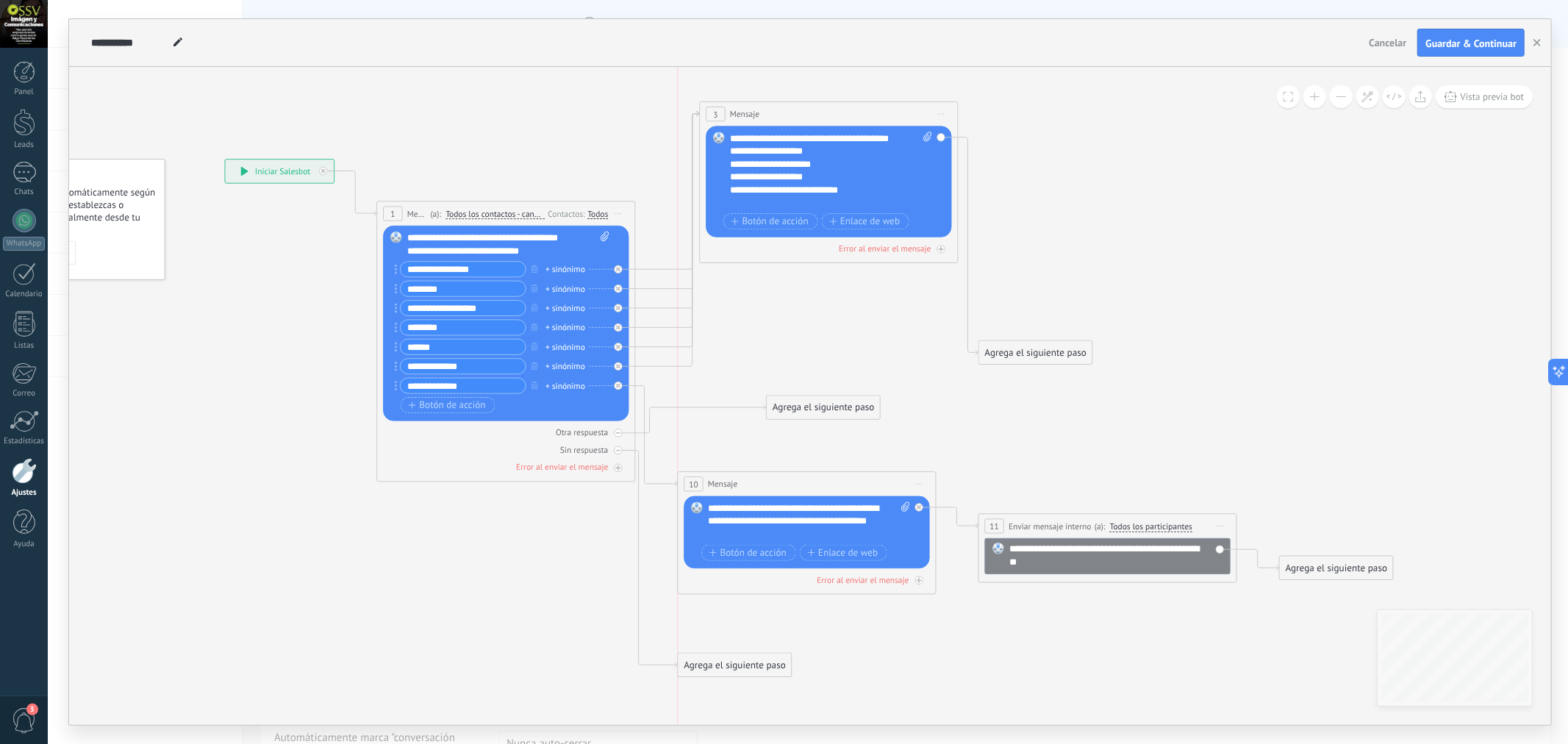
drag, startPoint x: 910, startPoint y: 444, endPoint x: 707, endPoint y: 659, distance: 295.7
click at [707, 662] on div "Agrega el siguiente paso" at bounding box center [735, 666] width 113 height 21
drag, startPoint x: 810, startPoint y: 407, endPoint x: 700, endPoint y: 627, distance: 246.0
click at [564, 611] on div "Agrega el siguiente paso" at bounding box center [577, 606] width 113 height 21
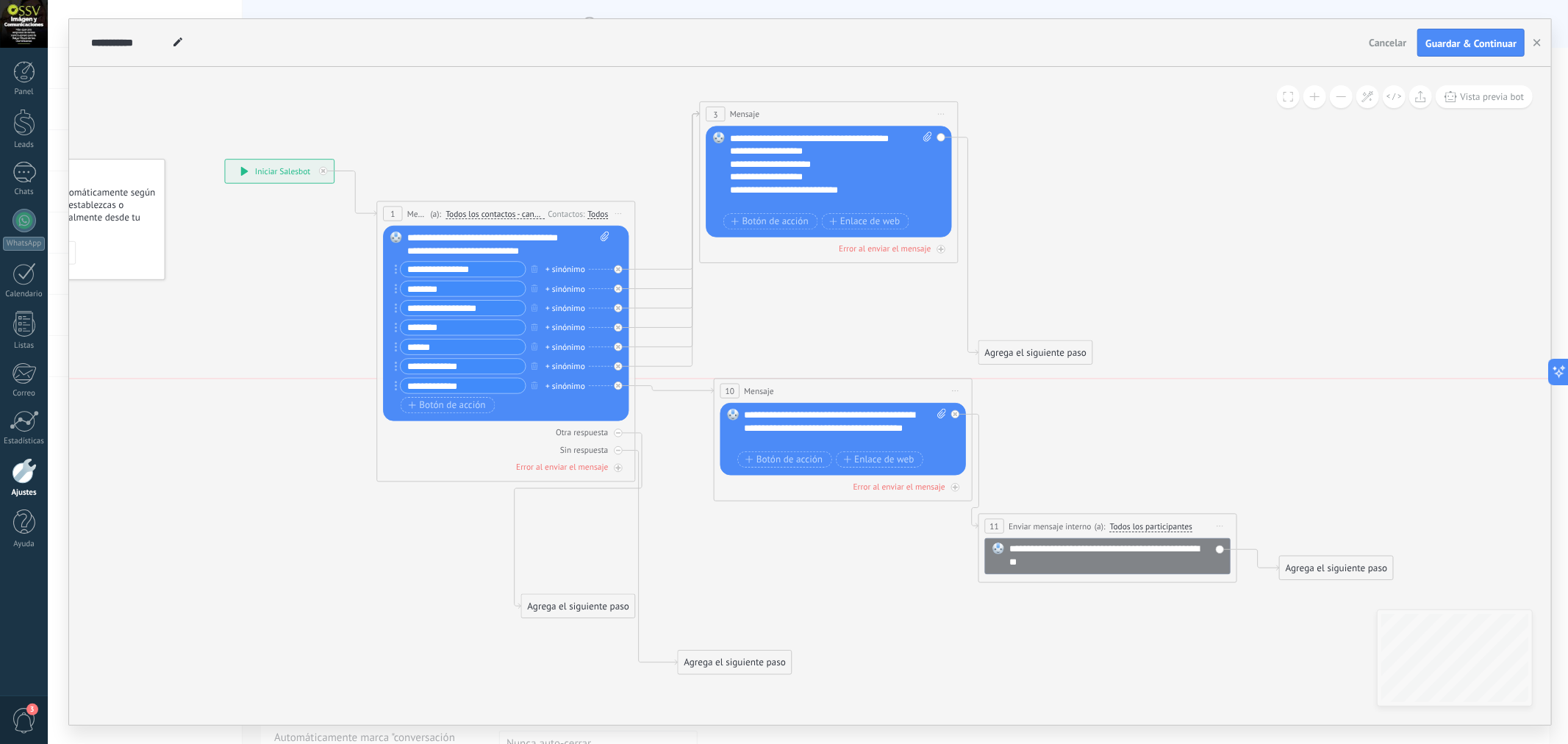
drag, startPoint x: 772, startPoint y: 480, endPoint x: 808, endPoint y: 390, distance: 96.9
click at [808, 390] on div "10 Mensaje ******* (a): Todos los contactos - canales seleccionados Todos los c…" at bounding box center [844, 392] width 258 height 24
drag, startPoint x: 591, startPoint y: 599, endPoint x: 829, endPoint y: 517, distance: 251.7
click at [829, 517] on div "Agrega el siguiente paso" at bounding box center [821, 526] width 113 height 21
drag, startPoint x: 755, startPoint y: 643, endPoint x: 768, endPoint y: 594, distance: 50.7
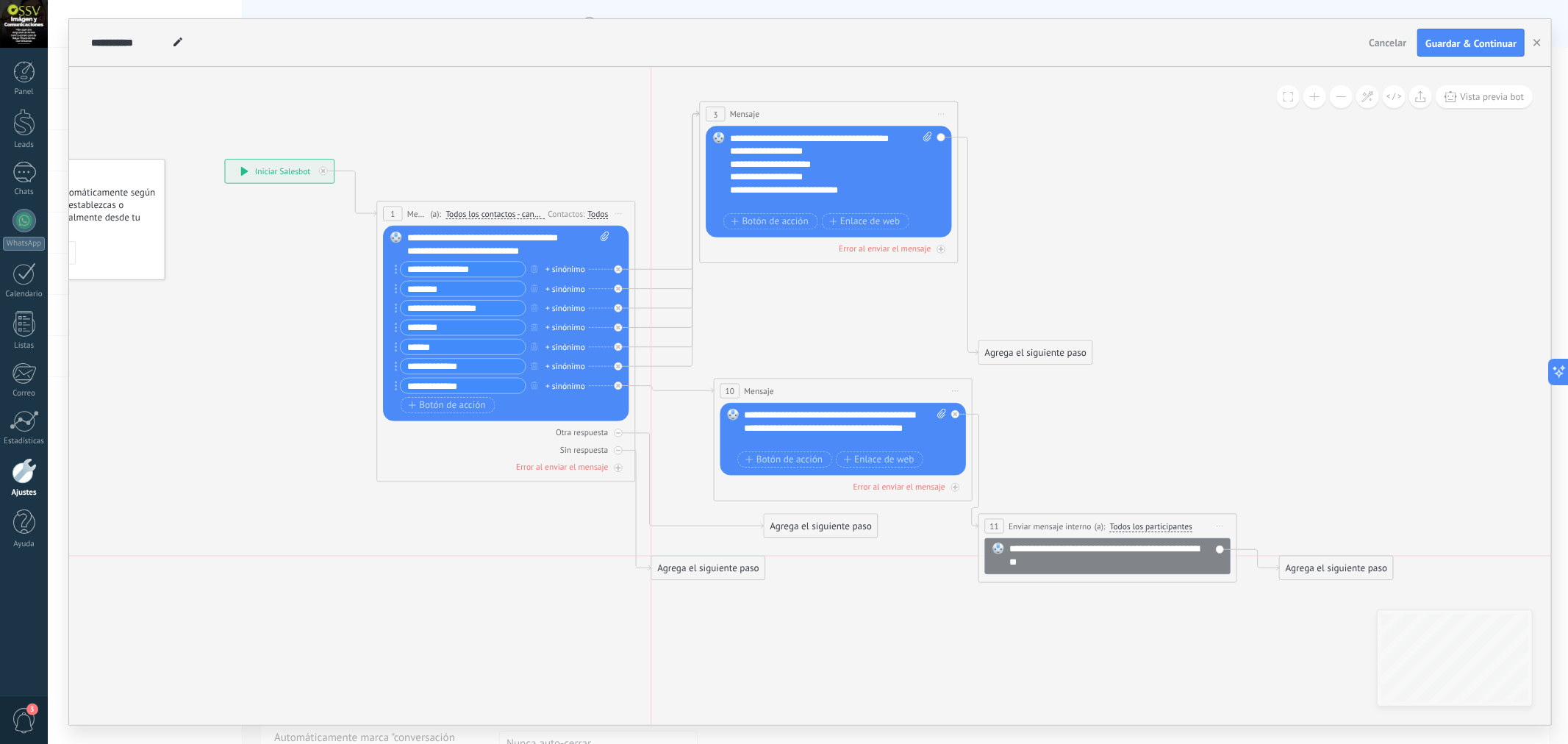
click at [722, 574] on div "Agrega el siguiente paso" at bounding box center [709, 569] width 113 height 21
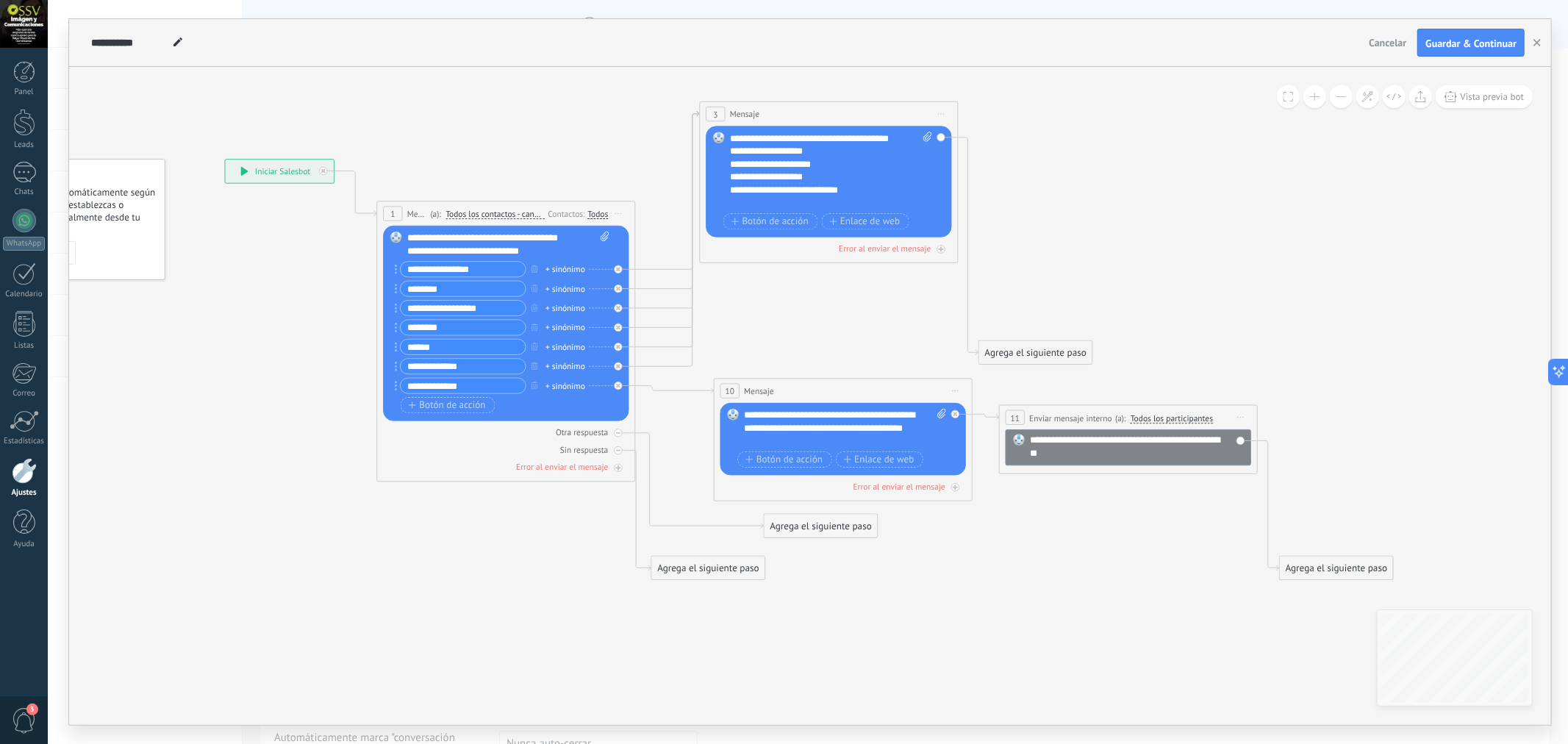
drag, startPoint x: 1047, startPoint y: 515, endPoint x: 1067, endPoint y: 406, distance: 110.8
click at [1067, 406] on div "**********" at bounding box center [1129, 418] width 258 height 24
drag, startPoint x: 1047, startPoint y: 347, endPoint x: 1079, endPoint y: 183, distance: 167.1
click at [1079, 183] on div "Agrega el siguiente paso" at bounding box center [1067, 185] width 113 height 21
drag, startPoint x: 1323, startPoint y: 560, endPoint x: 1326, endPoint y: 442, distance: 118.0
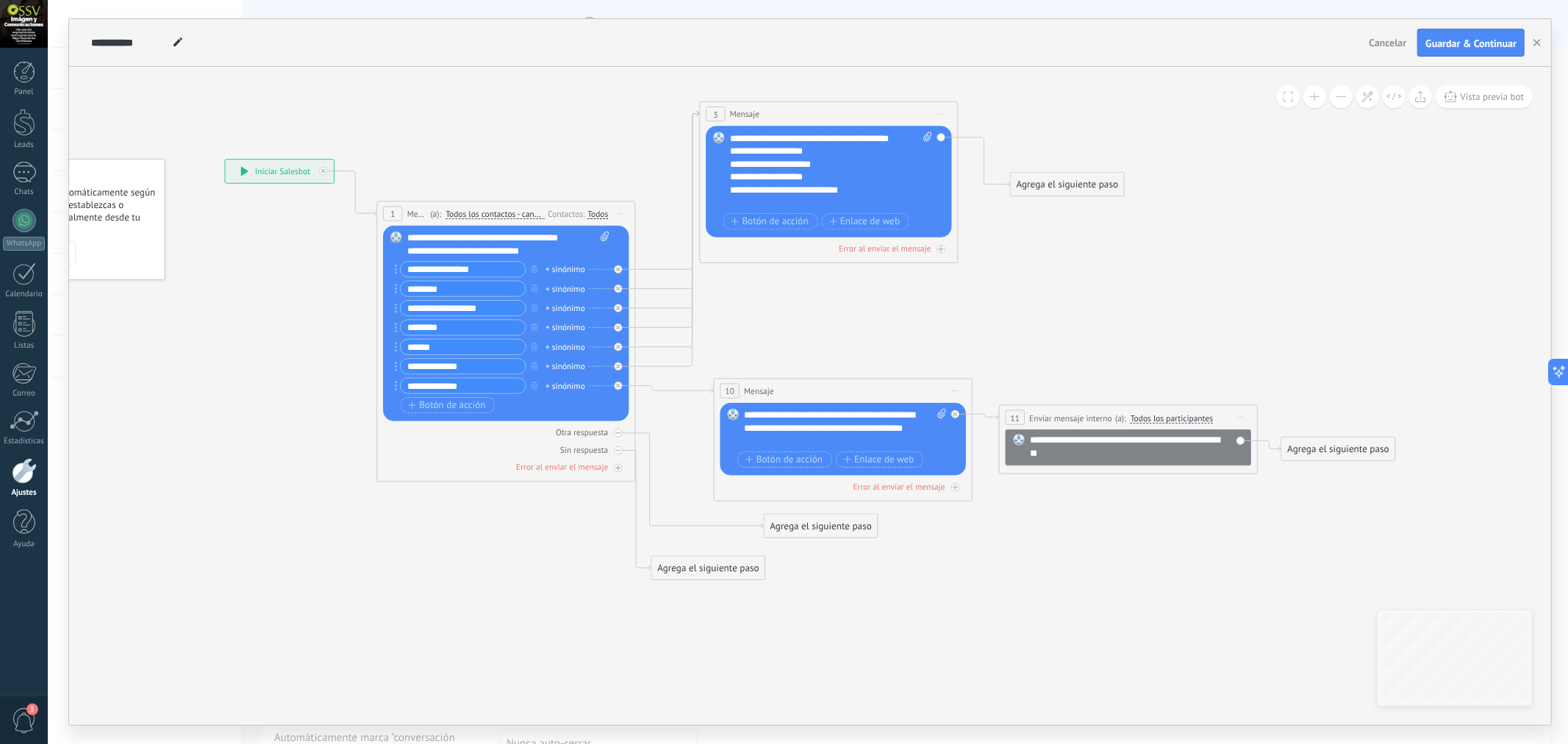
click at [1326, 442] on div "Agrega el siguiente paso" at bounding box center [1339, 450] width 113 height 21
click at [1043, 183] on div "Agrega el siguiente paso" at bounding box center [1067, 185] width 113 height 21
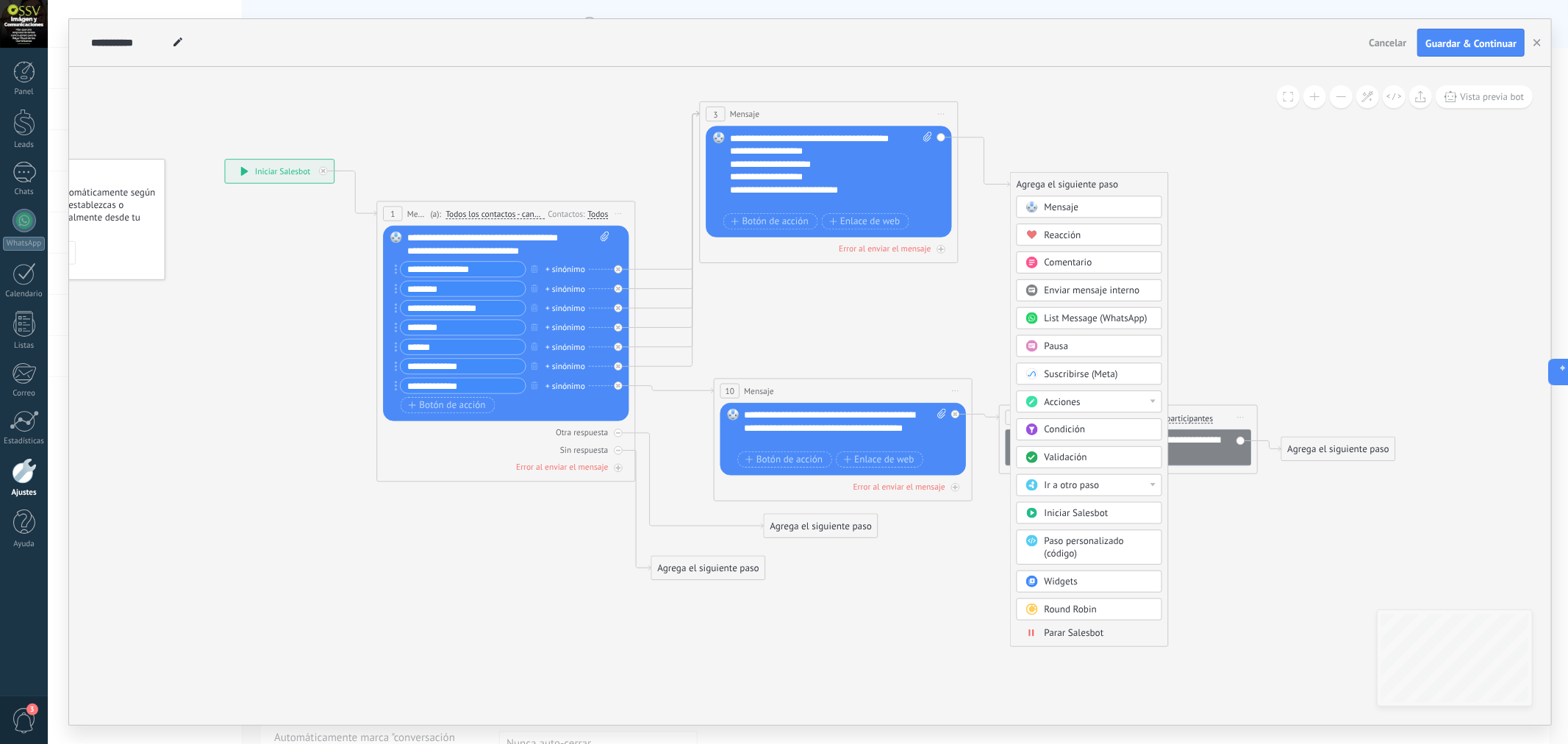
click at [1091, 290] on span "Enviar mensaje interno" at bounding box center [1093, 290] width 96 height 13
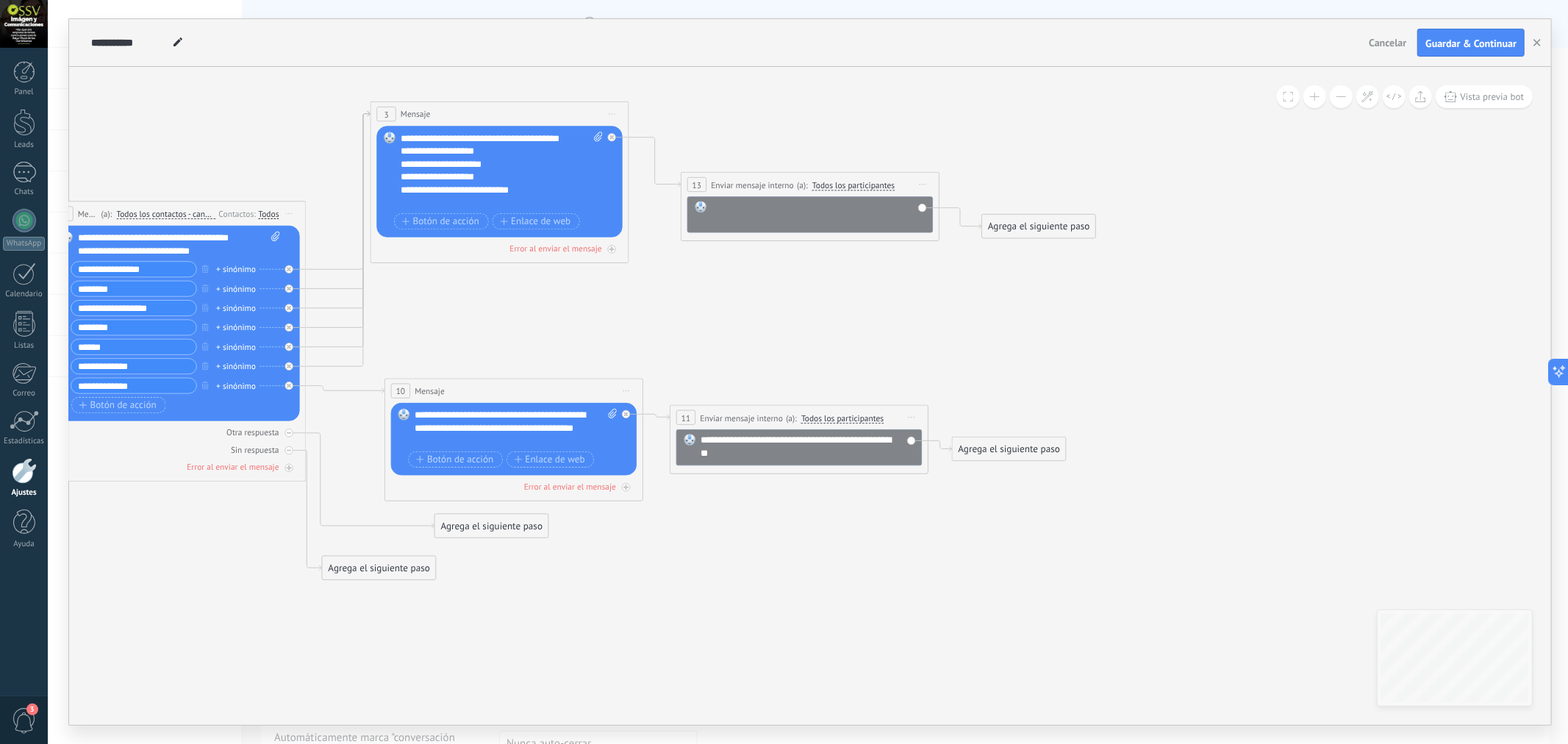
click at [731, 204] on div at bounding box center [818, 214] width 214 height 25
paste div
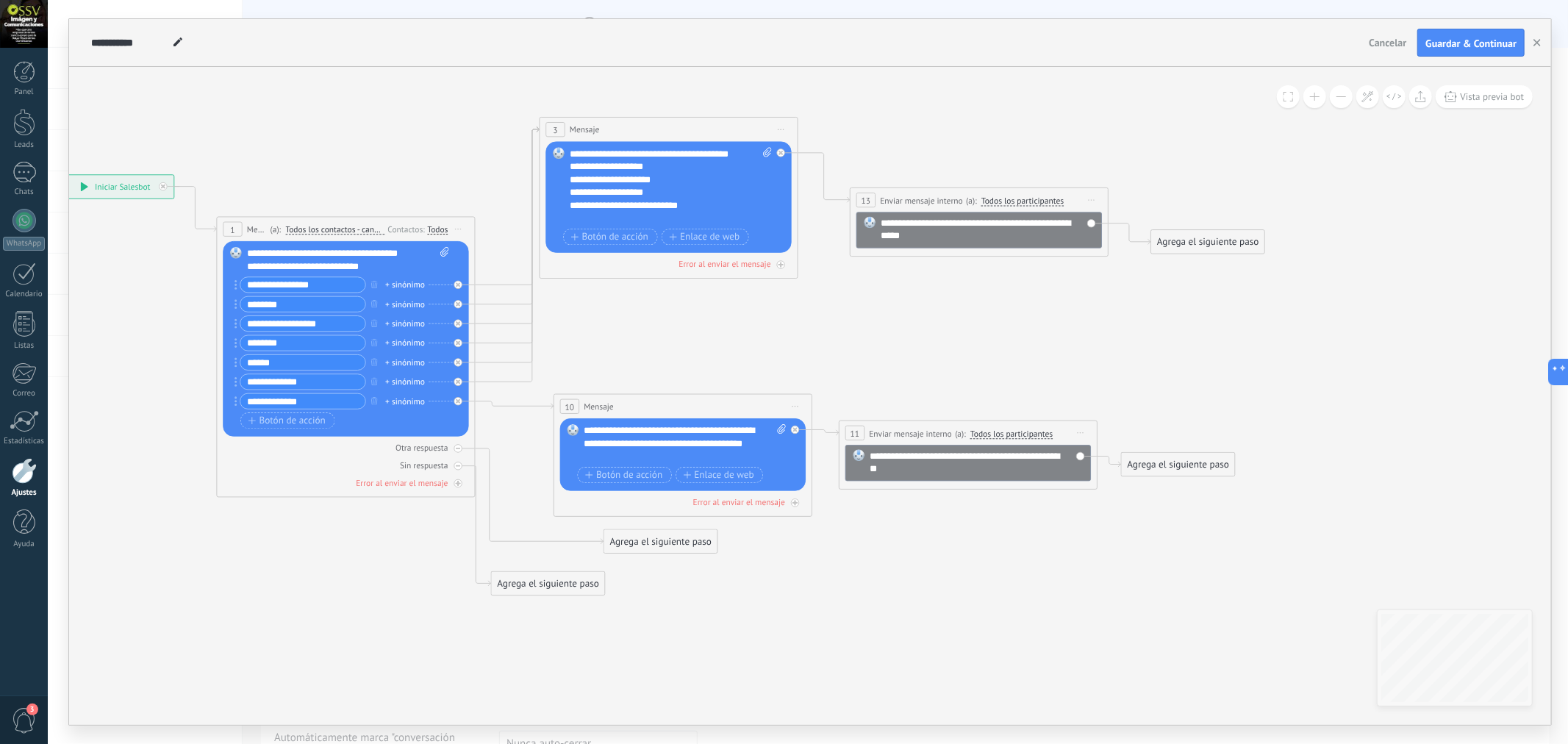
drag, startPoint x: 505, startPoint y: 307, endPoint x: 674, endPoint y: 322, distance: 169.7
click at [674, 322] on icon at bounding box center [642, 356] width 1803 height 1127
click at [658, 337] on icon at bounding box center [642, 356] width 1803 height 1127
click at [1323, 96] on button at bounding box center [1314, 96] width 22 height 22
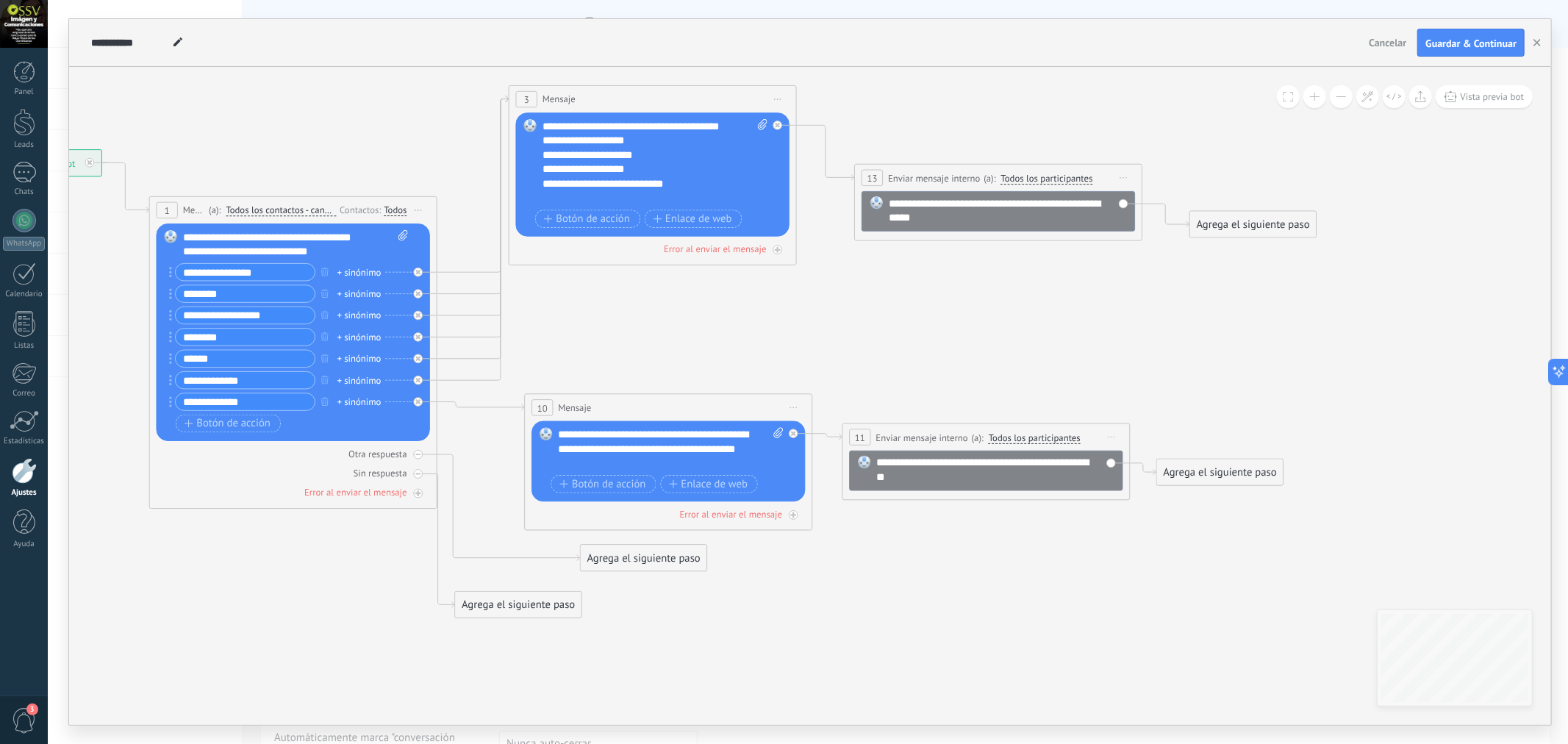
click at [1342, 97] on span at bounding box center [1341, 97] width 10 height 1
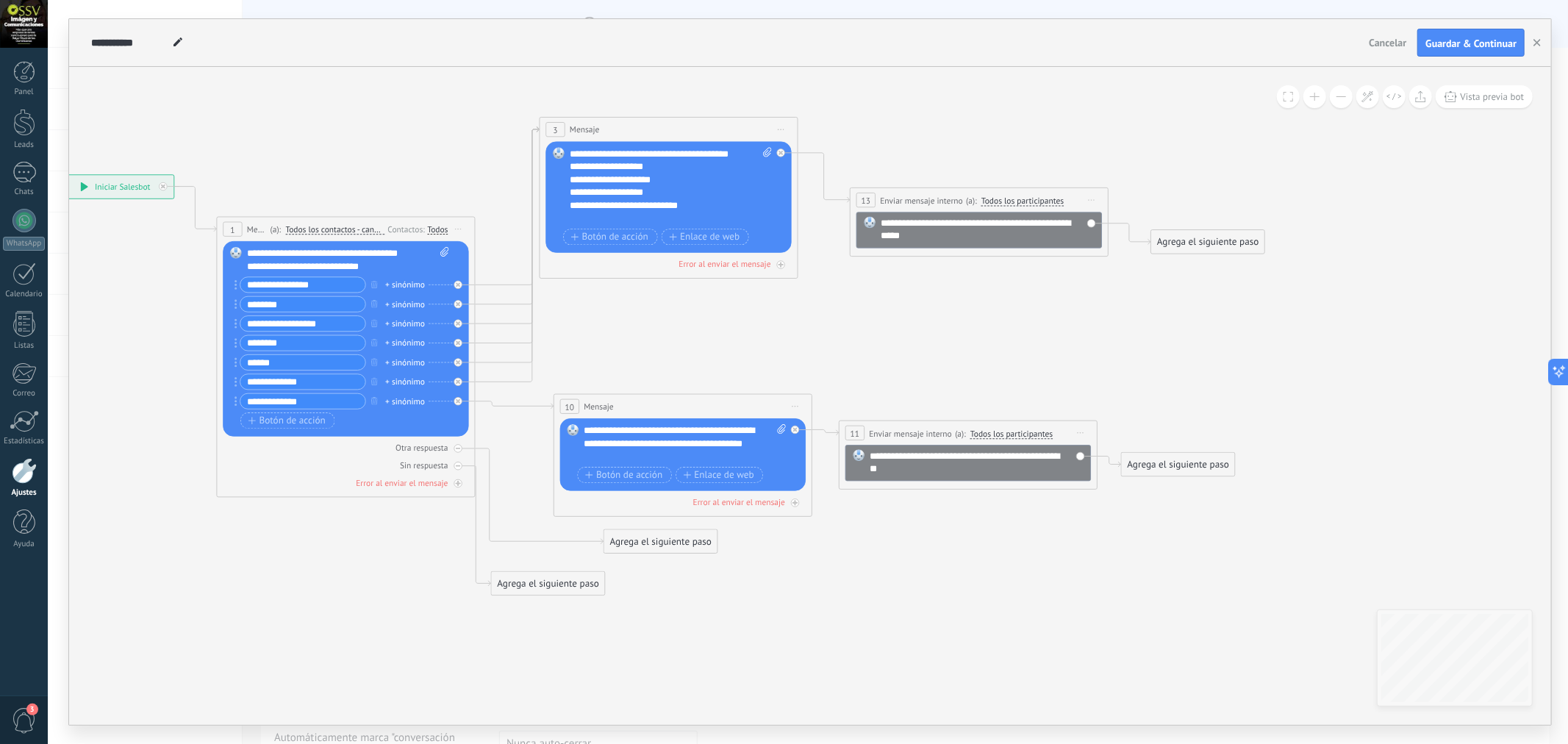
click at [1342, 97] on span at bounding box center [1341, 97] width 10 height 1
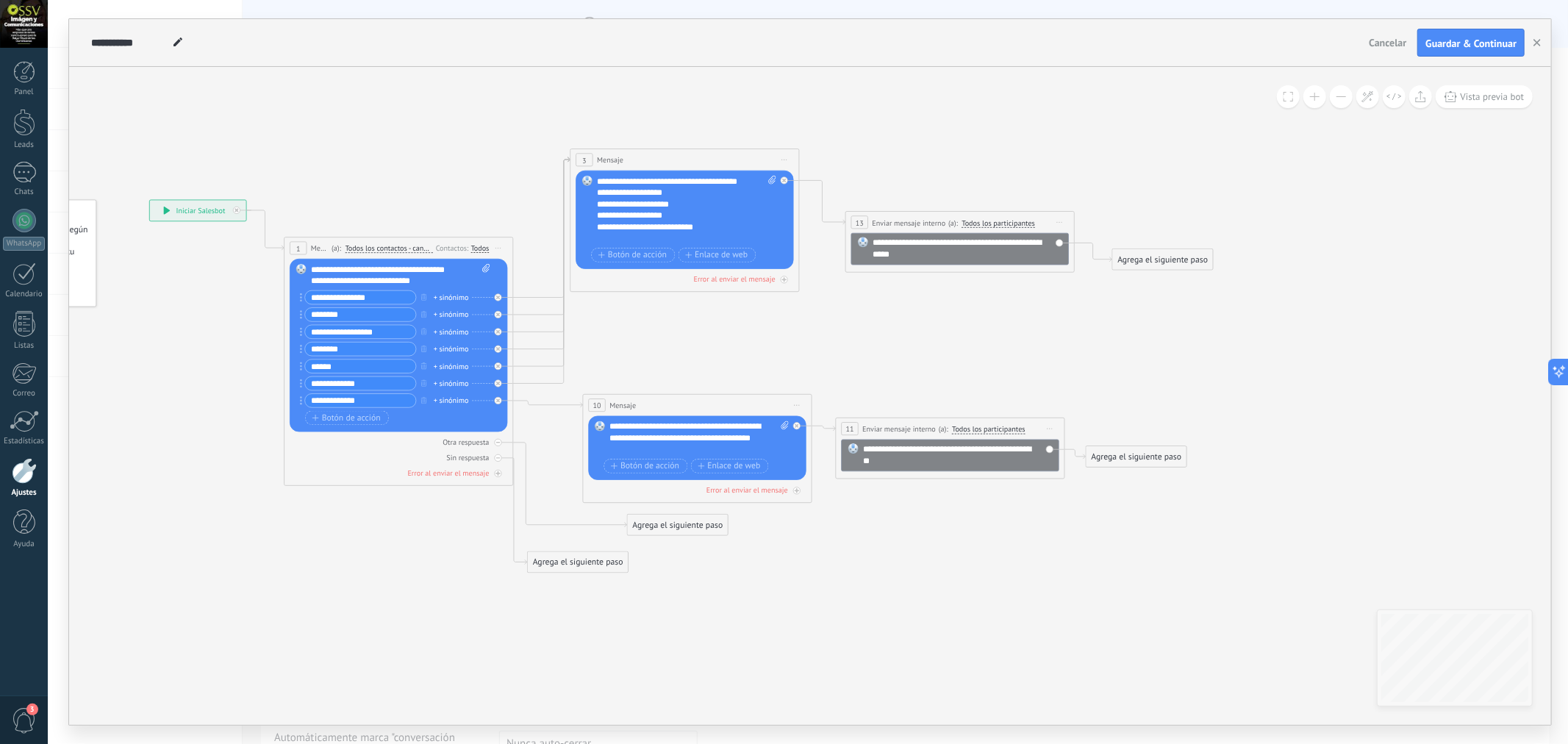
click at [1164, 265] on div "Agrega el siguiente paso" at bounding box center [1163, 260] width 101 height 20
click at [1186, 282] on div "Mensaje" at bounding box center [1190, 280] width 97 height 12
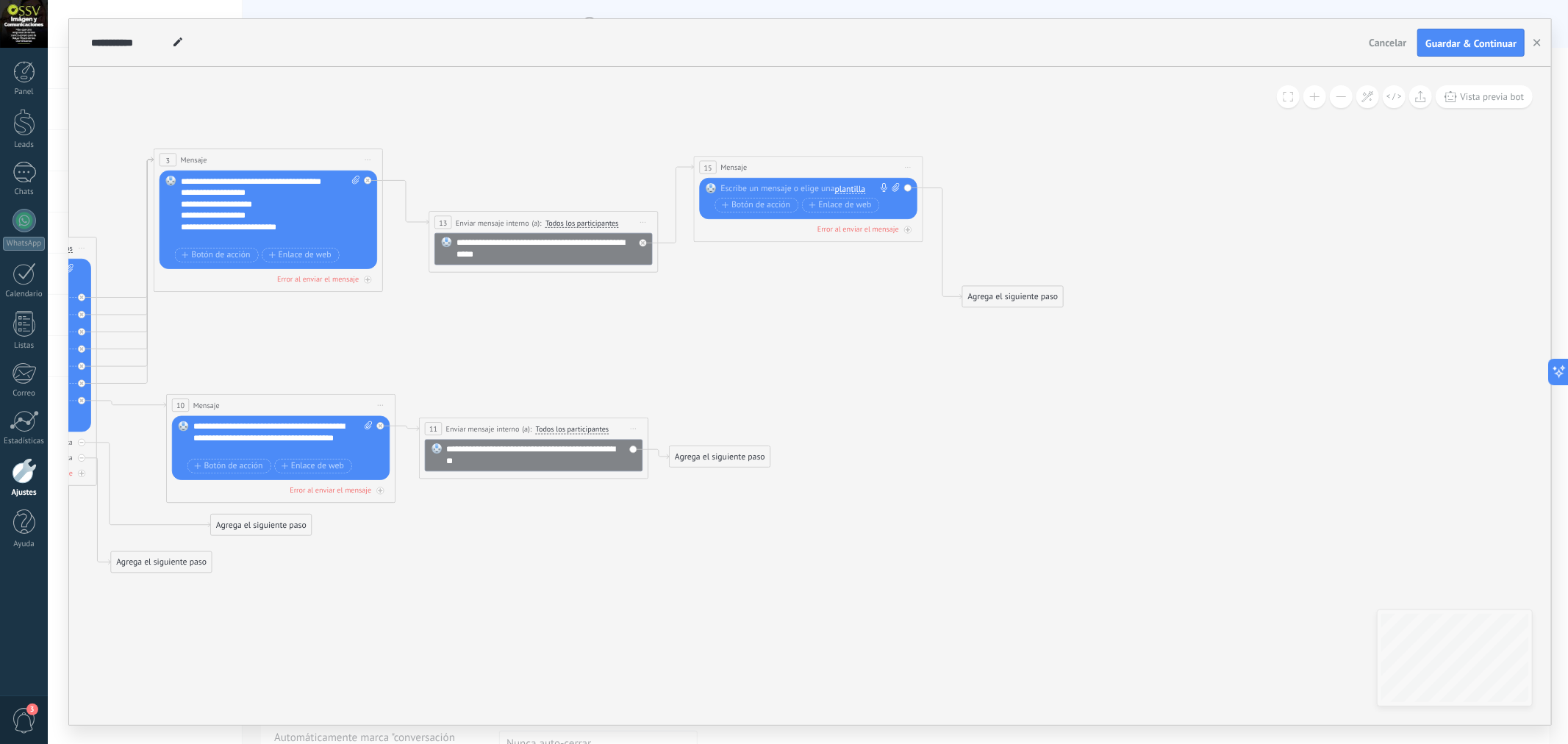
drag, startPoint x: 792, startPoint y: 254, endPoint x: 791, endPoint y: 162, distance: 92.0
click at [791, 162] on div "15 Mensaje ******* (a): Todos los contactos - canales seleccionados Todos los c…" at bounding box center [808, 167] width 227 height 21
click at [725, 192] on div at bounding box center [806, 188] width 171 height 12
paste div
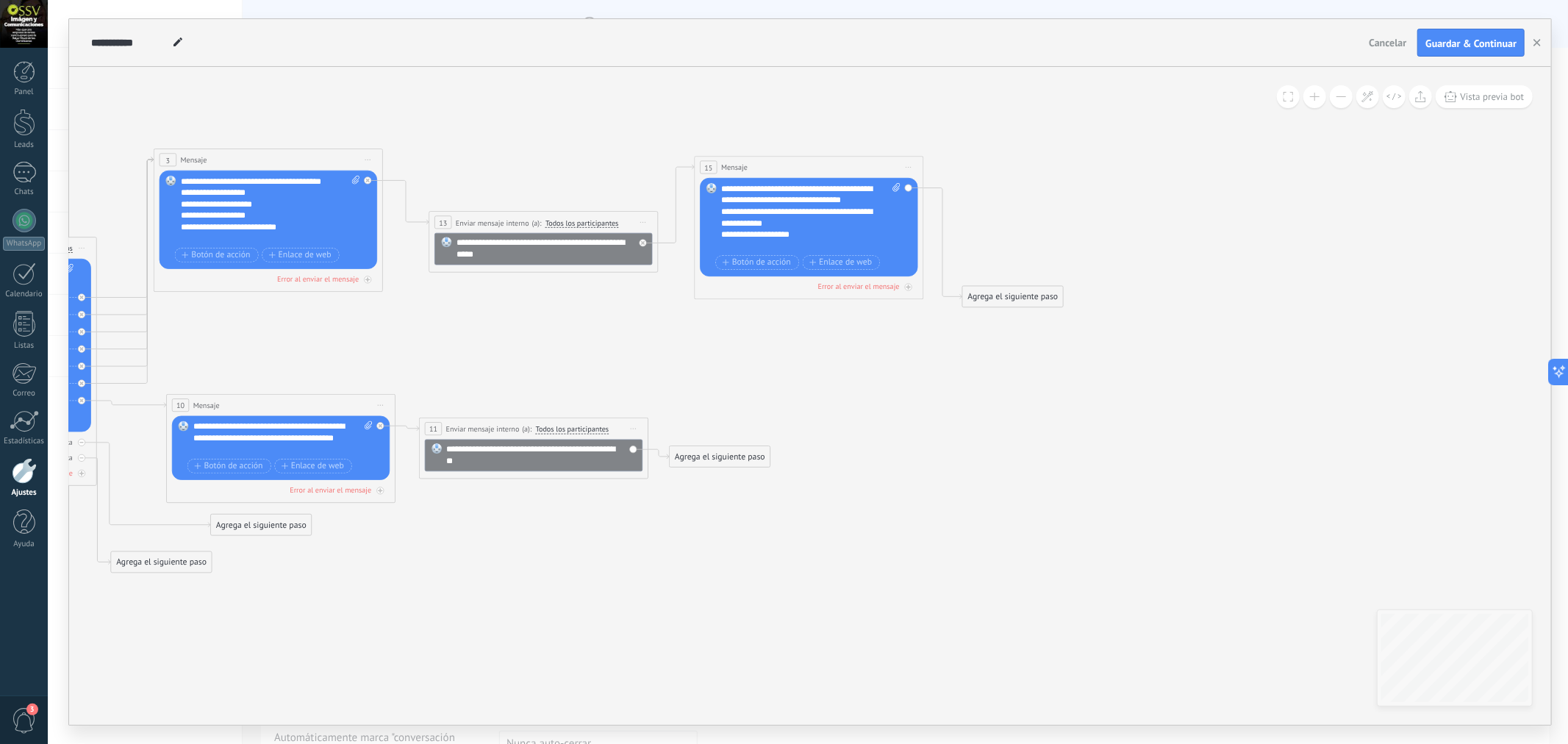
click at [774, 361] on icon at bounding box center [379, 360] width 1865 height 999
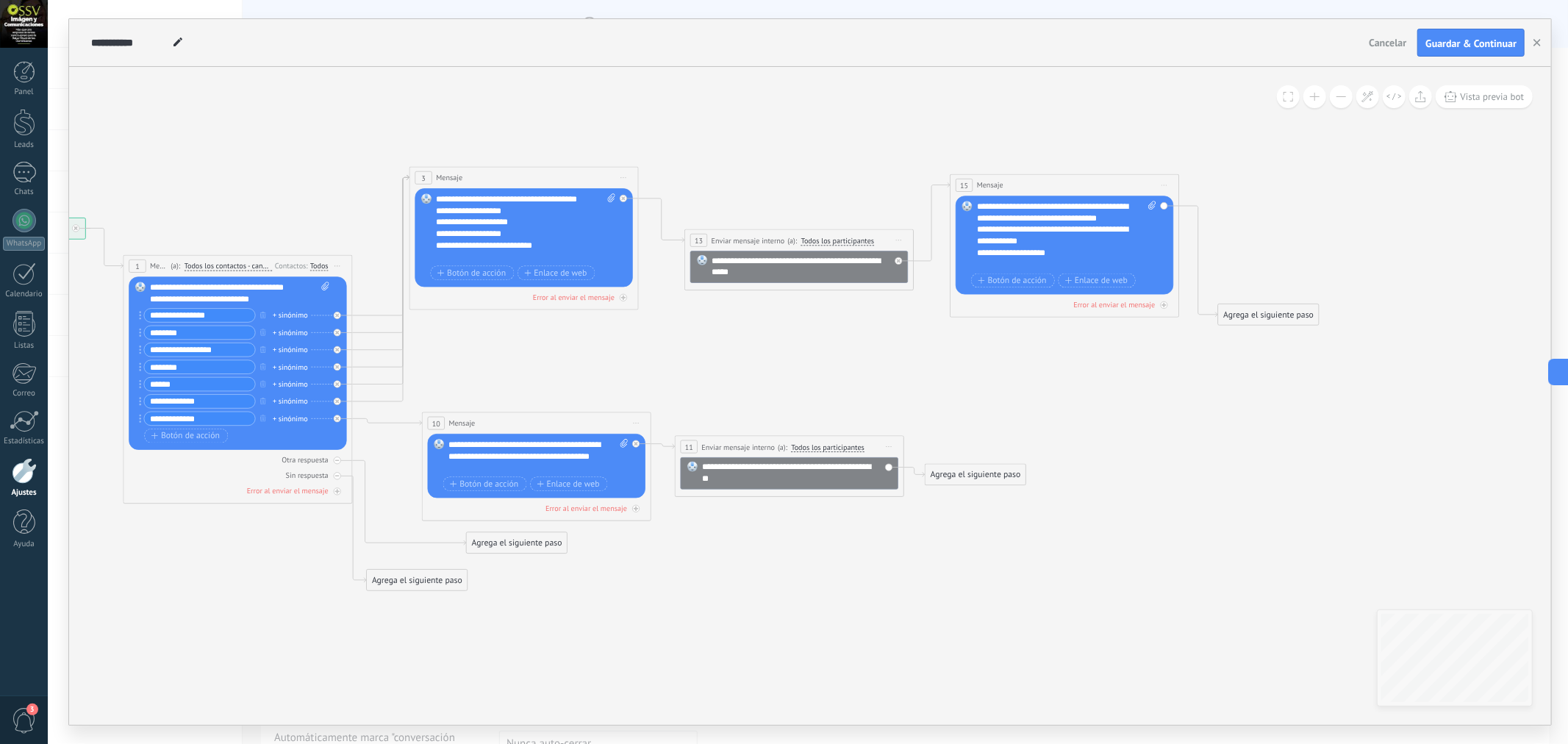
drag, startPoint x: 466, startPoint y: 347, endPoint x: 722, endPoint y: 364, distance: 256.6
click at [722, 364] on icon at bounding box center [634, 379] width 1865 height 999
click at [883, 272] on div "**********" at bounding box center [807, 266] width 189 height 22
click at [898, 241] on span "Iniciar vista previa aquí Cambiar nombre Duplicar Borrar" at bounding box center [898, 240] width 19 height 17
click at [817, 281] on div "**********" at bounding box center [799, 268] width 218 height 32
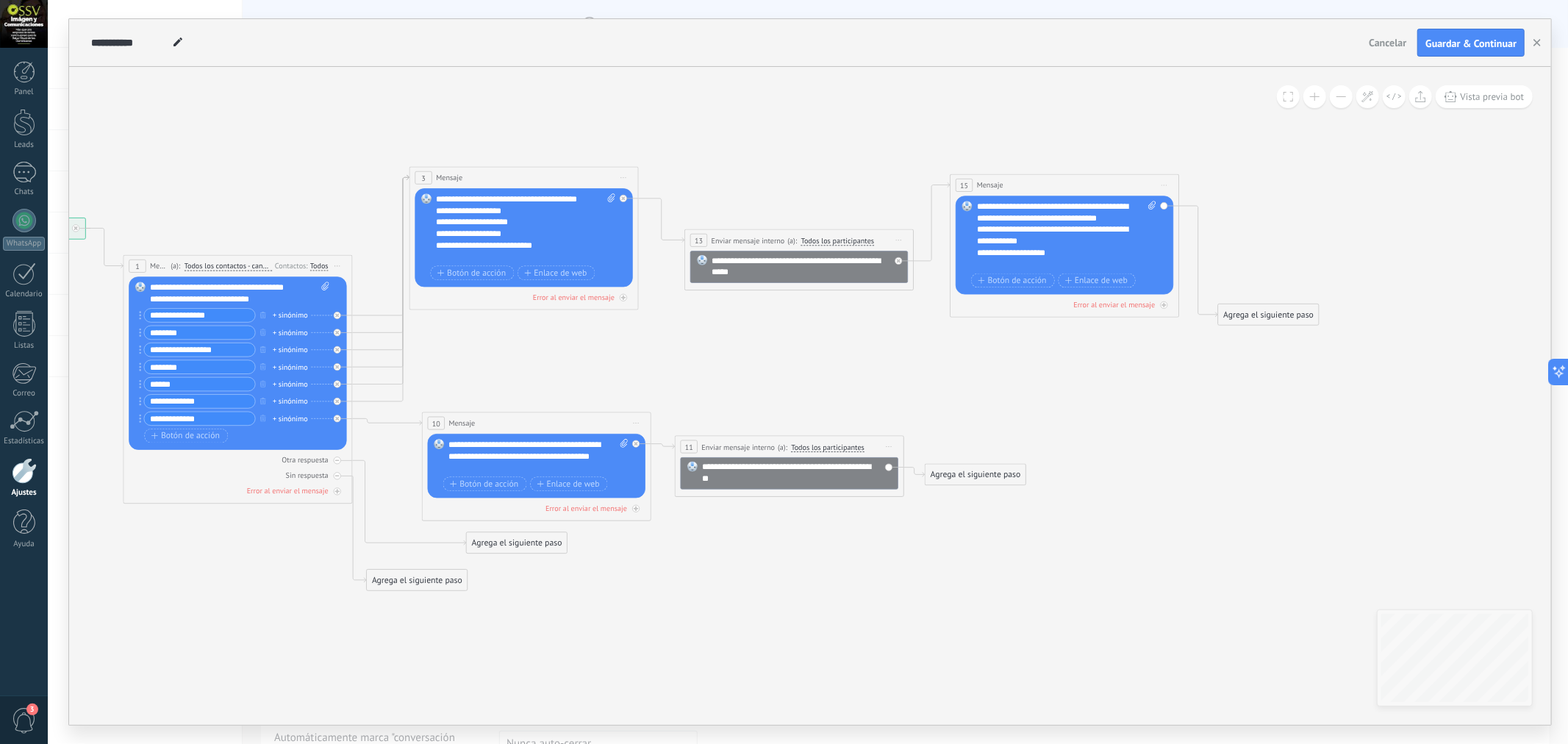
click at [567, 379] on icon at bounding box center [634, 379] width 1865 height 999
click at [1400, 49] on span "Guardar & Continuar" at bounding box center [1470, 43] width 91 height 11
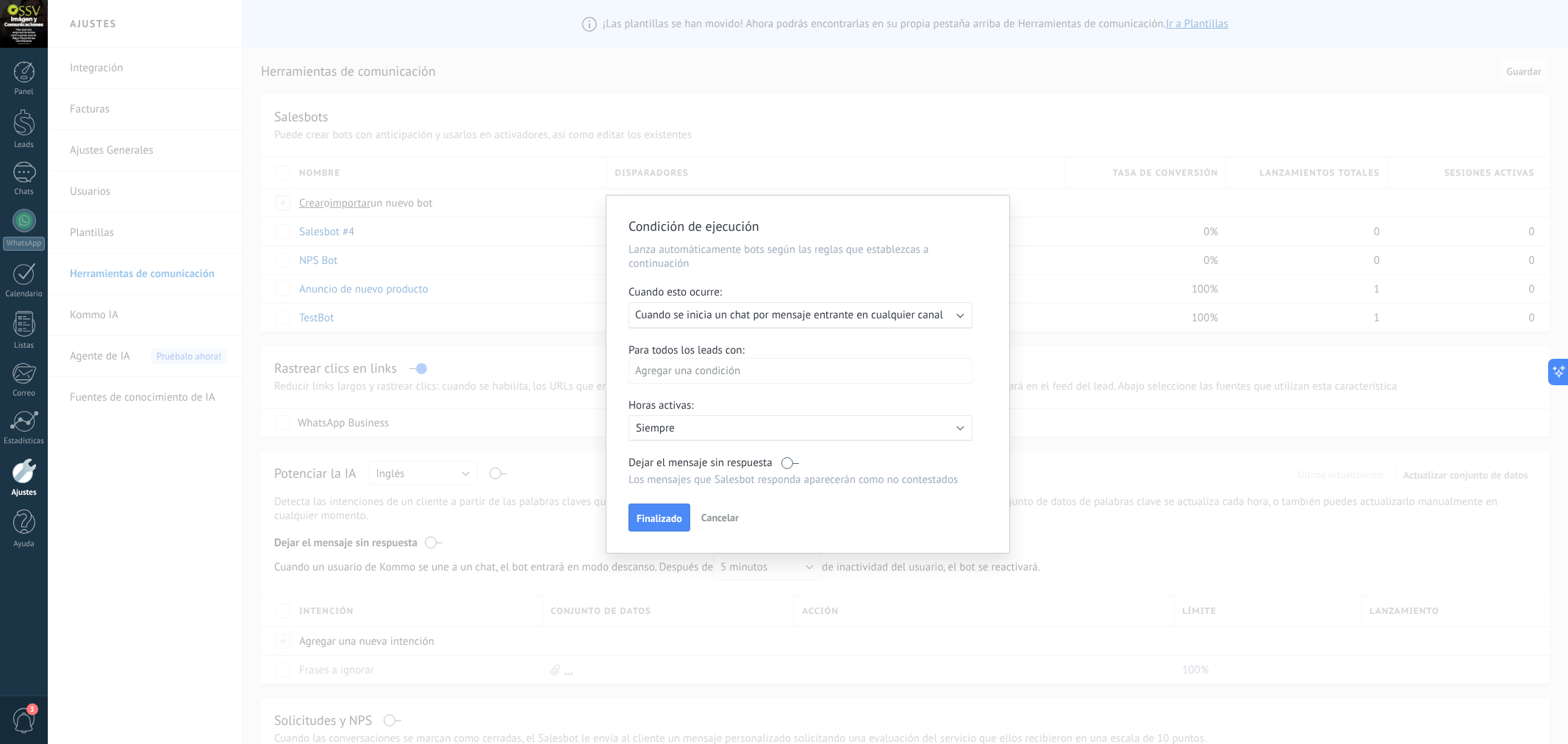
click at [962, 316] on b at bounding box center [961, 314] width 8 height 8
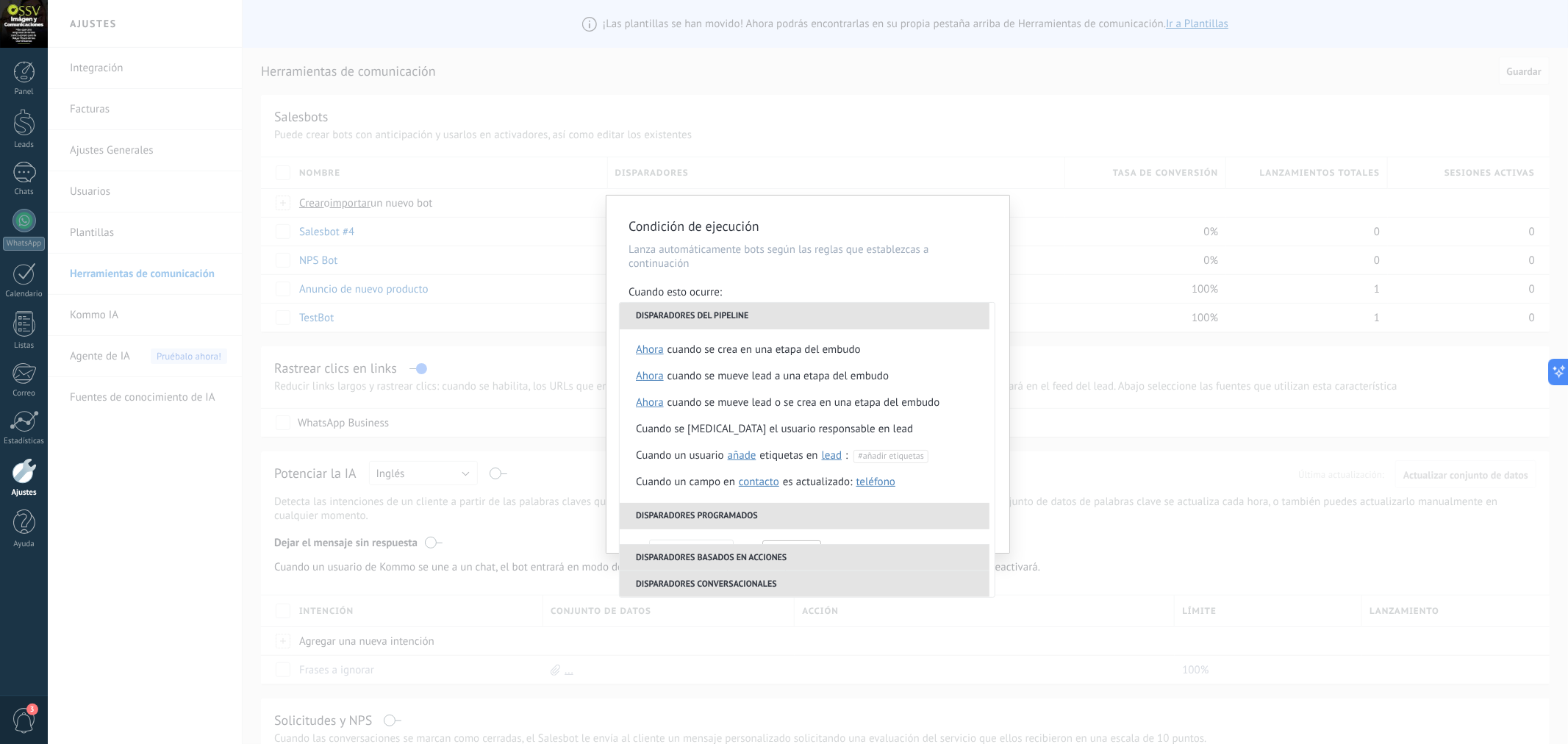
click at [908, 233] on h2 "Condición de ejecución" at bounding box center [801, 227] width 344 height 18
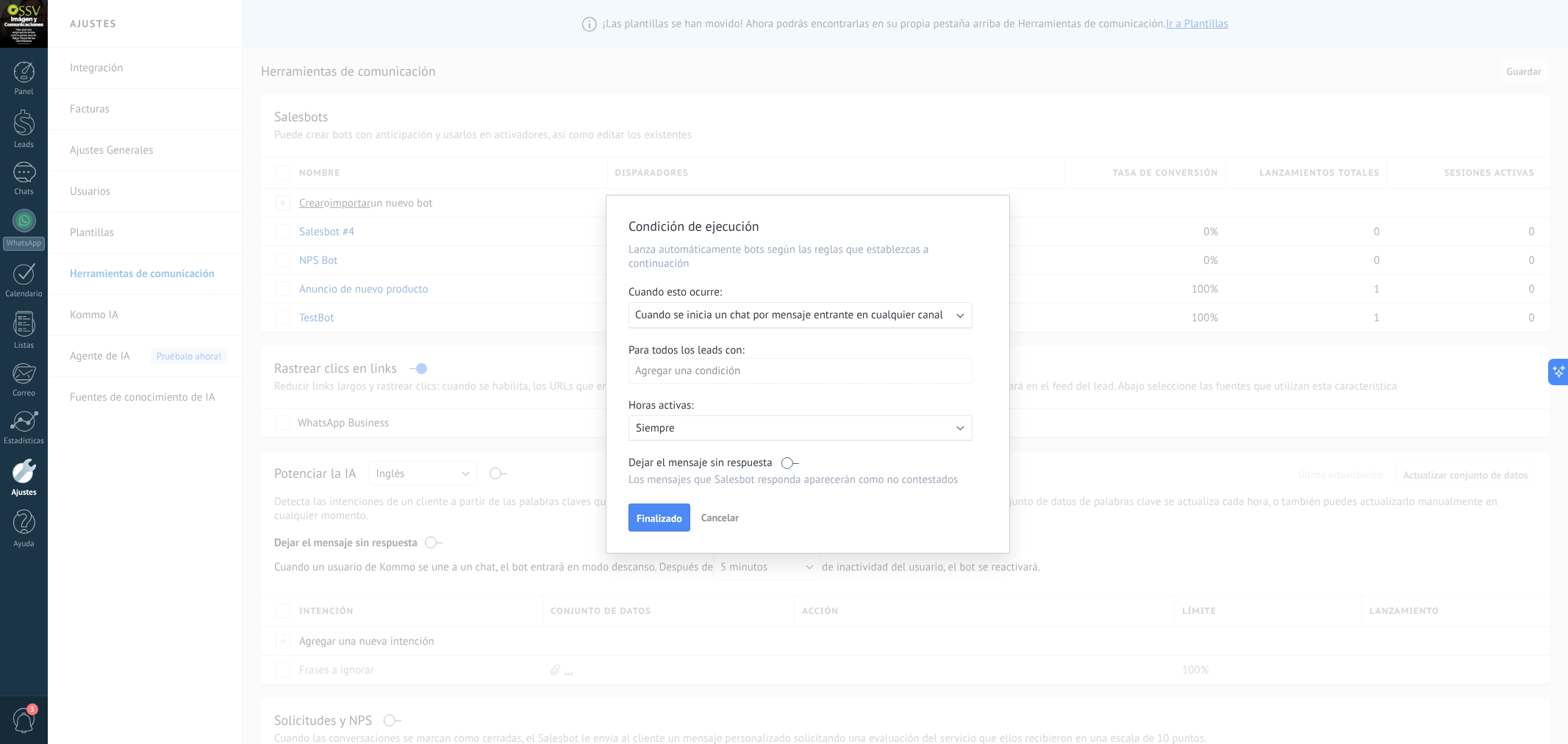
click at [693, 380] on div "Agregar una condición" at bounding box center [801, 371] width 344 height 25
click at [737, 273] on div at bounding box center [807, 385] width 403 height 379
click at [829, 322] on span "Cuando se inicia un chat por mensaje entrante en cualquier canal" at bounding box center [790, 315] width 309 height 14
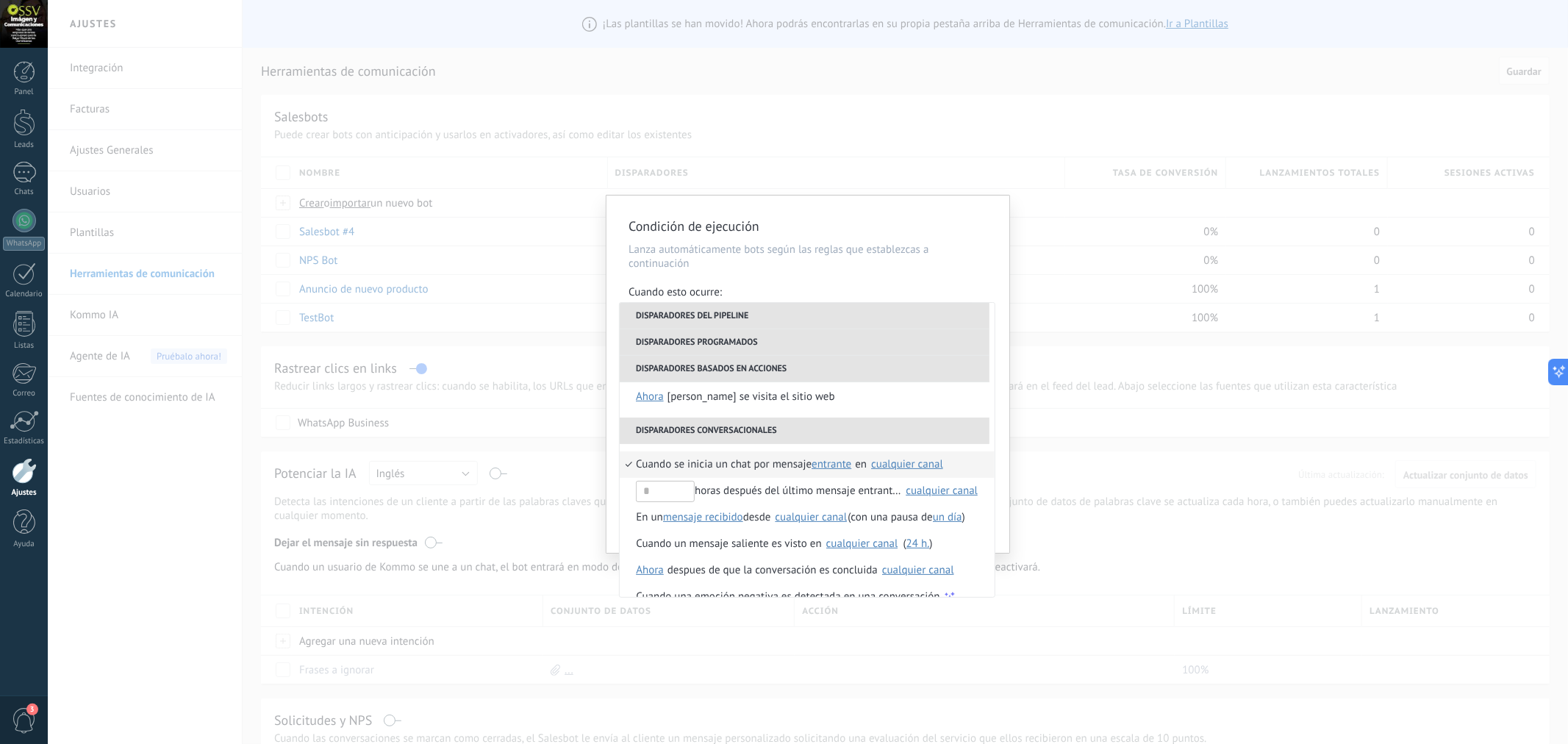
scroll to position [347, 0]
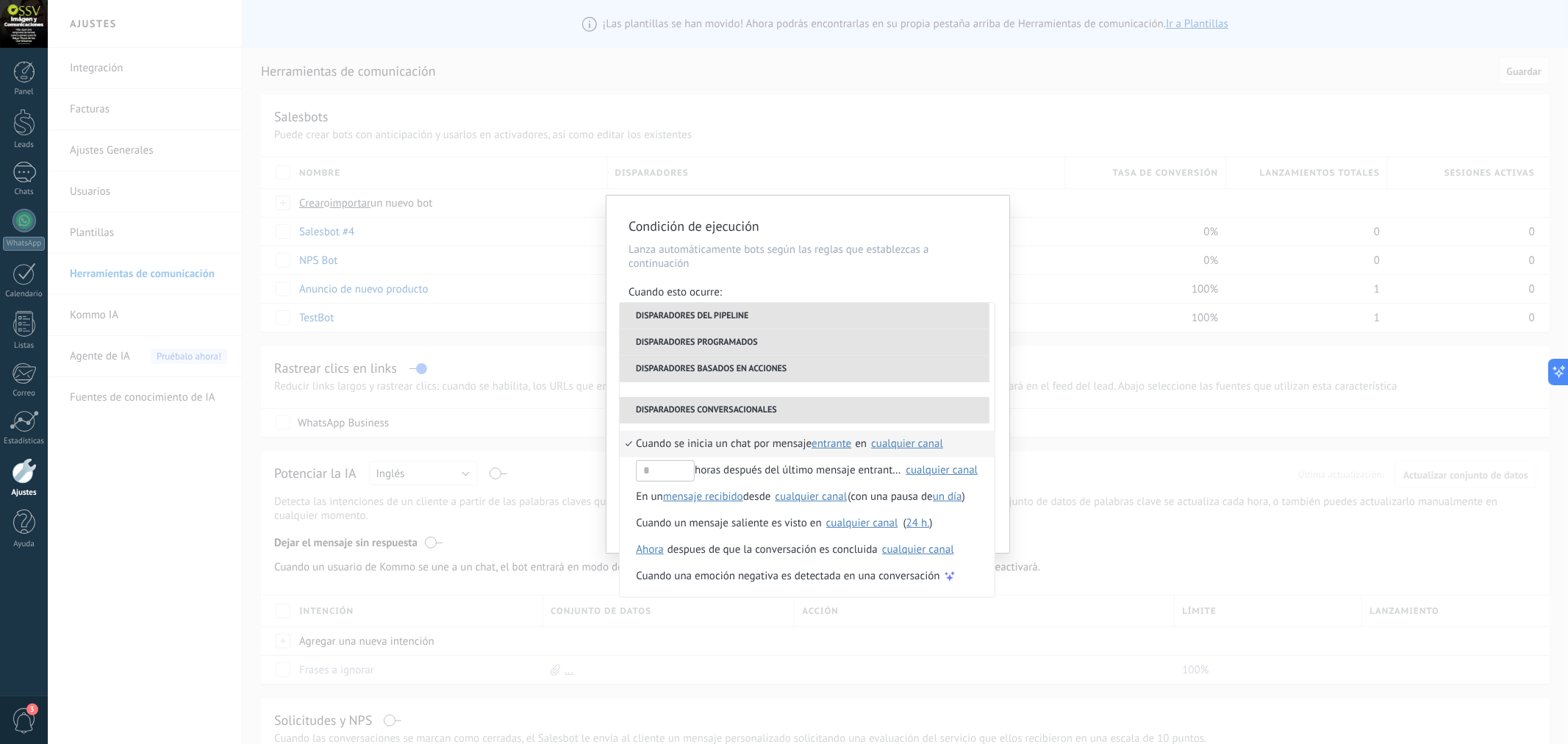
click at [827, 211] on div "**********" at bounding box center [807, 374] width 403 height 357
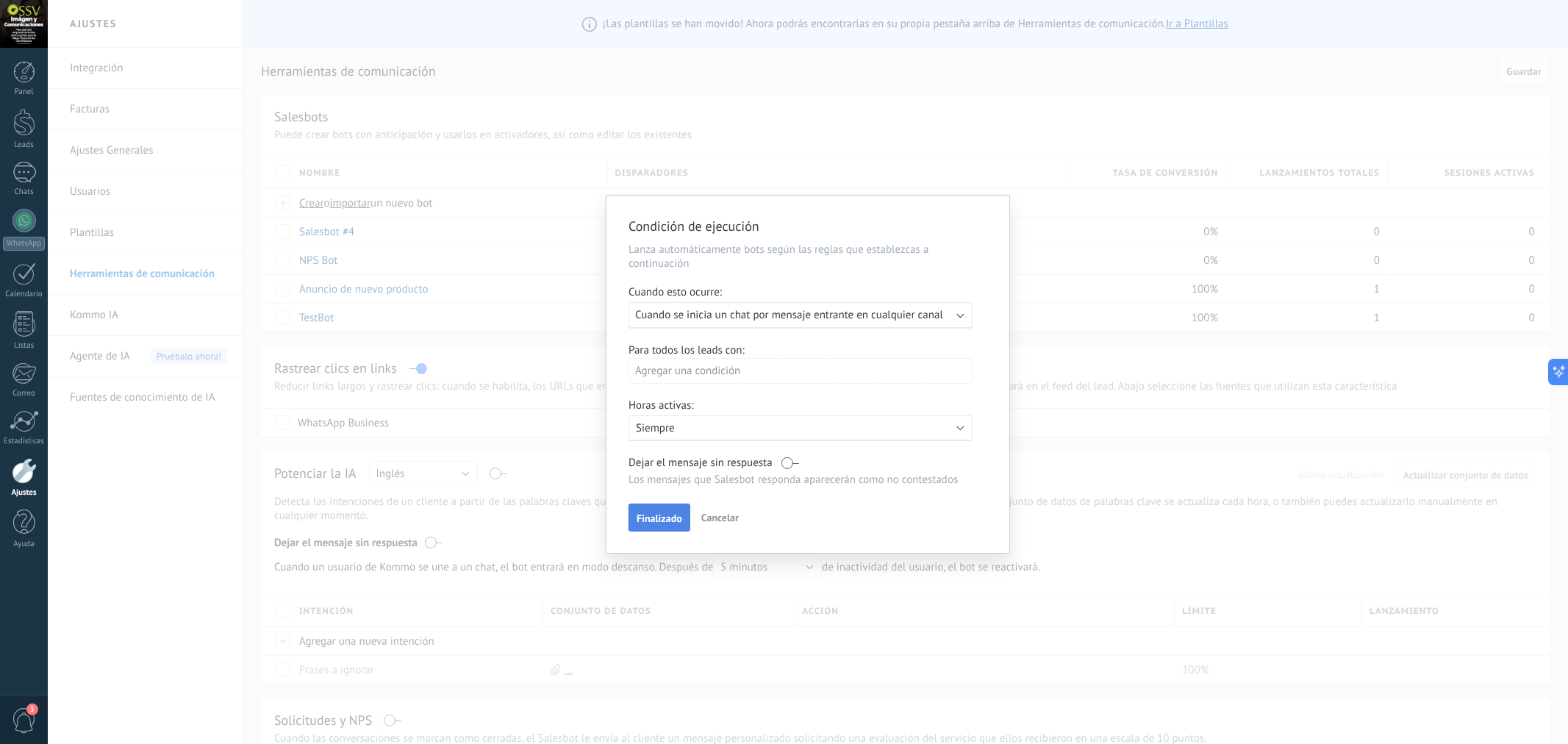
click at [671, 531] on button "Finalizado" at bounding box center [659, 517] width 62 height 28
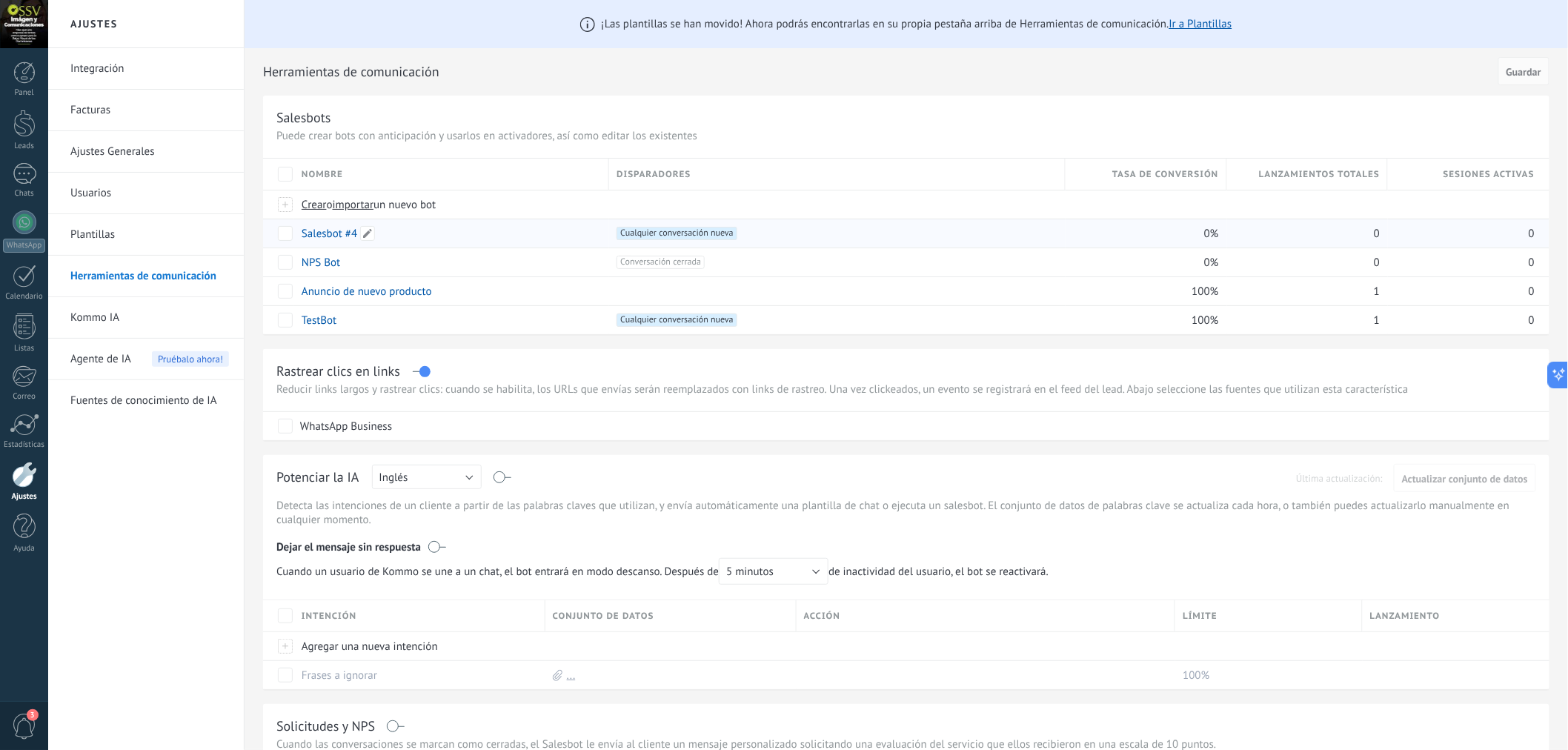
click at [349, 230] on link "Salesbot #4" at bounding box center [329, 233] width 55 height 14
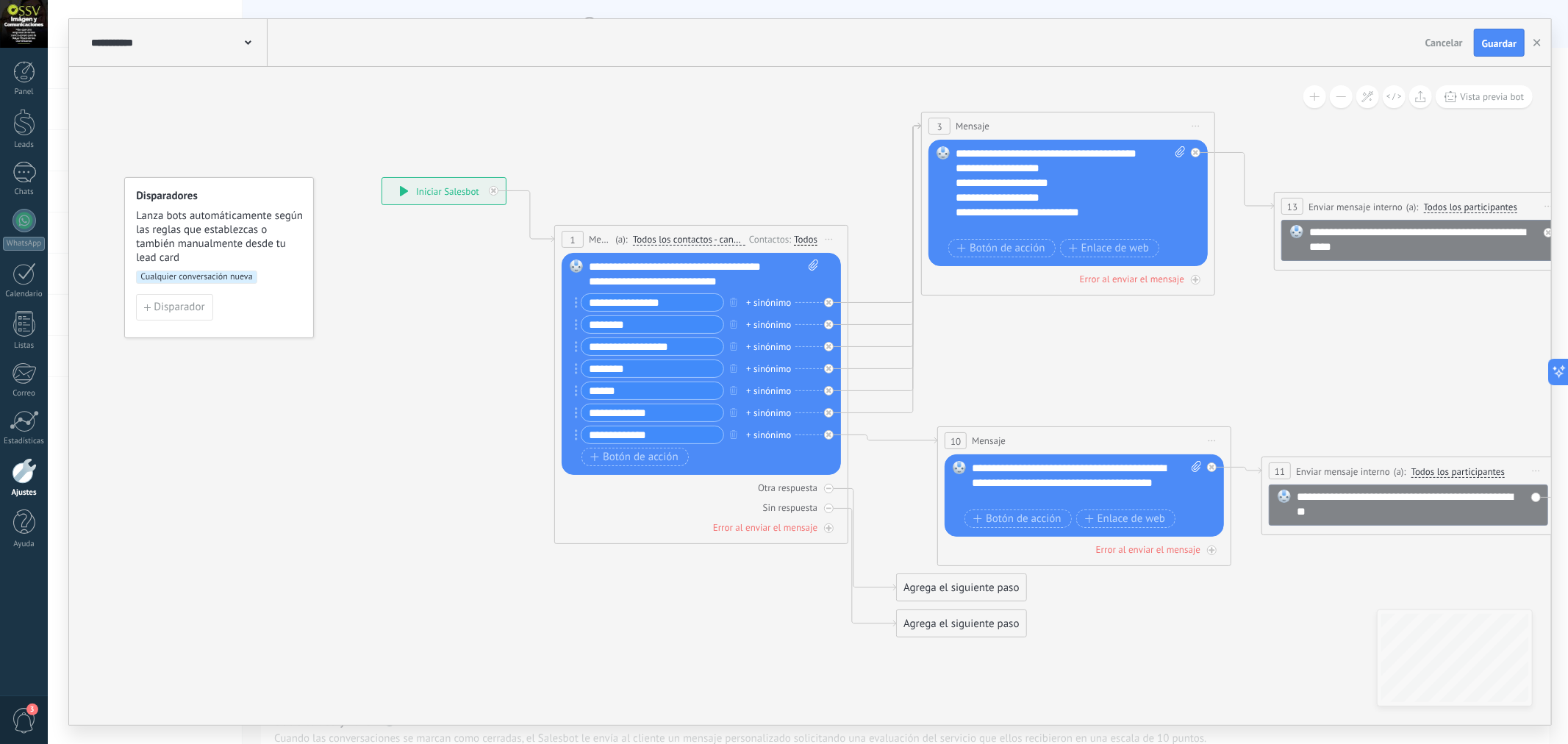
click at [405, 186] on icon at bounding box center [404, 191] width 9 height 11
click at [406, 189] on icon at bounding box center [404, 191] width 8 height 11
click at [441, 189] on div "**********" at bounding box center [444, 190] width 124 height 26
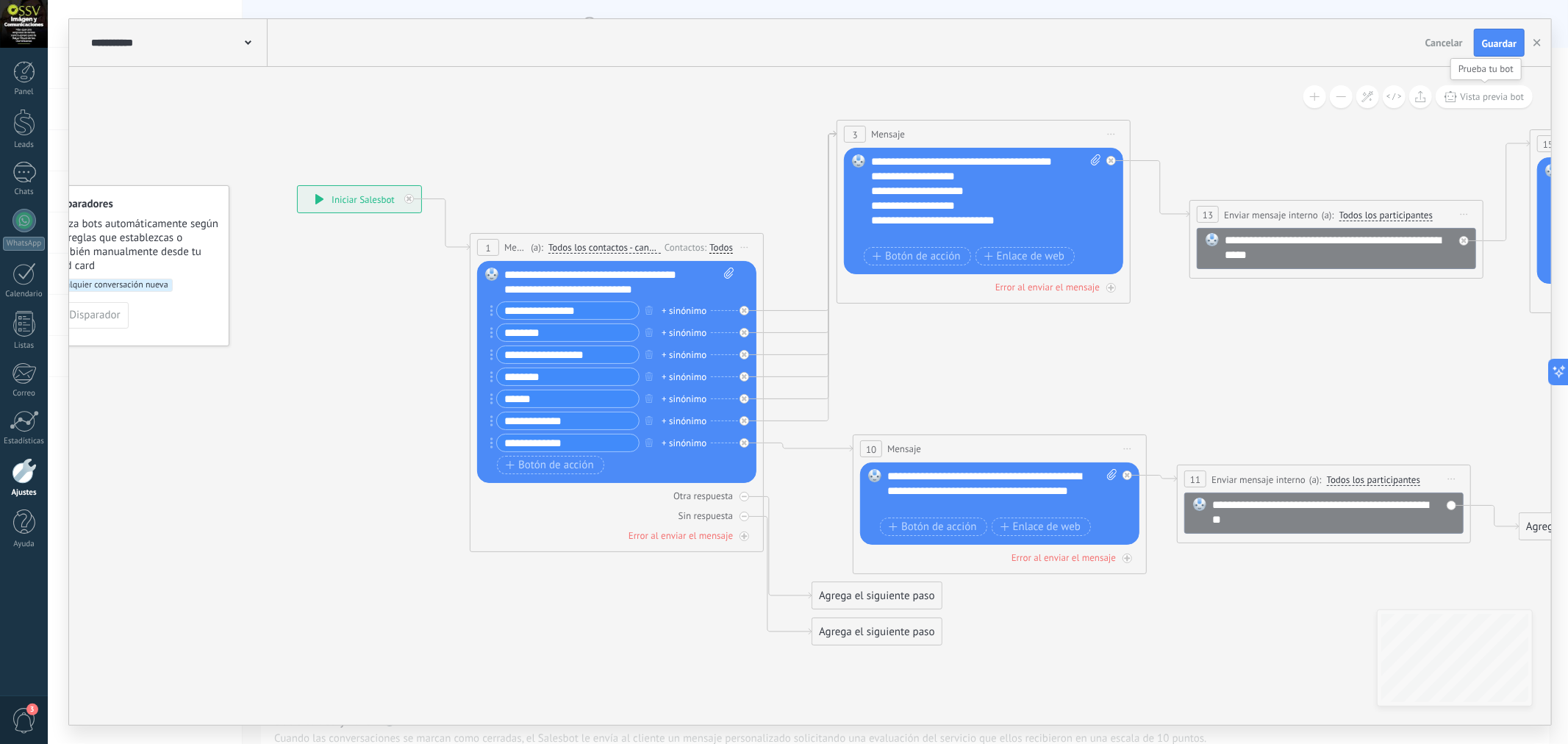
click at [1400, 97] on span "Vista previa bot" at bounding box center [1493, 97] width 64 height 13
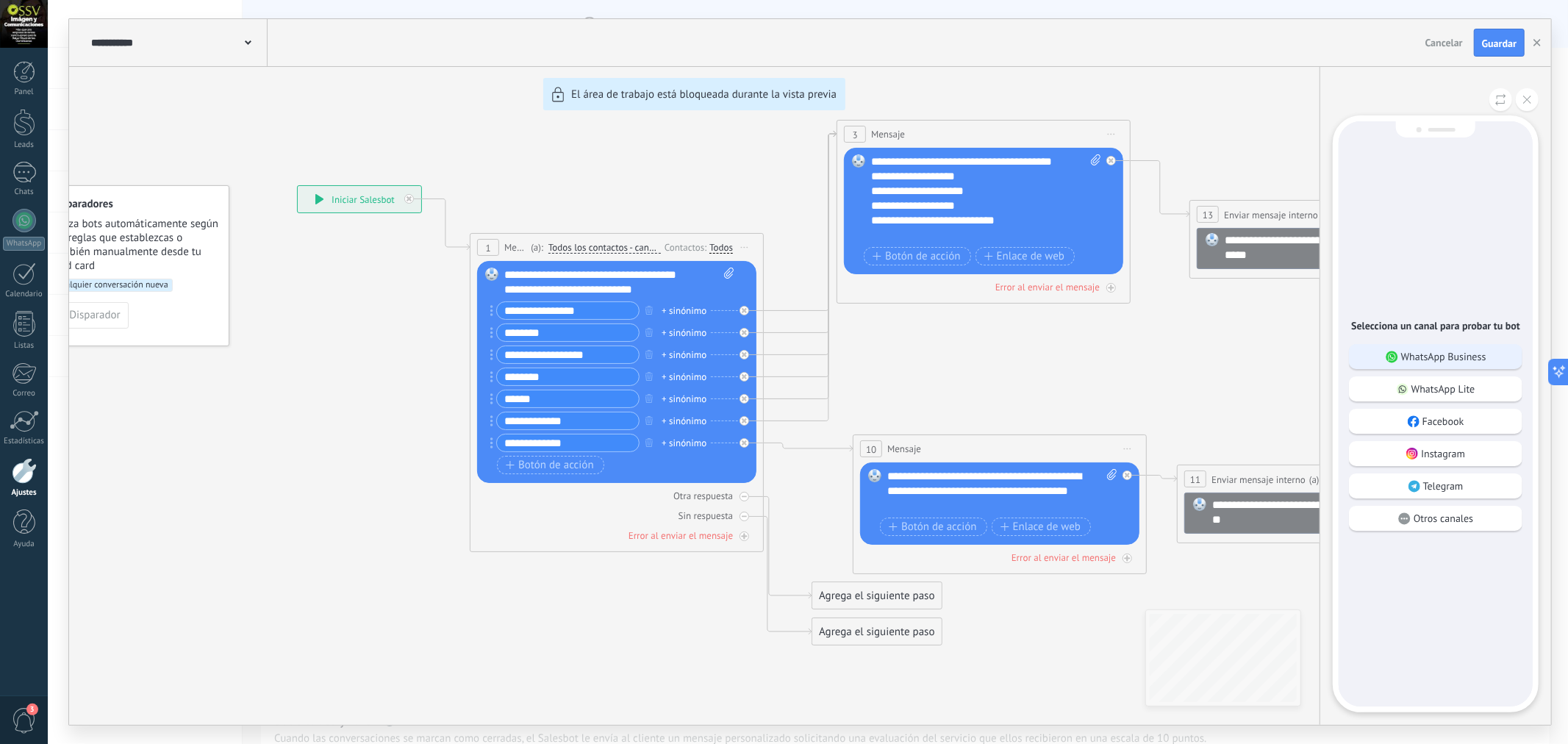
click at [1400, 363] on p "WhatsApp Business" at bounding box center [1443, 356] width 85 height 14
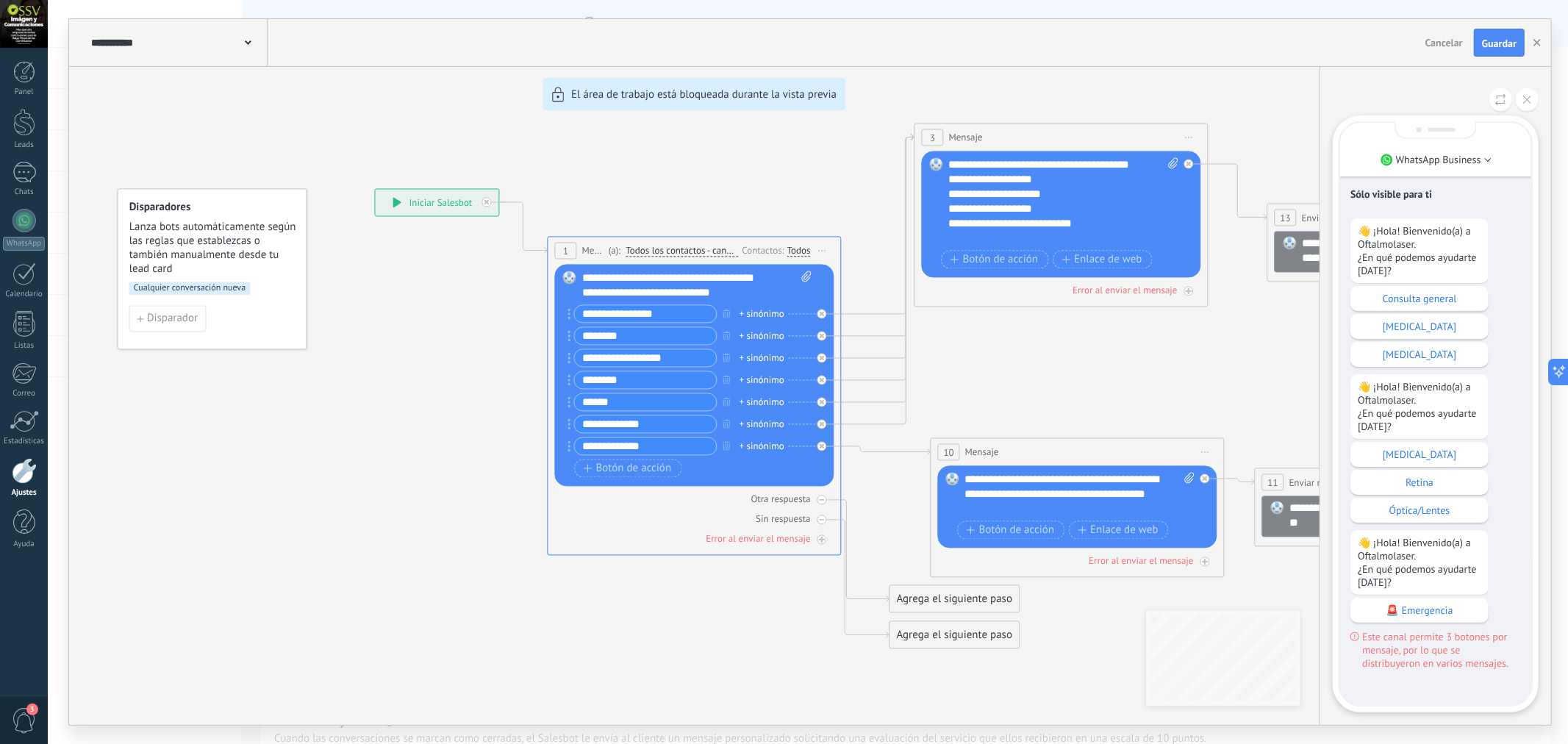
click at [726, 424] on div "**********" at bounding box center [810, 372] width 1482 height 706
click at [1400, 292] on p "Consulta general" at bounding box center [1420, 299] width 124 height 14
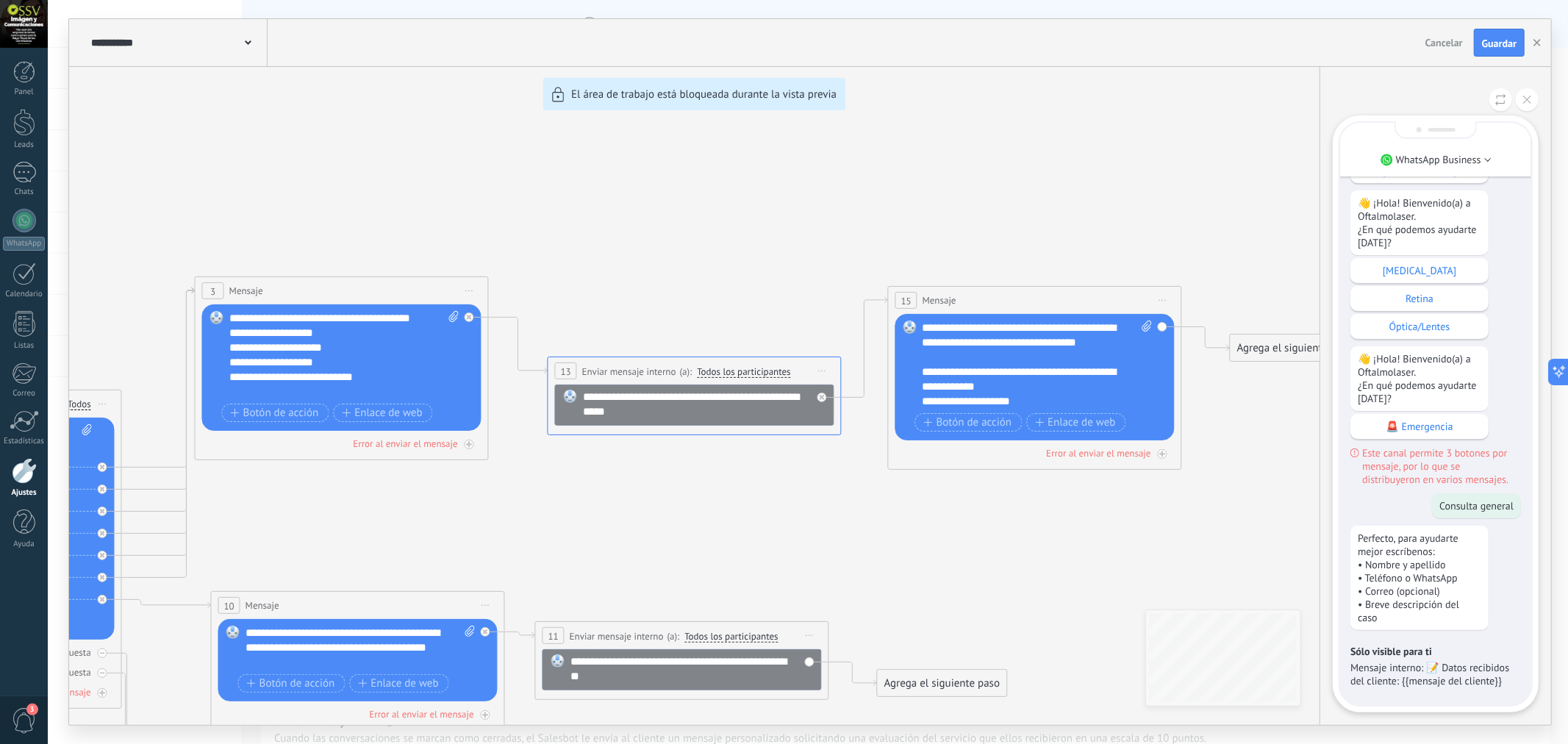
drag, startPoint x: 933, startPoint y: 556, endPoint x: 1090, endPoint y: 327, distance: 277.7
click at [1090, 327] on div "**********" at bounding box center [810, 372] width 1482 height 706
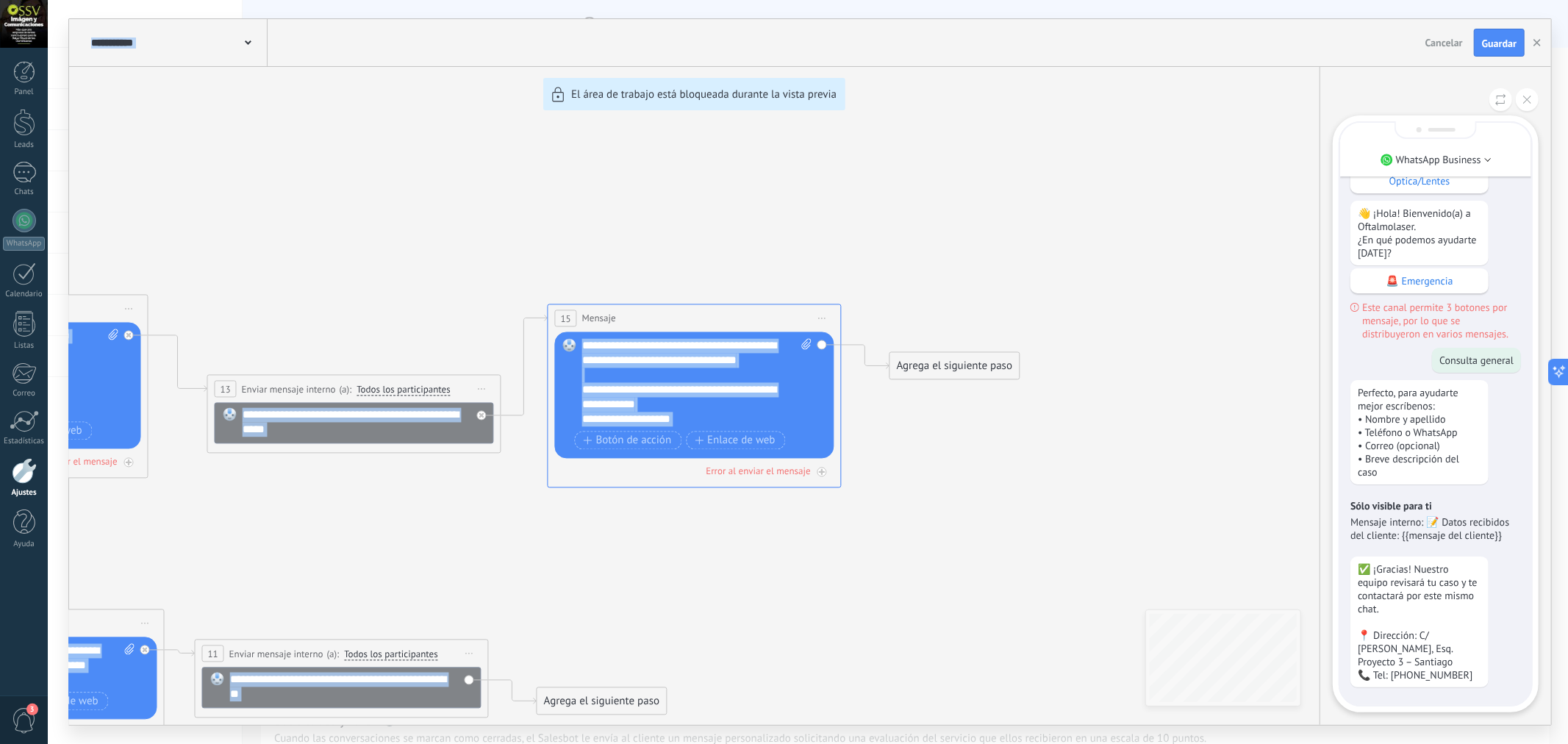
drag, startPoint x: 628, startPoint y: 144, endPoint x: 556, endPoint y: 259, distance: 135.7
click at [710, 67] on div "**********" at bounding box center [810, 372] width 1482 height 706
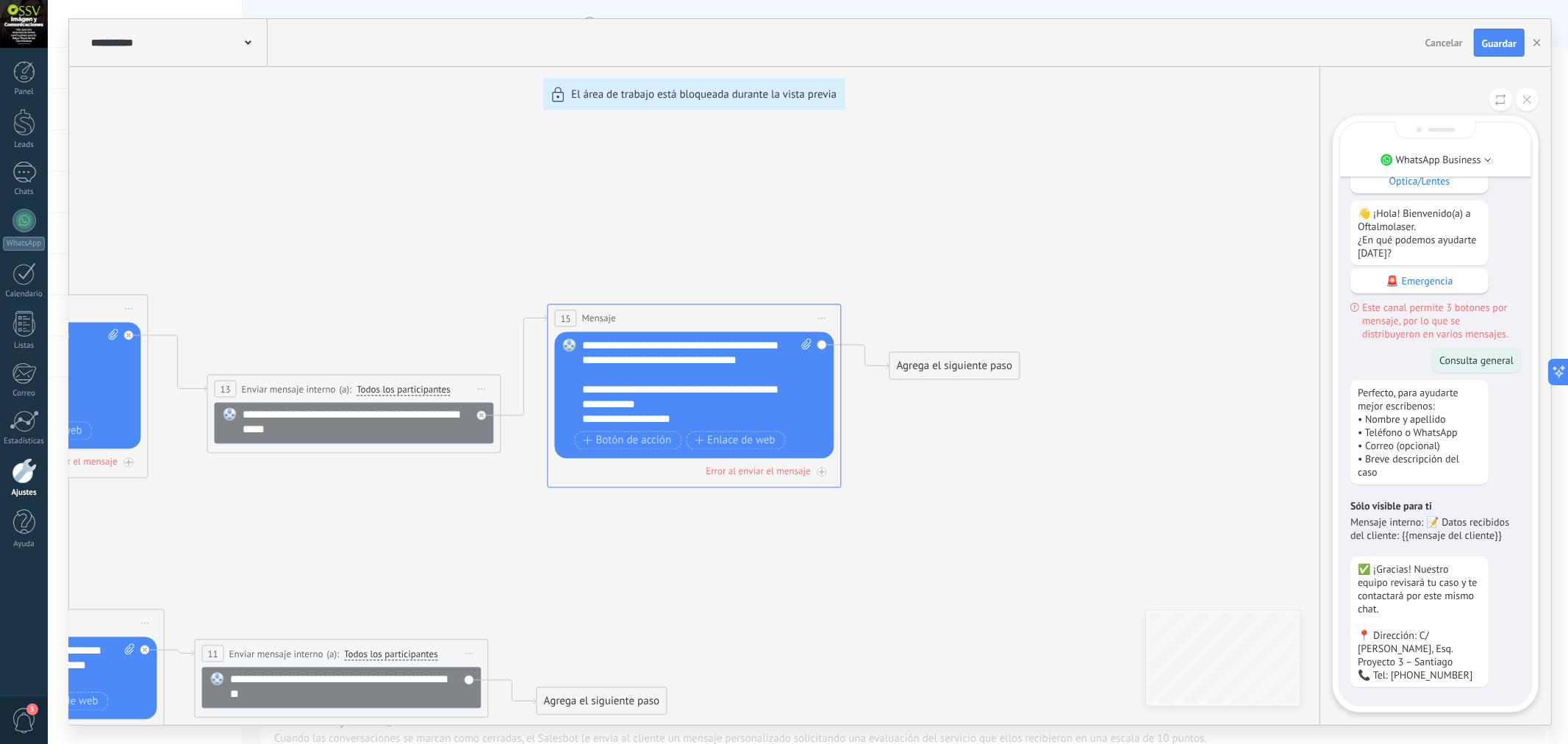
drag, startPoint x: 336, startPoint y: 266, endPoint x: 575, endPoint y: 171, distance: 257.2
drag, startPoint x: 358, startPoint y: 321, endPoint x: 493, endPoint y: 290, distance: 138.5
click at [493, 290] on div "**********" at bounding box center [810, 372] width 1482 height 706
click at [1210, 647] on div "**********" at bounding box center [810, 372] width 1482 height 706
drag, startPoint x: 1246, startPoint y: 649, endPoint x: 1325, endPoint y: 665, distance: 80.6
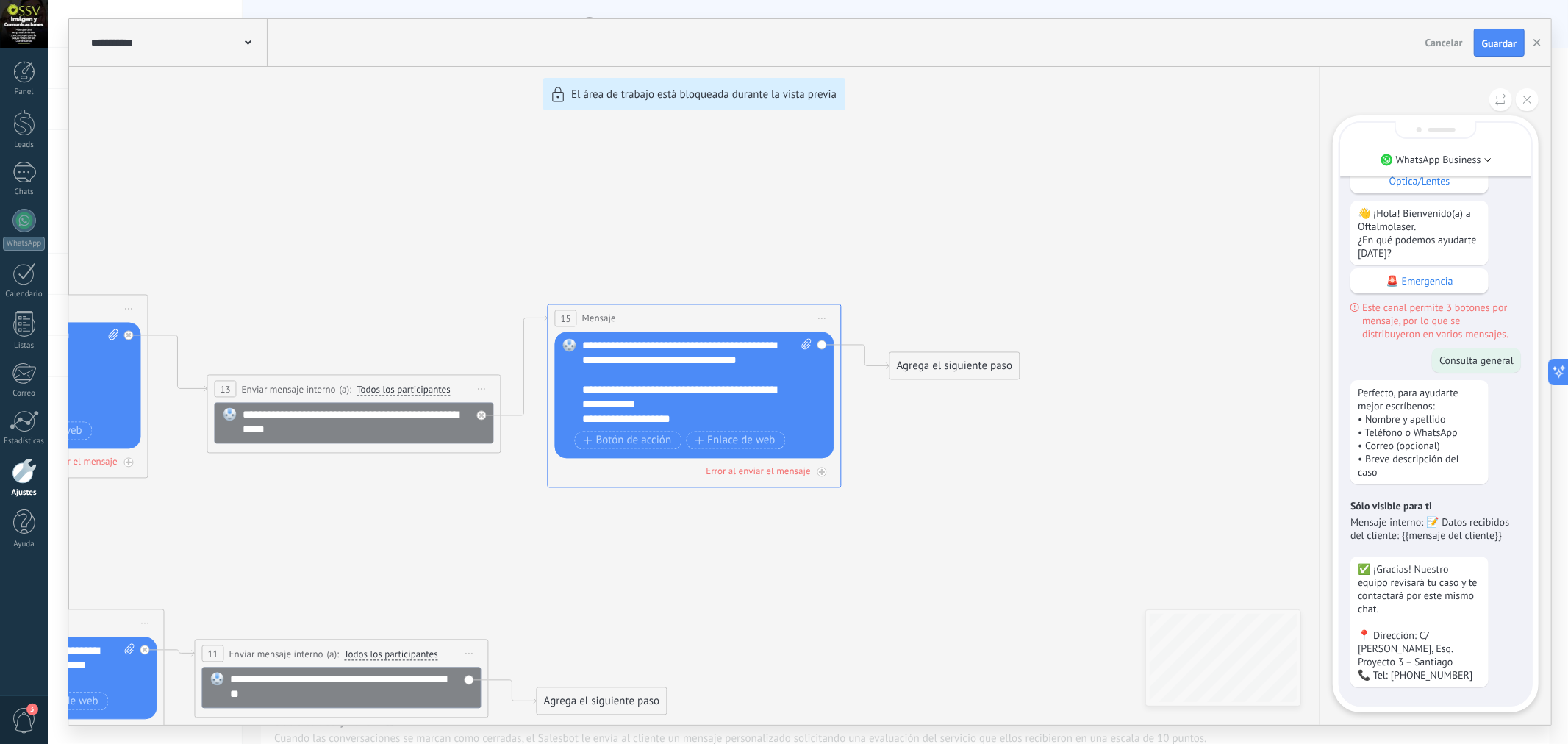
click at [1206, 659] on div "**********" at bounding box center [810, 372] width 1482 height 706
click at [1400, 639] on p "✅ ¡Gracias! Nuestro equipo revisará tu caso y te contactará por este mismo chat…" at bounding box center [1420, 622] width 124 height 119
click at [1400, 287] on p "🚨 Emergencia" at bounding box center [1420, 281] width 124 height 14
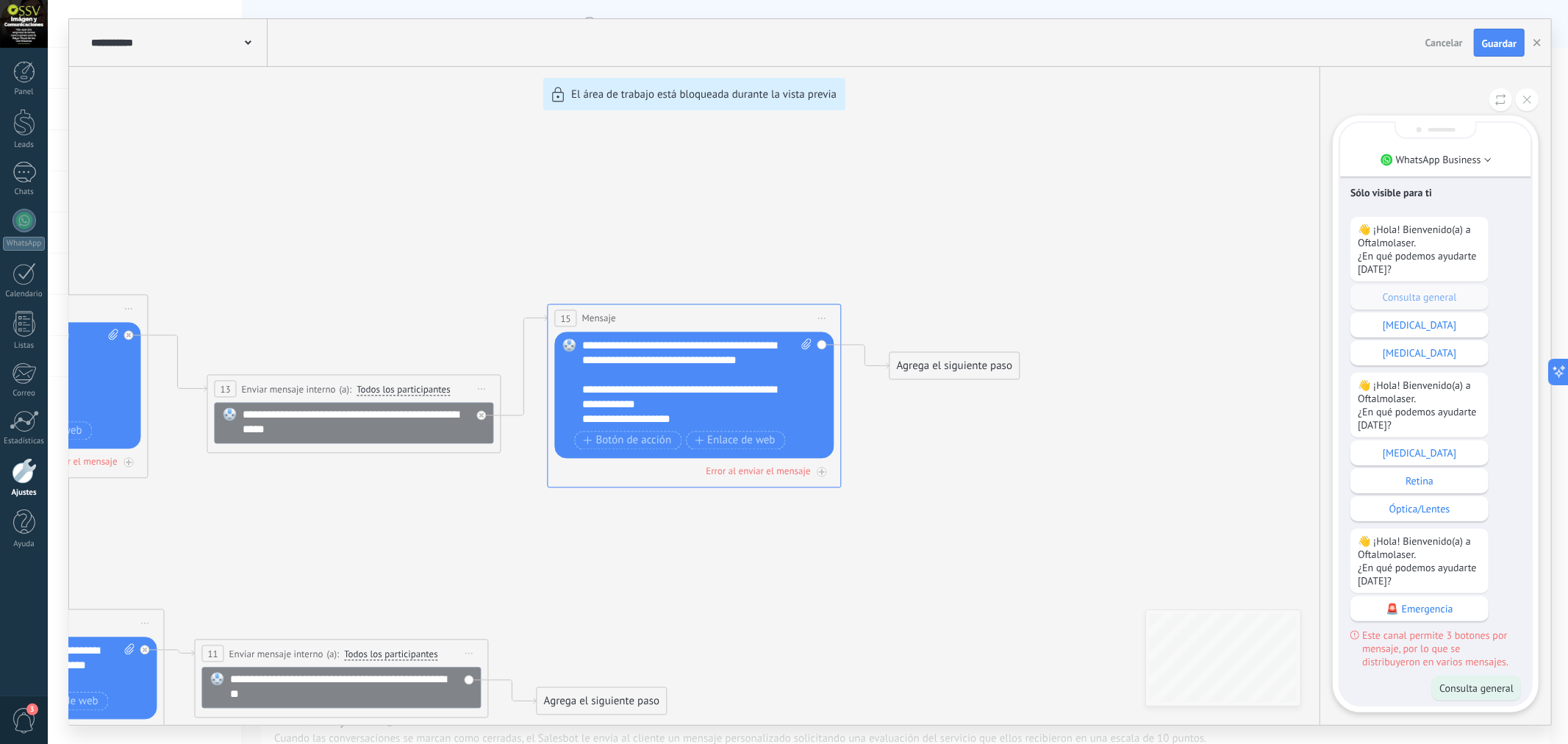
scroll to position [1, 0]
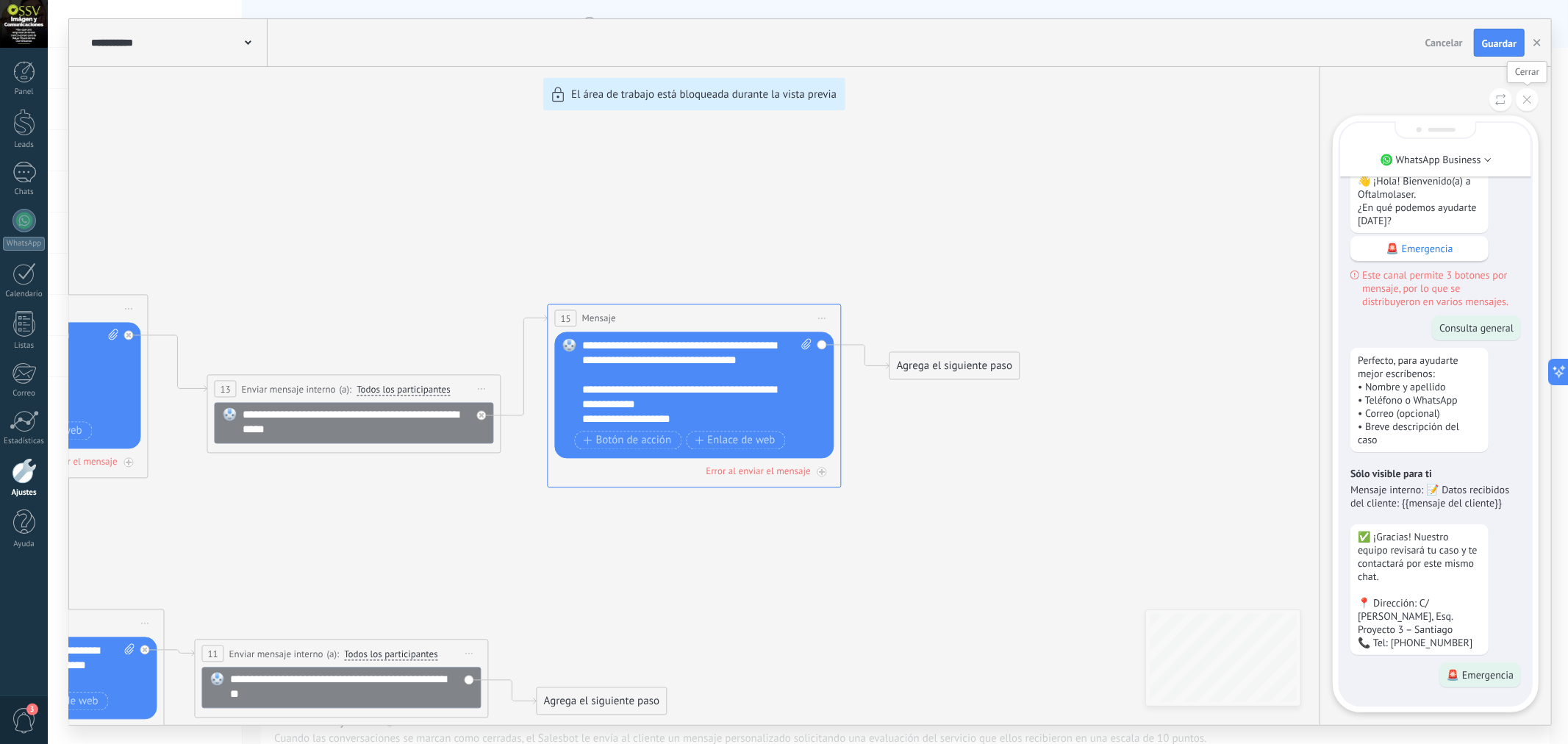
click at [1400, 100] on use at bounding box center [1527, 100] width 8 height 8
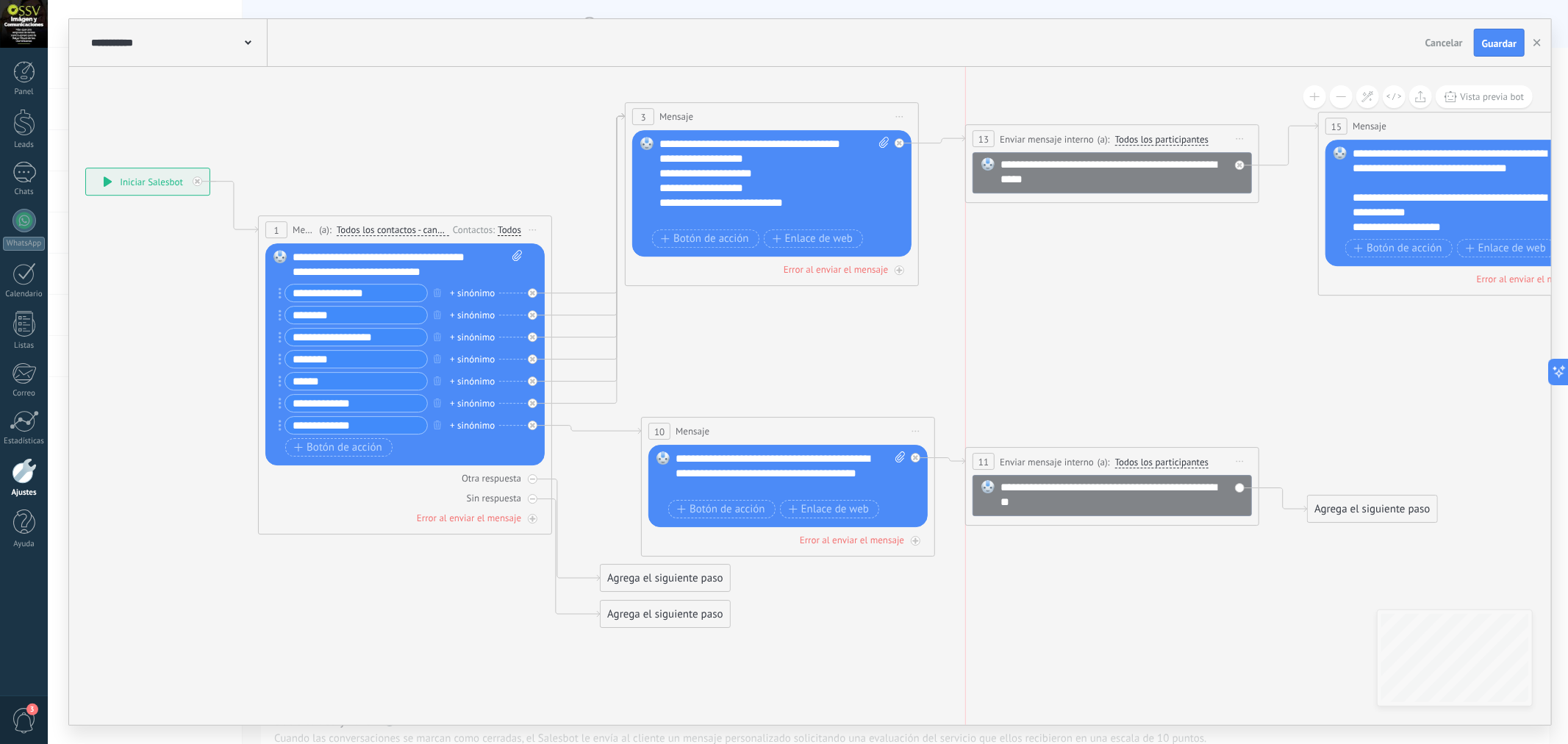
drag, startPoint x: 1057, startPoint y: 200, endPoint x: 1052, endPoint y: 142, distance: 58.2
click at [1052, 142] on span "Enviar mensaje interno" at bounding box center [1047, 140] width 94 height 14
drag, startPoint x: 935, startPoint y: 346, endPoint x: 945, endPoint y: 222, distance: 124.4
click at [945, 222] on icon at bounding box center [913, 365] width 2390 height 1261
click at [899, 118] on span "Iniciar vista previa aquí Cambiar nombre Duplicar Borrar" at bounding box center [900, 116] width 23 height 21
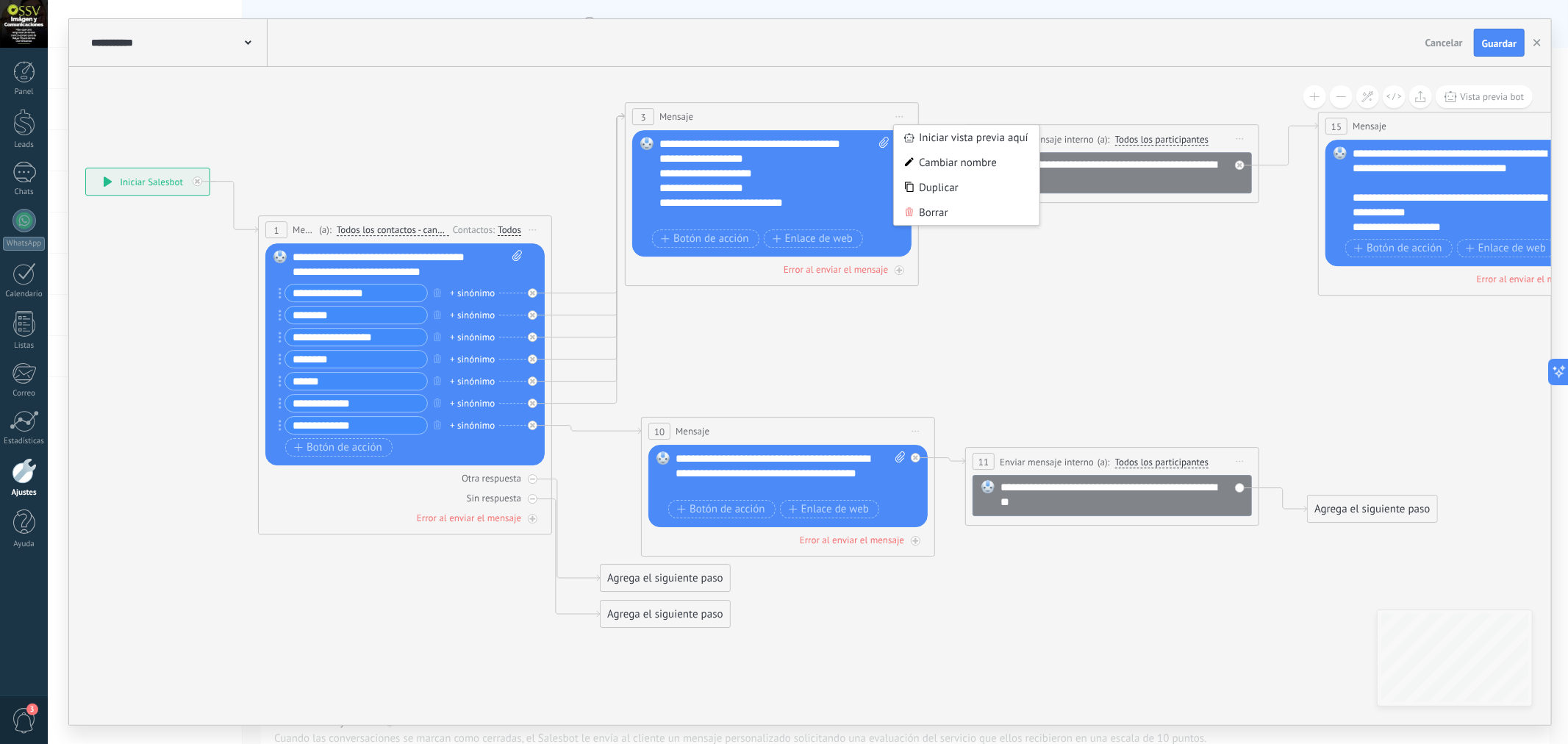
click at [964, 343] on icon at bounding box center [913, 365] width 2390 height 1261
drag, startPoint x: 884, startPoint y: 216, endPoint x: 861, endPoint y: 347, distance: 133.0
click at [861, 347] on icon at bounding box center [913, 365] width 2390 height 1261
drag, startPoint x: 898, startPoint y: 145, endPoint x: 975, endPoint y: 250, distance: 130.2
click at [85, 168] on div "**********" at bounding box center [85, 168] width 0 height 0
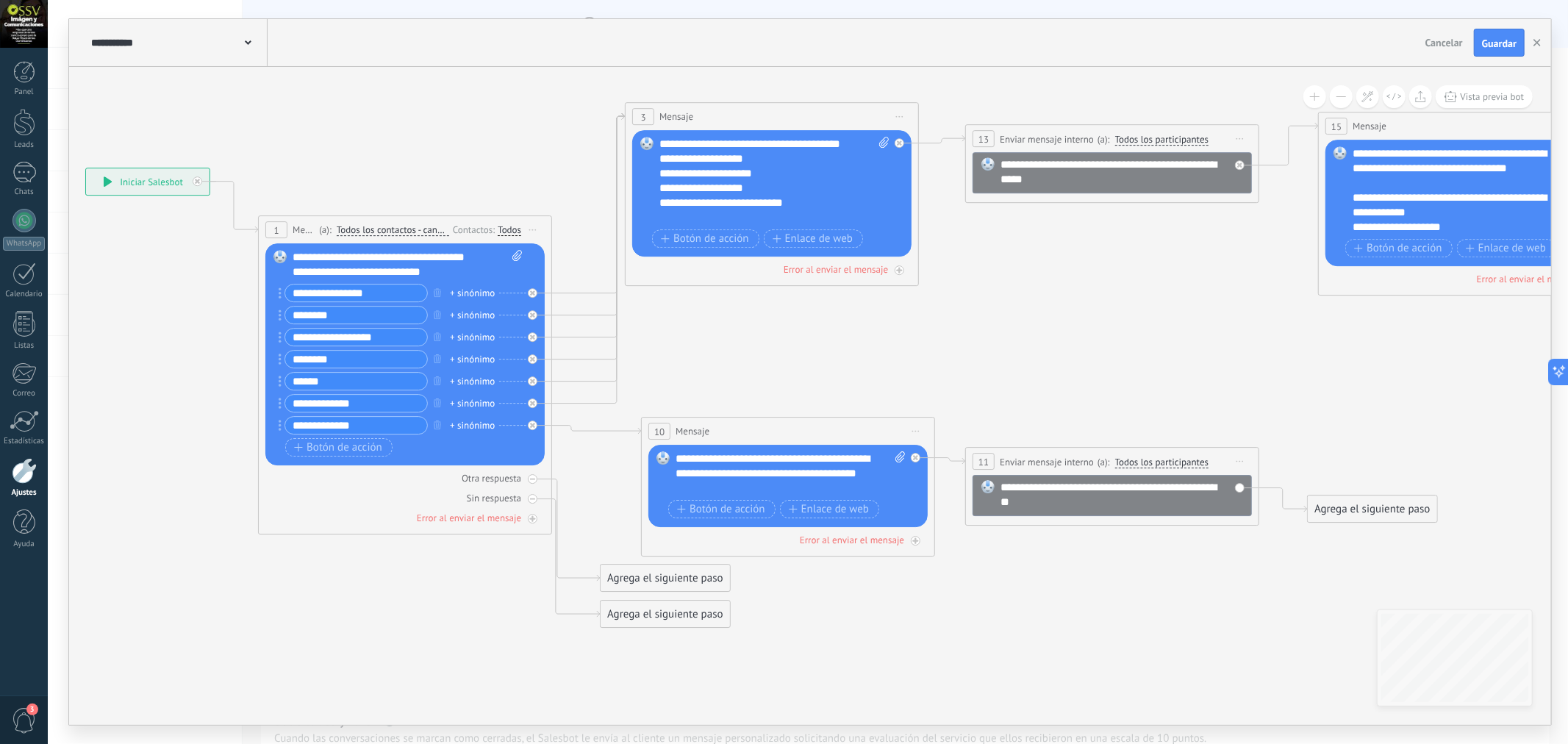
drag, startPoint x: 973, startPoint y: 250, endPoint x: 924, endPoint y: 316, distance: 82.2
click at [924, 316] on icon at bounding box center [913, 365] width 2390 height 1261
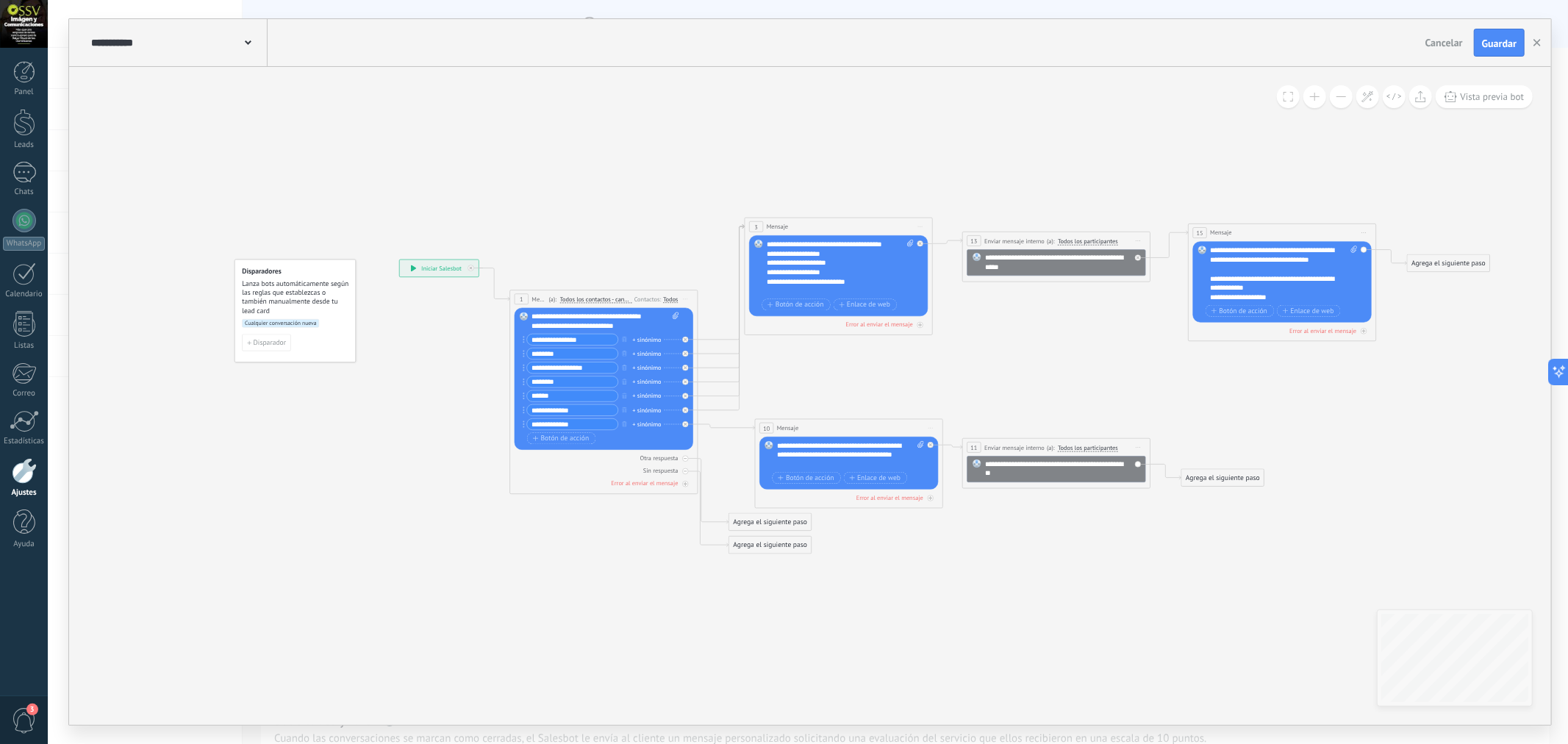
click at [1400, 266] on div "Agrega el siguiente paso" at bounding box center [1449, 264] width 82 height 16
click at [1400, 365] on span "List Message (WhatsApp)" at bounding box center [1469, 360] width 75 height 9
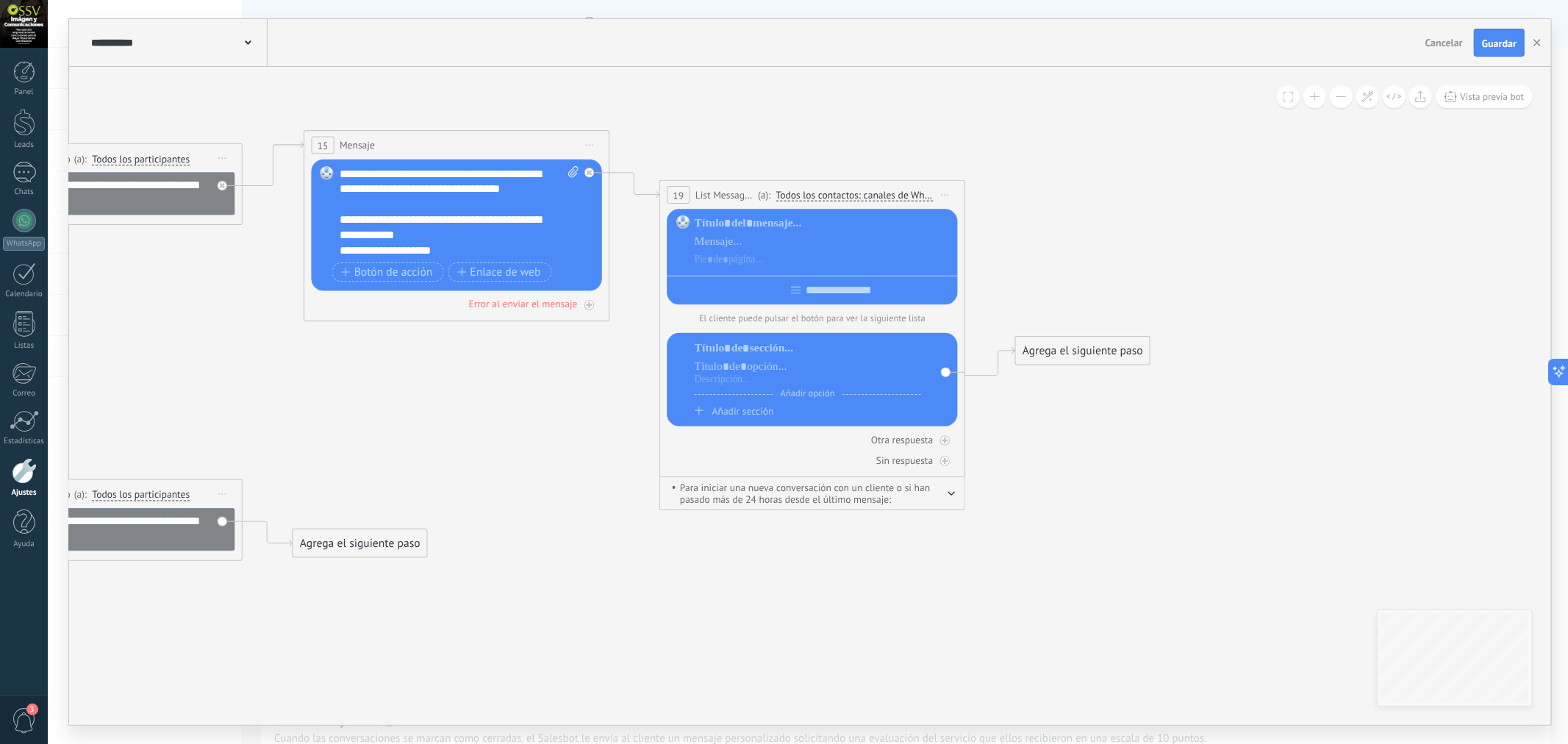
click at [953, 496] on icon "button" at bounding box center [952, 493] width 8 height 5
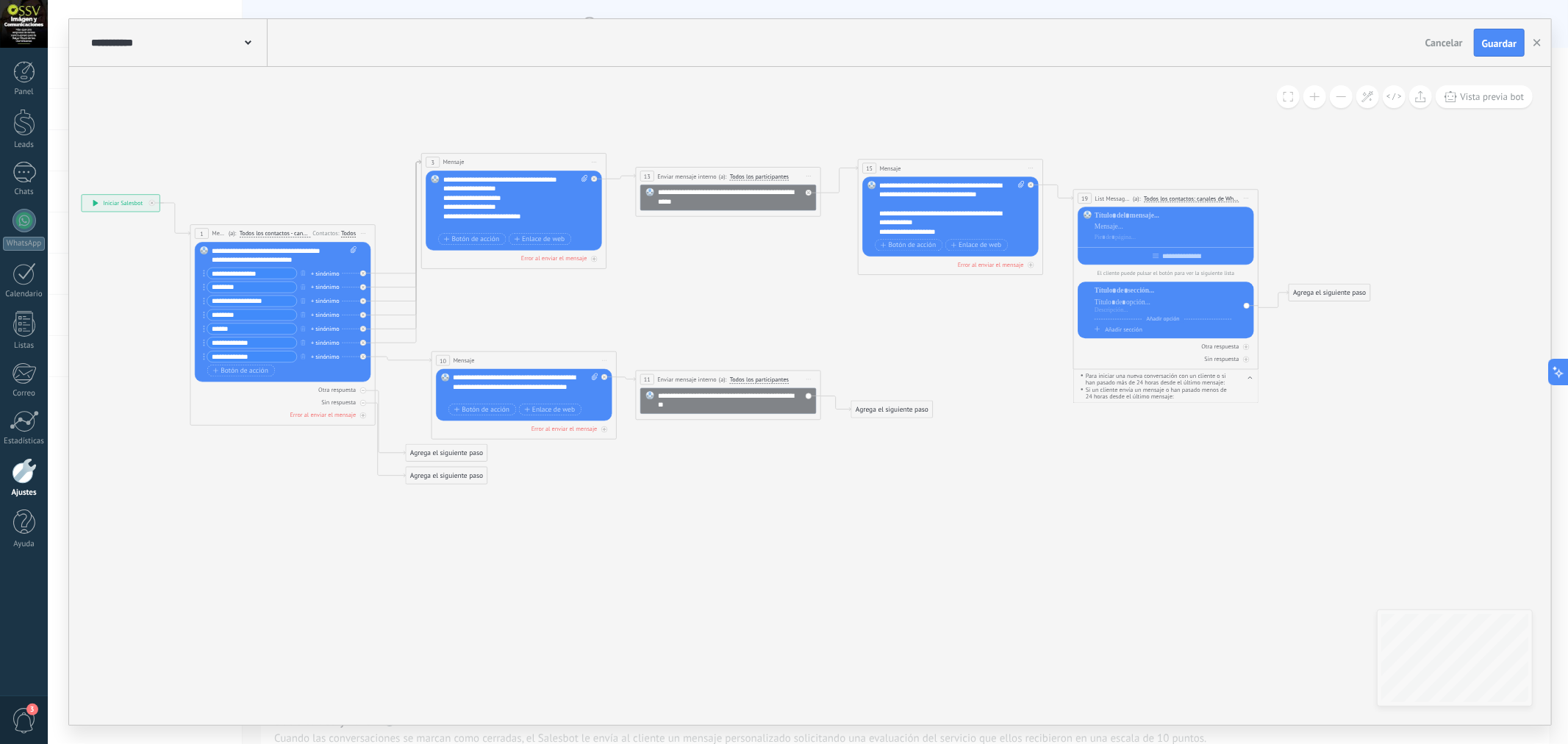
drag, startPoint x: 372, startPoint y: 540, endPoint x: 861, endPoint y: 318, distance: 537.0
click at [862, 316] on icon at bounding box center [710, 319] width 1721 height 795
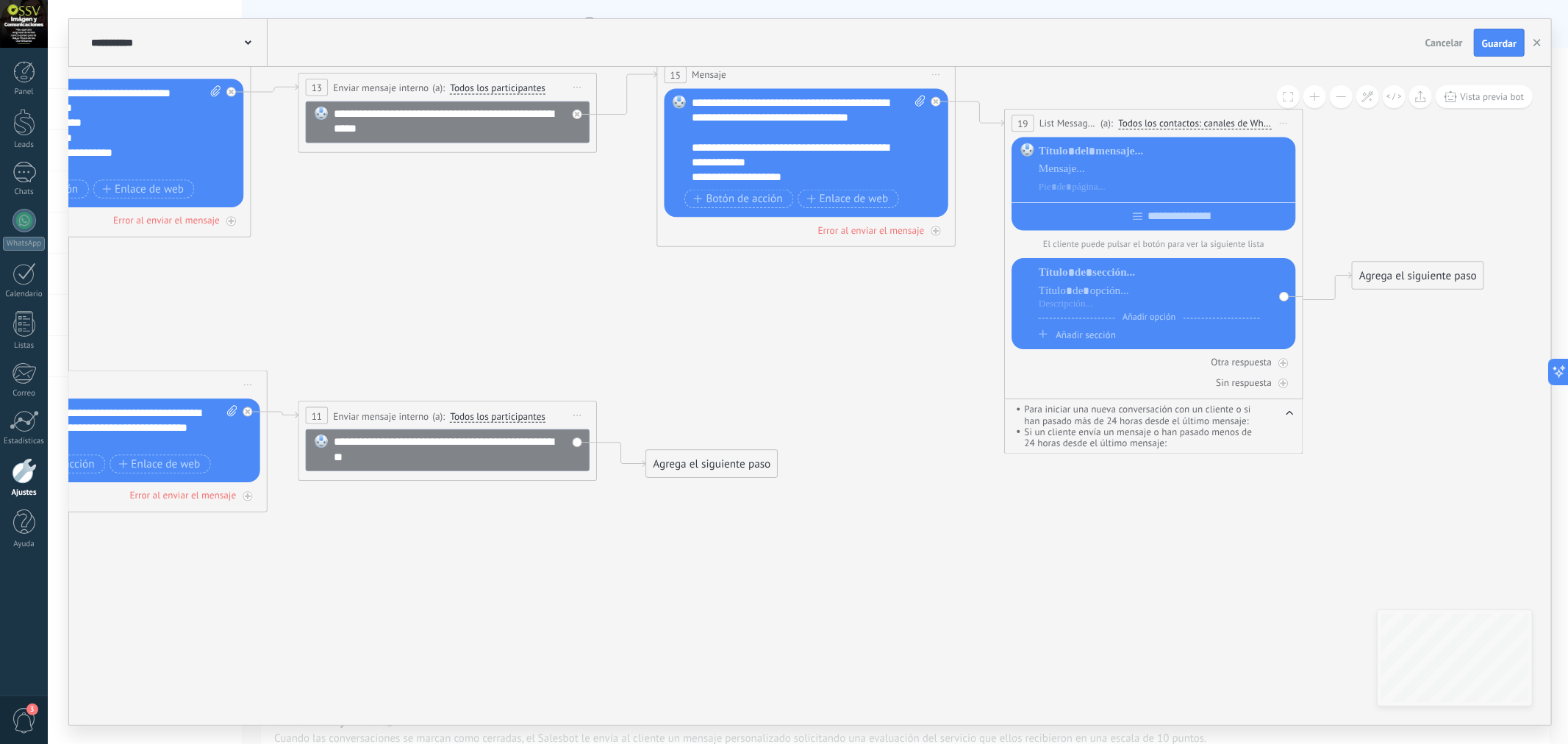
click at [1282, 121] on span "Iniciar vista previa aquí Cambiar nombre Duplicar Borrar" at bounding box center [1284, 123] width 24 height 21
click at [1307, 219] on div "Borrar" at bounding box center [1351, 221] width 147 height 25
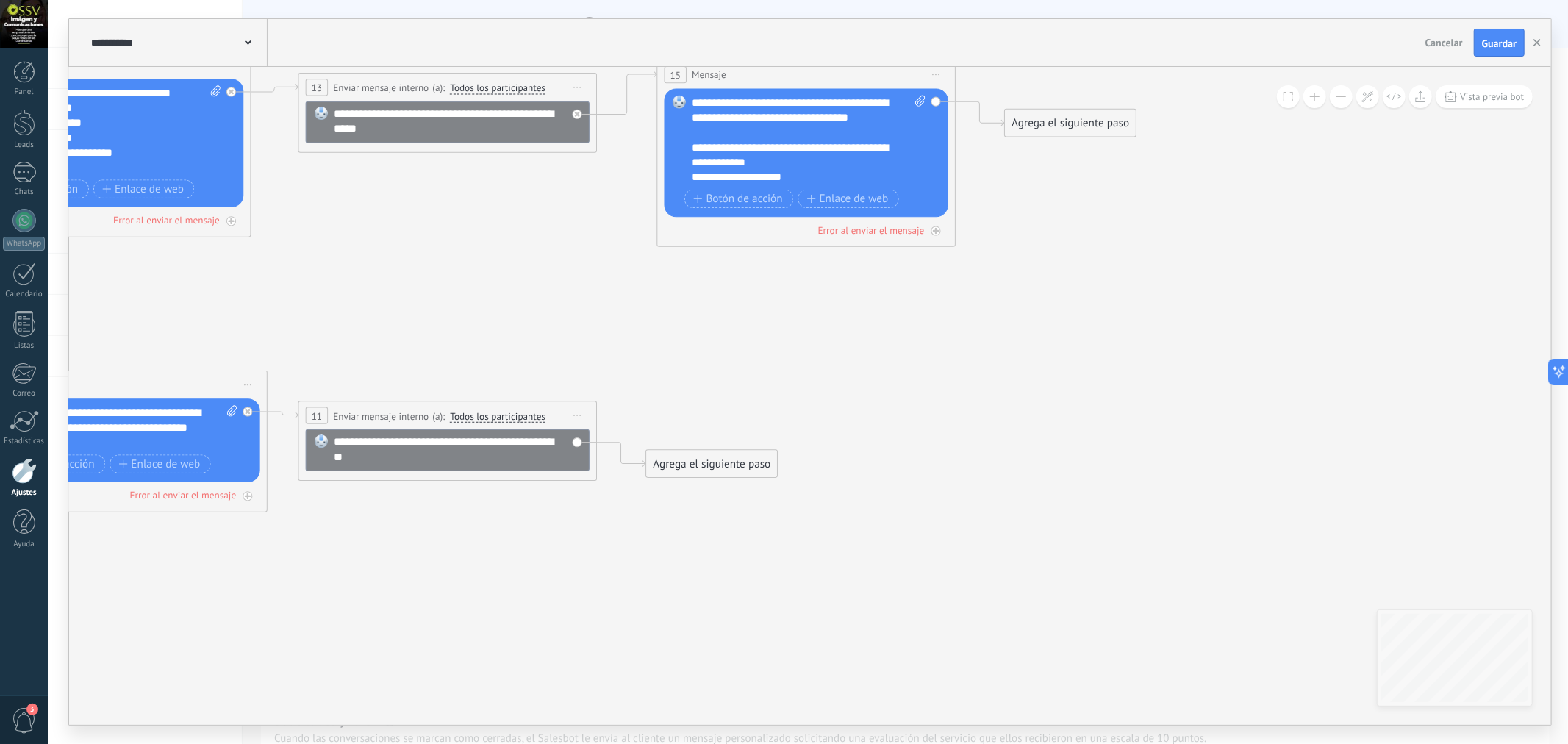
click at [931, 76] on span "Iniciar vista previa aquí Cambiar nombre Duplicar Borrar" at bounding box center [936, 75] width 24 height 21
click at [971, 170] on div "Borrar" at bounding box center [1004, 172] width 147 height 25
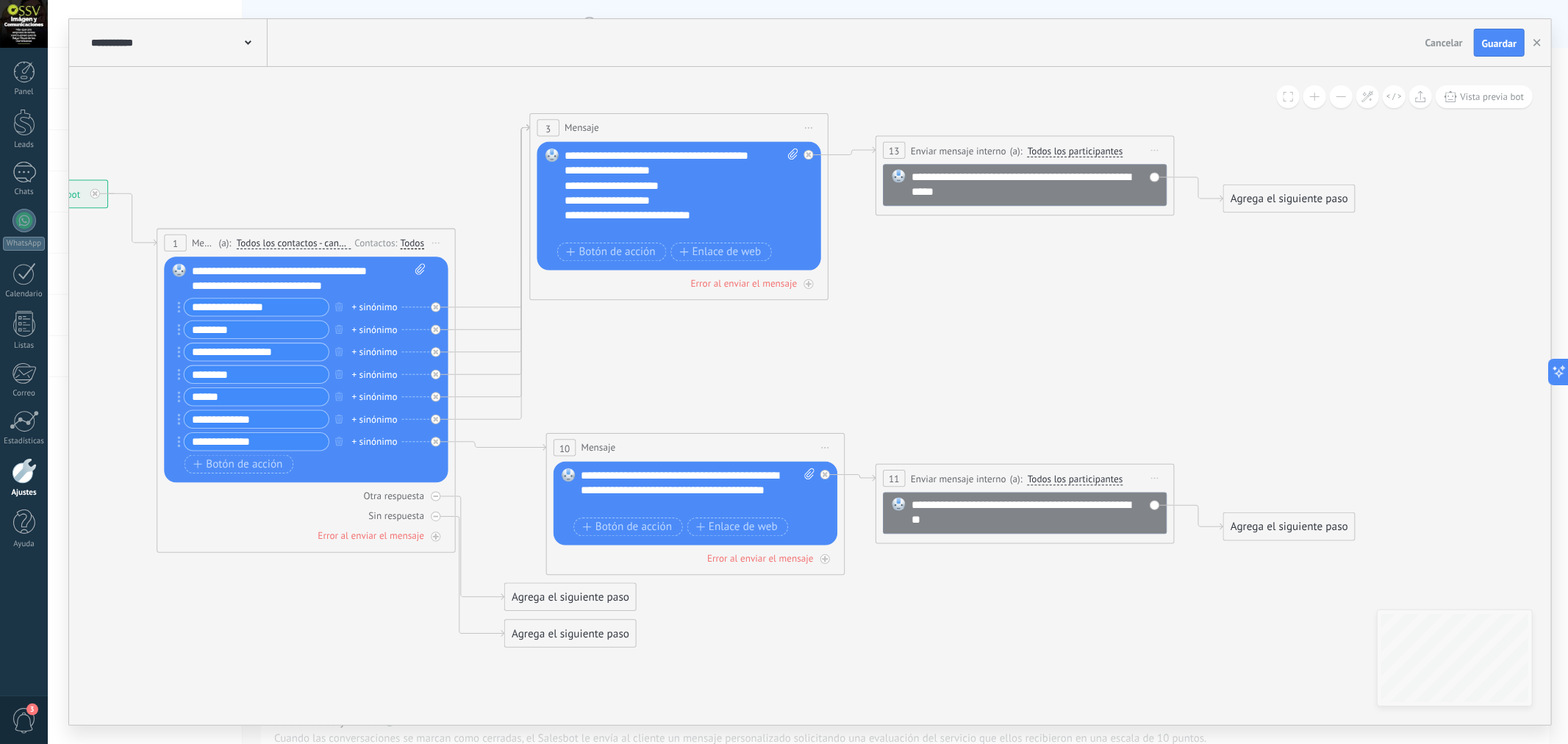
drag, startPoint x: 447, startPoint y: 287, endPoint x: 1071, endPoint y: 296, distance: 624.1
click at [1017, 341] on icon at bounding box center [642, 380] width 2071 height 1282
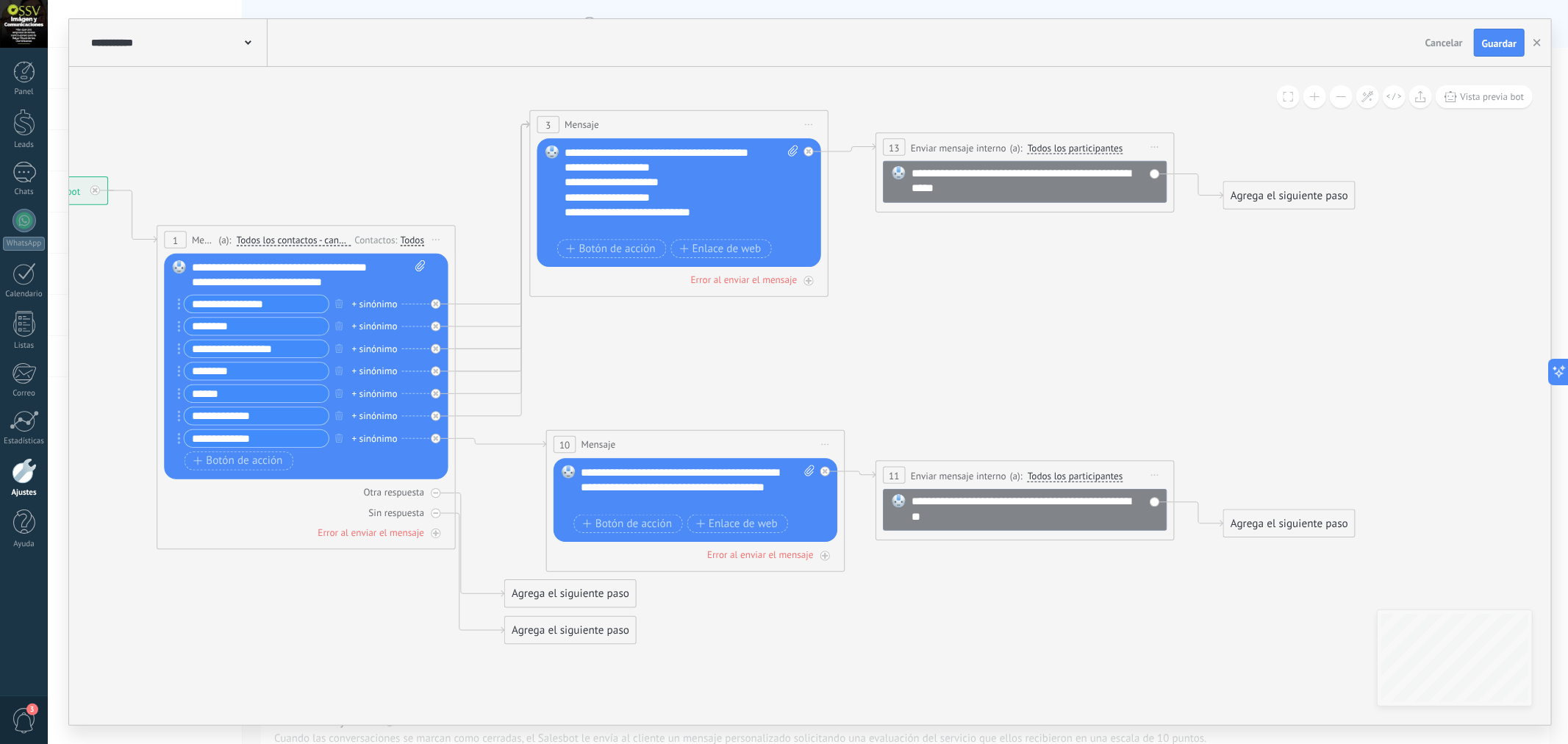
click at [1159, 148] on span "Iniciar vista previa aquí Cambiar nombre Duplicar Borrar" at bounding box center [1155, 146] width 24 height 21
click at [1185, 239] on div "Borrar" at bounding box center [1222, 245] width 147 height 25
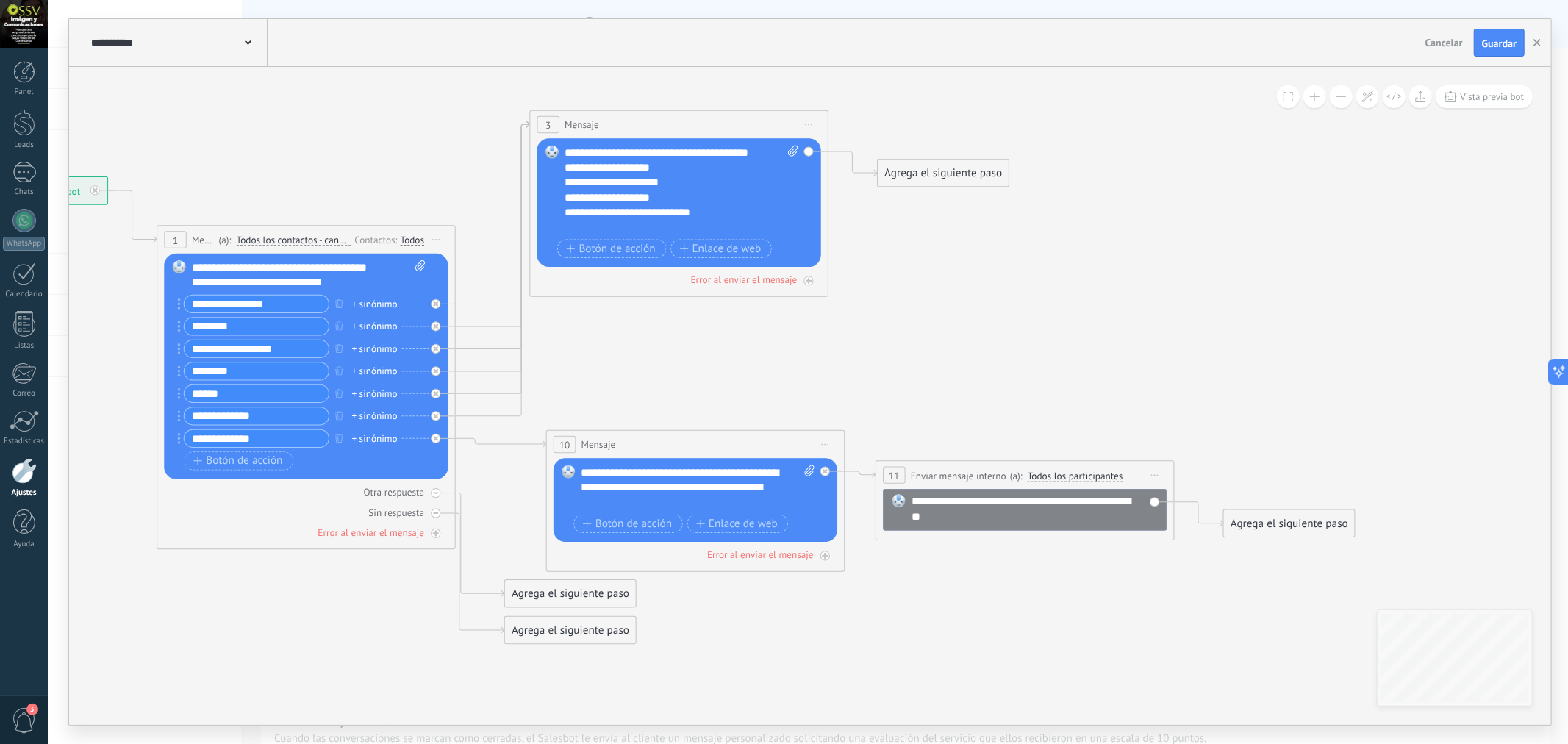
click at [1156, 475] on icon at bounding box center [1155, 475] width 8 height 2
